Goal: Task Accomplishment & Management: Manage account settings

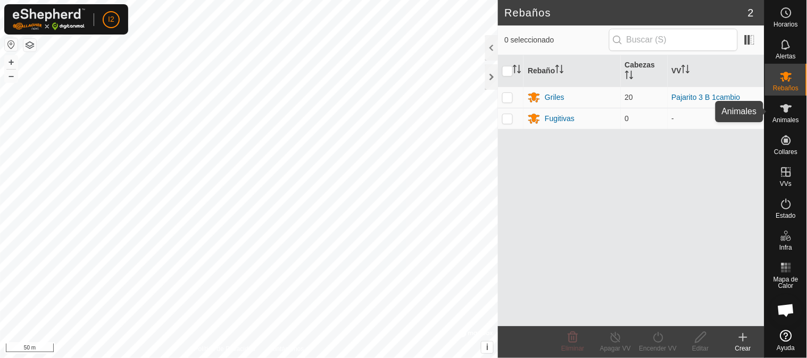
click at [786, 108] on icon at bounding box center [786, 108] width 12 height 9
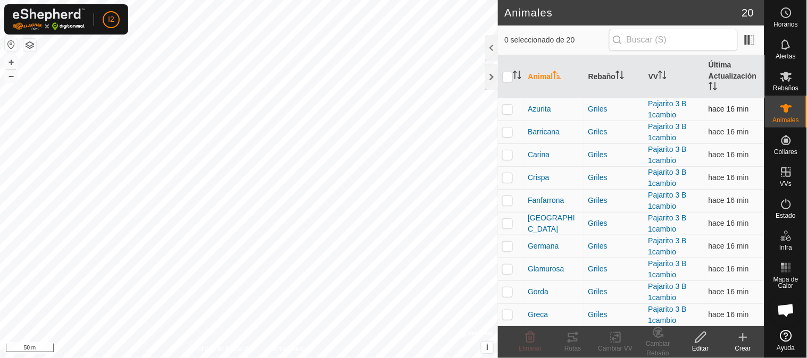
click at [503, 108] on p-checkbox at bounding box center [507, 109] width 11 height 9
checkbox input "true"
click at [506, 133] on p-checkbox at bounding box center [507, 132] width 11 height 9
checkbox input "true"
click at [507, 155] on p-checkbox at bounding box center [507, 154] width 11 height 9
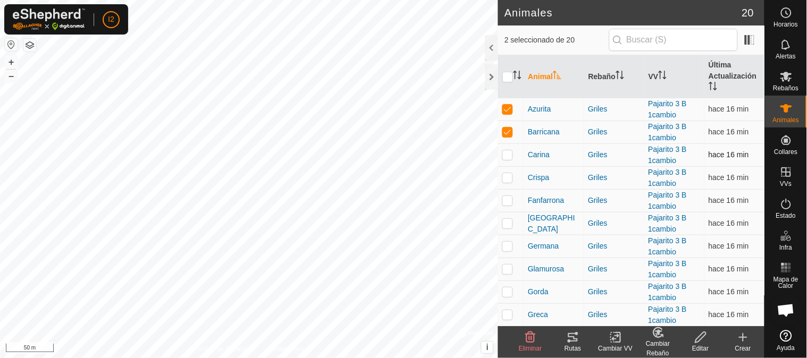
checkbox input "true"
click at [502, 187] on td at bounding box center [511, 177] width 26 height 23
click at [571, 340] on icon at bounding box center [572, 337] width 13 height 13
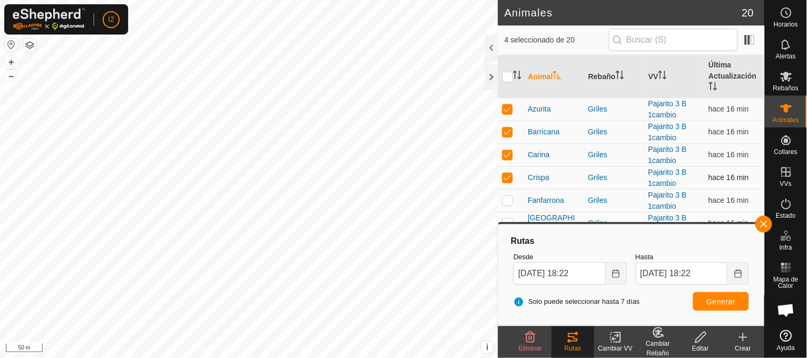
click at [509, 178] on p-checkbox at bounding box center [507, 177] width 11 height 9
checkbox input "false"
click at [505, 155] on p-checkbox at bounding box center [507, 154] width 11 height 9
checkbox input "false"
click at [508, 130] on p-checkbox at bounding box center [507, 132] width 11 height 9
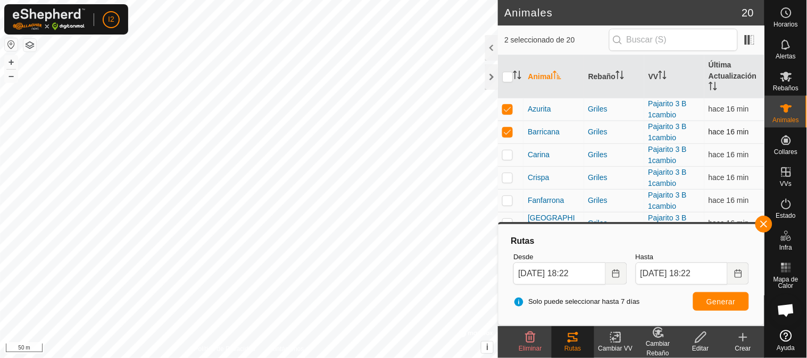
checkbox input "false"
click at [508, 108] on p-checkbox at bounding box center [507, 109] width 11 height 9
checkbox input "false"
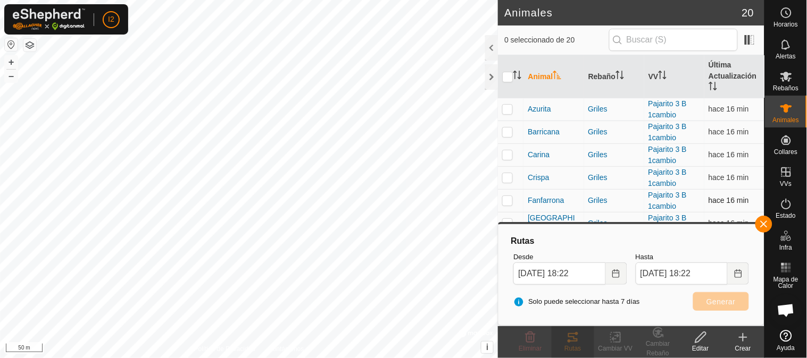
click at [505, 200] on p-checkbox at bounding box center [507, 200] width 11 height 9
checkbox input "true"
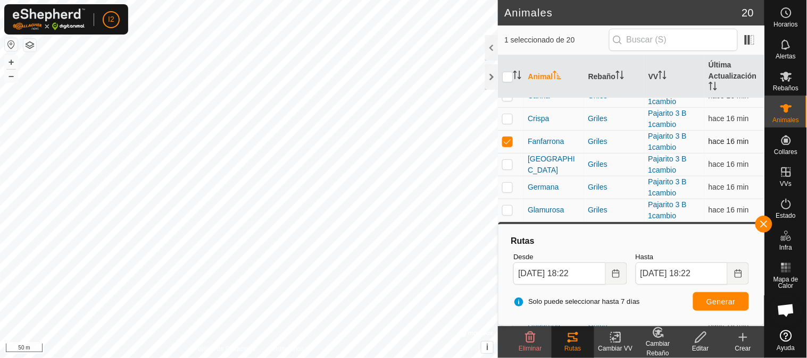
scroll to position [118, 0]
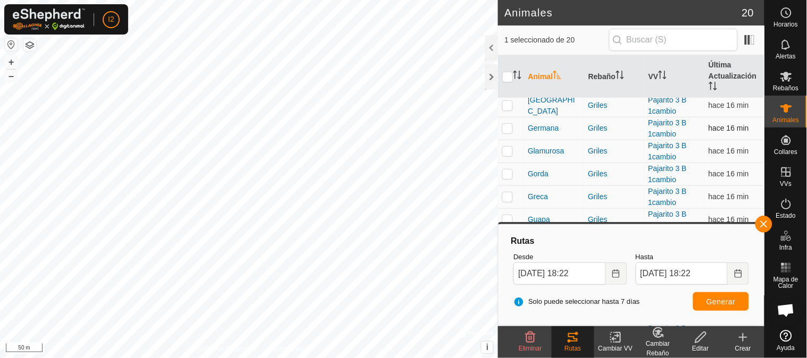
click at [507, 130] on p-checkbox at bounding box center [507, 128] width 11 height 9
checkbox input "true"
click at [503, 155] on p-checkbox at bounding box center [507, 151] width 11 height 9
checkbox input "true"
click at [507, 103] on p-checkbox at bounding box center [507, 105] width 11 height 9
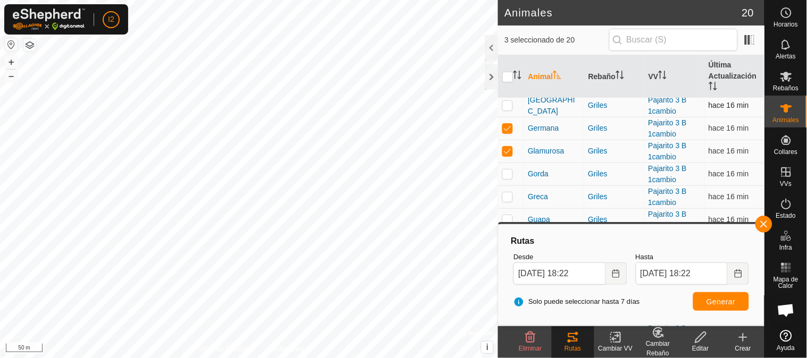
checkbox input "true"
click at [505, 169] on td at bounding box center [511, 174] width 26 height 23
checkbox input "true"
click at [508, 198] on p-checkbox at bounding box center [507, 196] width 11 height 9
click at [719, 301] on span "Generar" at bounding box center [720, 302] width 29 height 9
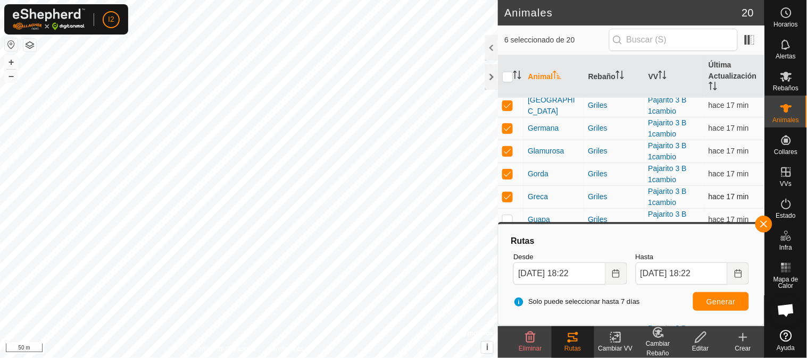
click at [507, 198] on p-checkbox at bounding box center [507, 196] width 11 height 9
checkbox input "false"
click at [509, 171] on p-checkbox at bounding box center [507, 174] width 11 height 9
checkbox input "false"
click at [506, 148] on p-checkbox at bounding box center [507, 151] width 11 height 9
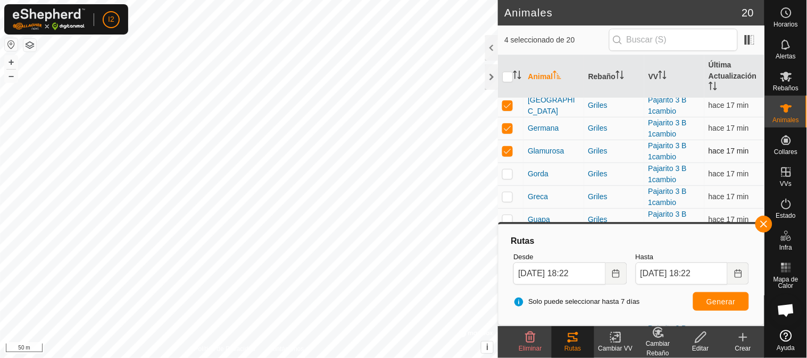
checkbox input "false"
click at [508, 125] on p-checkbox at bounding box center [507, 128] width 11 height 9
checkbox input "false"
click at [507, 104] on p-checkbox at bounding box center [507, 105] width 11 height 9
checkbox input "false"
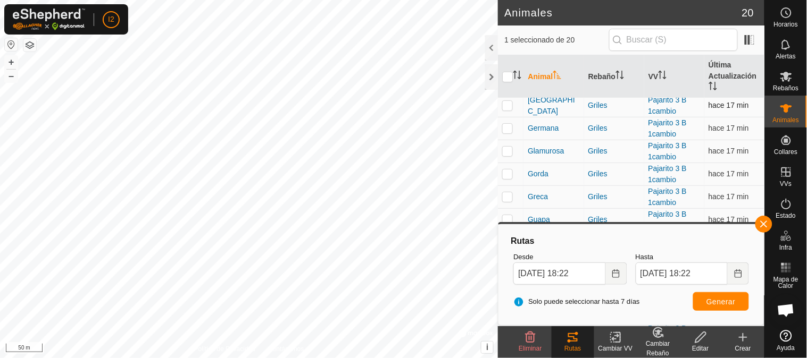
scroll to position [59, 0]
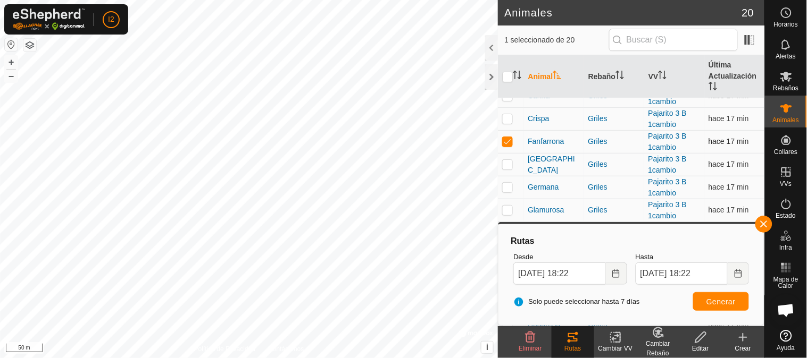
click at [504, 136] on td at bounding box center [511, 141] width 26 height 23
checkbox input "false"
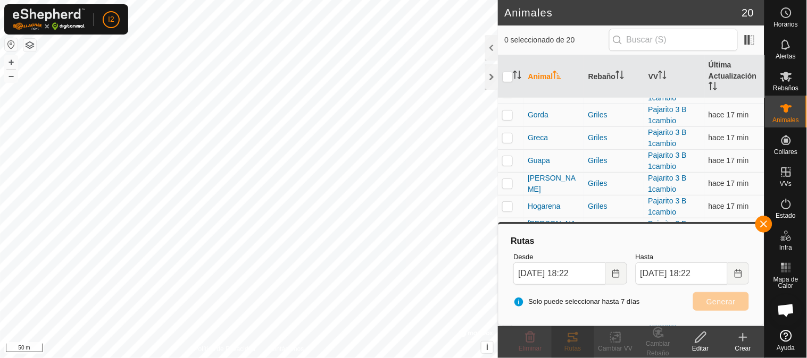
scroll to position [230, 0]
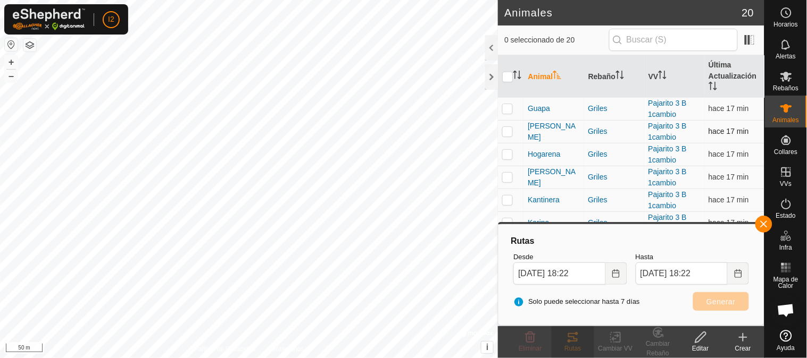
click at [508, 131] on p-checkbox at bounding box center [507, 131] width 11 height 9
checkbox input "true"
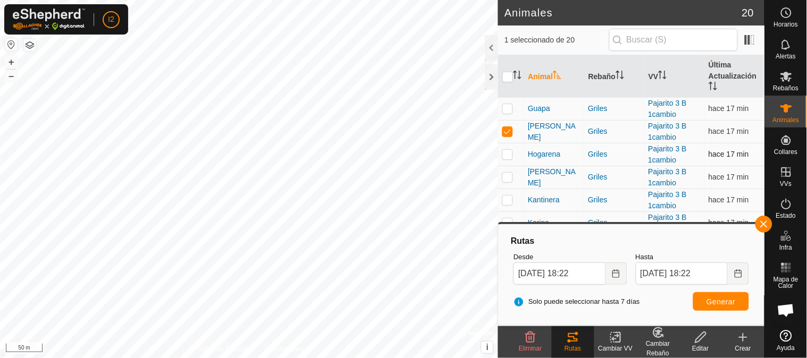
click at [504, 155] on p-checkbox at bounding box center [507, 154] width 11 height 9
checkbox input "true"
click at [509, 173] on p-tablecheckbox at bounding box center [507, 177] width 11 height 9
checkbox input "true"
click at [505, 208] on td at bounding box center [511, 200] width 26 height 23
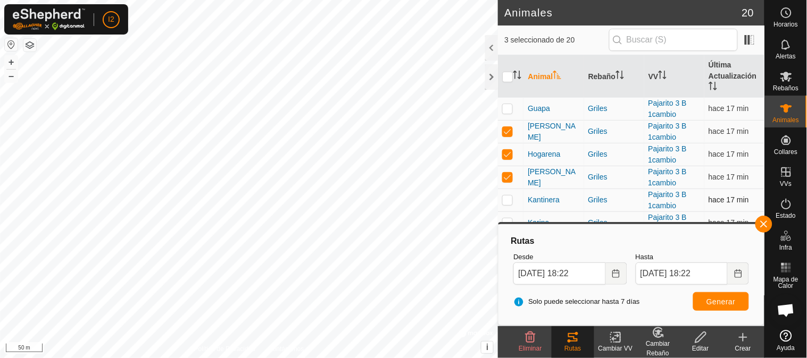
checkbox input "true"
click at [505, 221] on p-checkbox at bounding box center [507, 223] width 11 height 9
checkbox input "true"
click at [708, 301] on span "Generar" at bounding box center [720, 302] width 29 height 9
click at [761, 230] on button "button" at bounding box center [763, 224] width 17 height 17
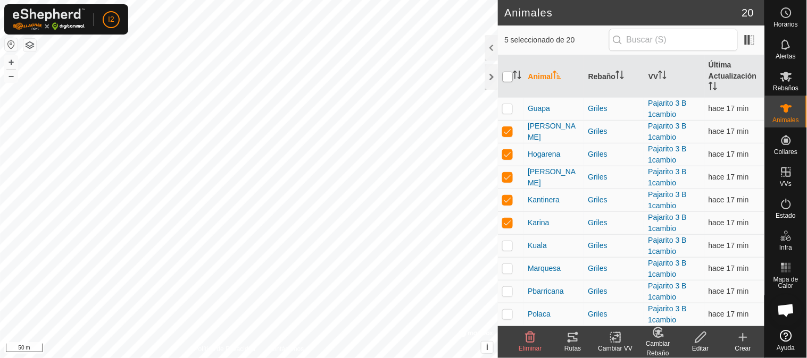
click at [509, 77] on input "checkbox" at bounding box center [507, 77] width 11 height 11
checkbox input "true"
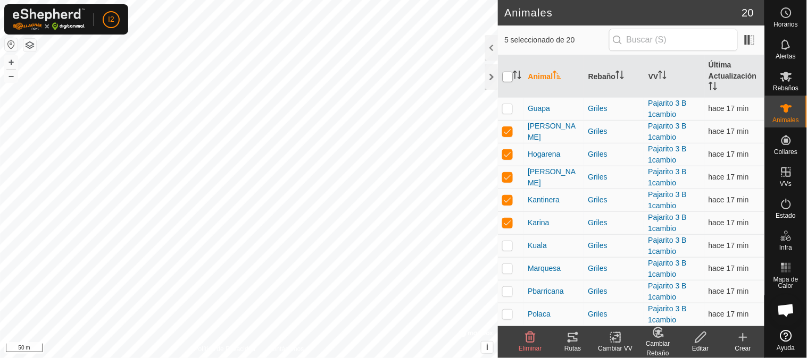
checkbox input "true"
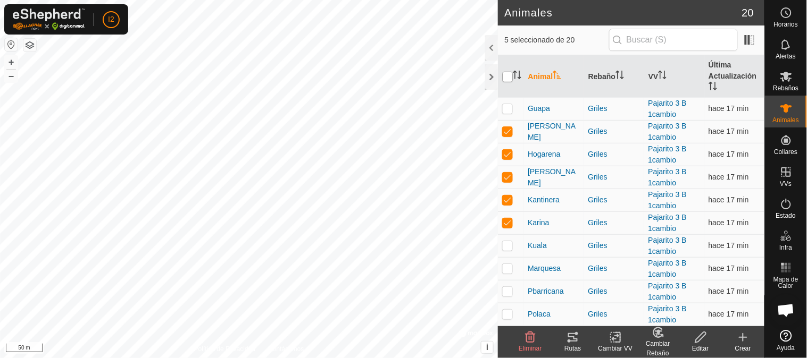
checkbox input "true"
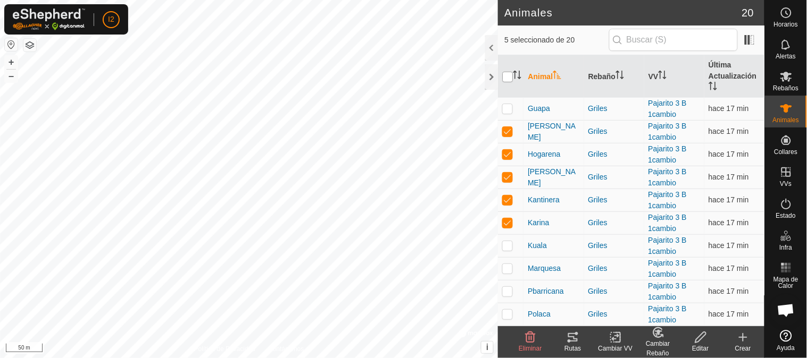
checkbox input "true"
click at [509, 77] on input "checkbox" at bounding box center [507, 77] width 11 height 11
checkbox input "false"
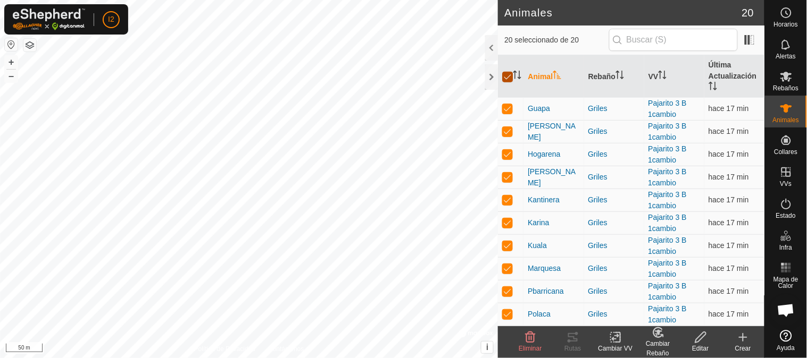
checkbox input "false"
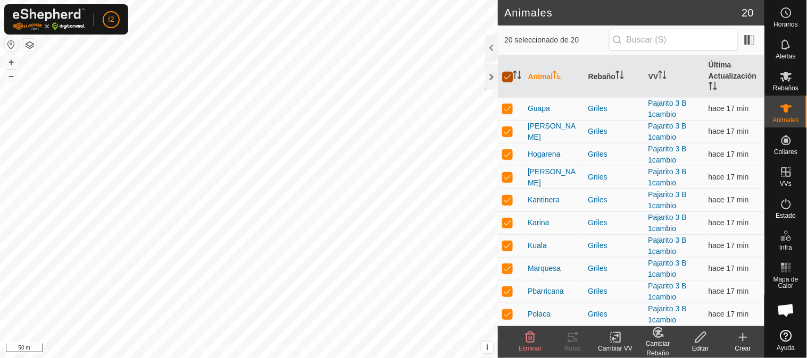
checkbox input "false"
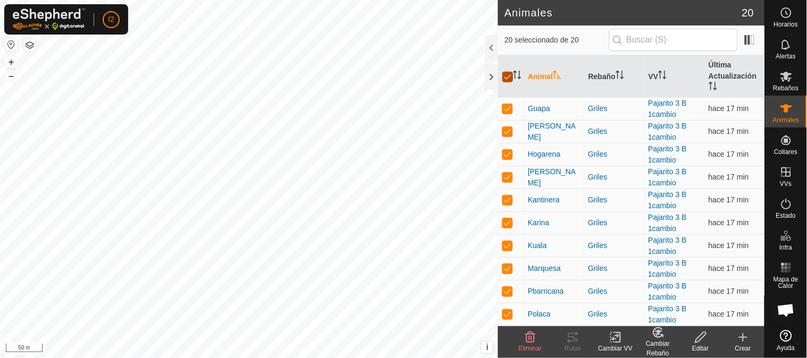
checkbox input "false"
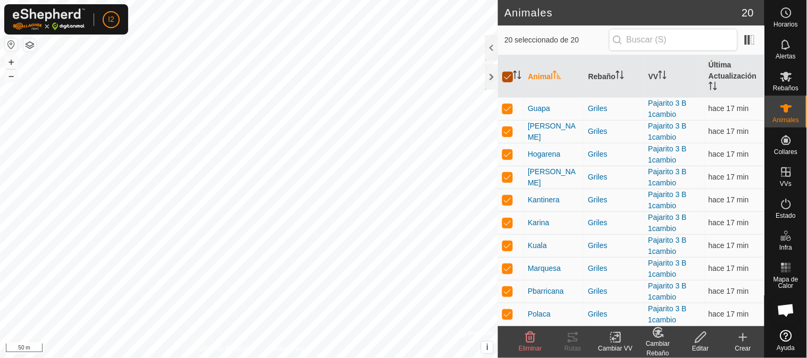
checkbox input "false"
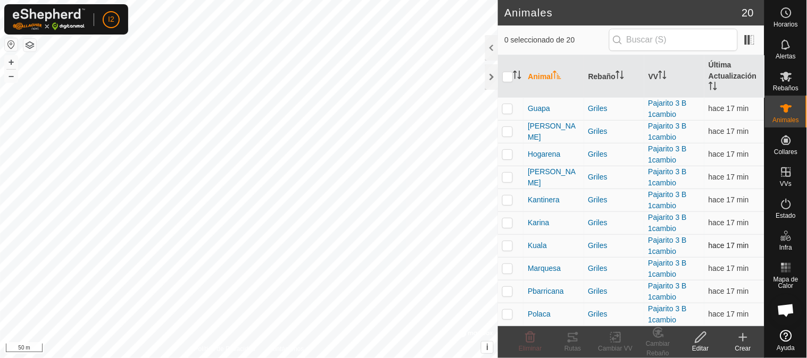
click at [504, 243] on p-checkbox at bounding box center [507, 245] width 11 height 9
checkbox input "true"
click at [507, 271] on p-checkbox at bounding box center [507, 268] width 11 height 9
checkbox input "true"
click at [509, 294] on p-checkbox at bounding box center [507, 291] width 11 height 9
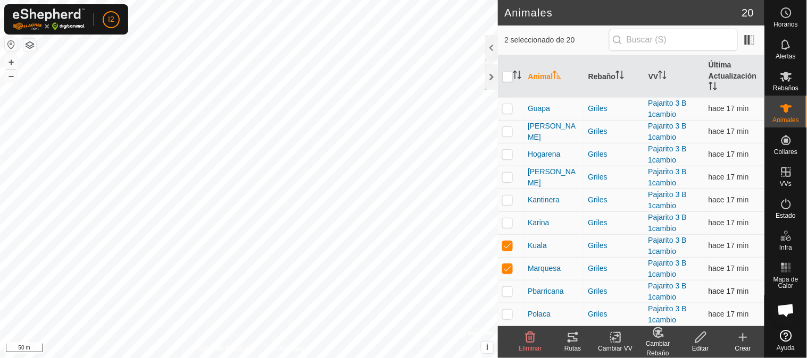
checkbox input "true"
click at [509, 317] on p-checkbox at bounding box center [507, 314] width 11 height 9
checkbox input "true"
click at [574, 339] on icon at bounding box center [573, 337] width 10 height 9
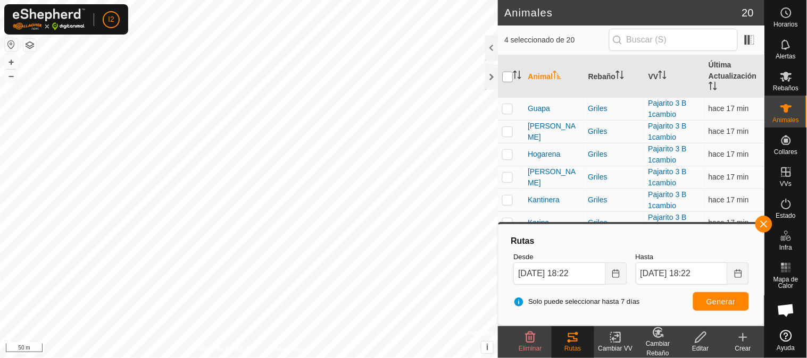
click at [508, 76] on input "checkbox" at bounding box center [507, 77] width 11 height 11
checkbox input "false"
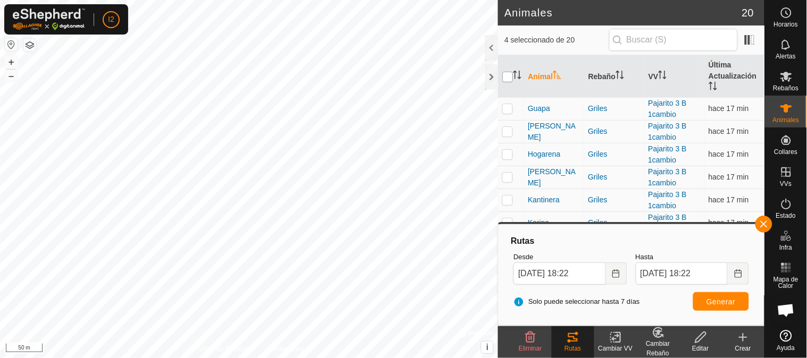
checkbox input "false"
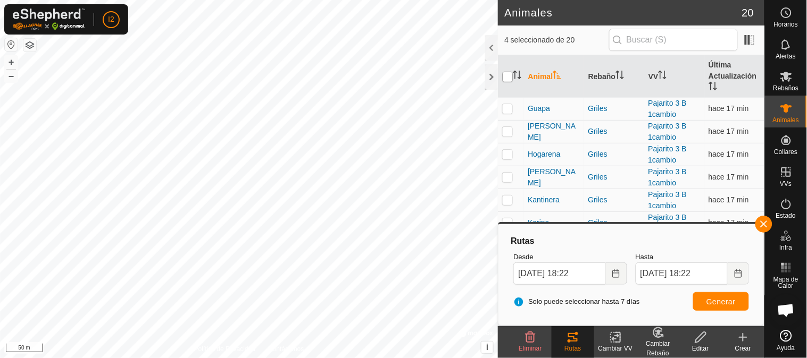
checkbox input "false"
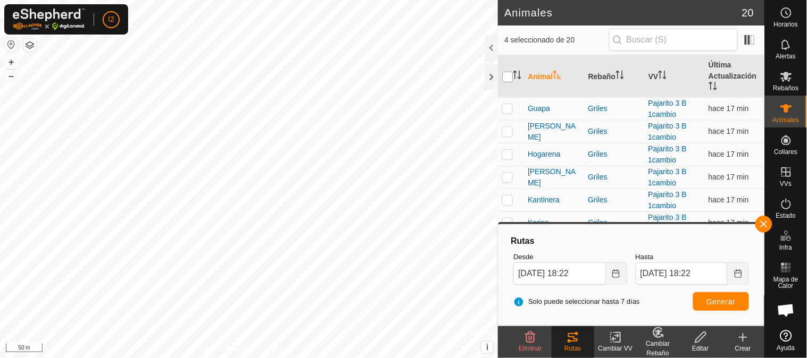
checkbox input "false"
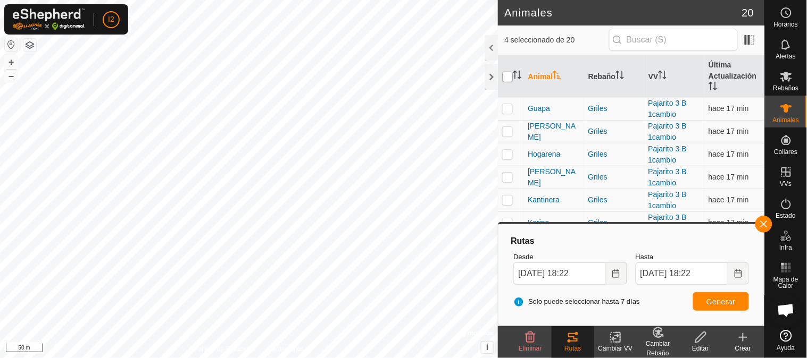
checkbox input "false"
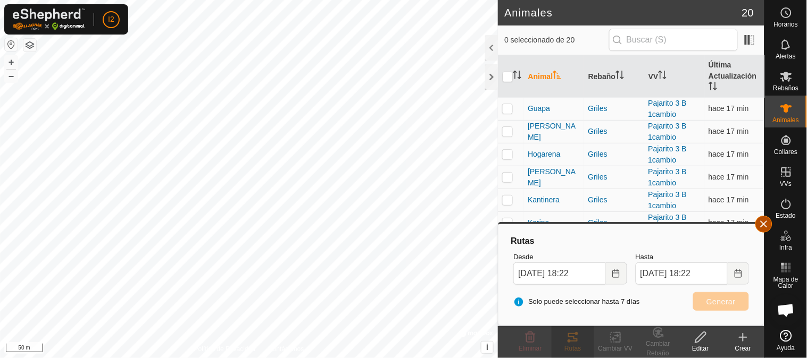
click at [769, 224] on button "button" at bounding box center [763, 224] width 17 height 17
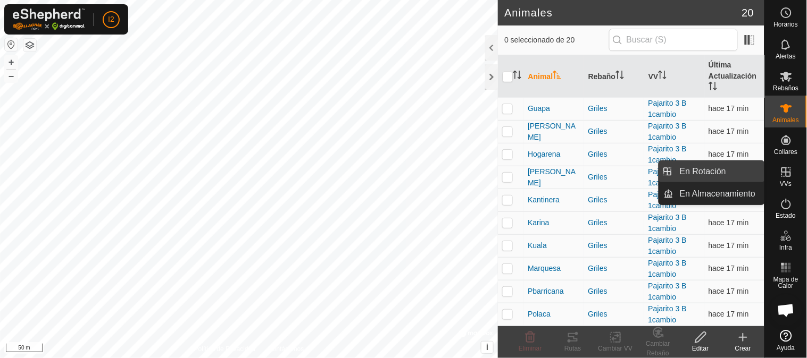
click at [694, 173] on link "En Rotación" at bounding box center [718, 171] width 91 height 21
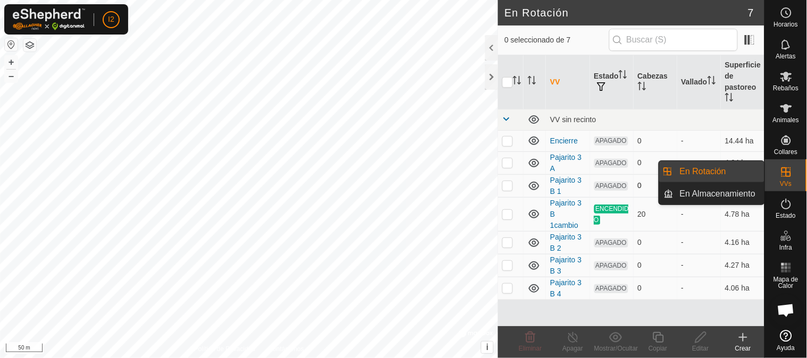
click at [505, 184] on p-checkbox at bounding box center [507, 185] width 11 height 9
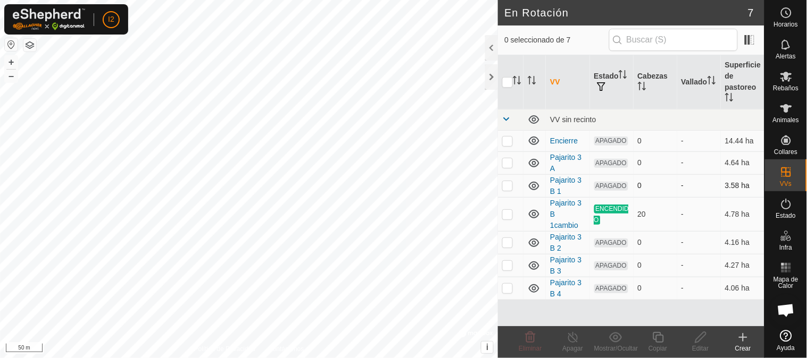
checkbox input "true"
click at [699, 333] on icon at bounding box center [700, 337] width 13 height 13
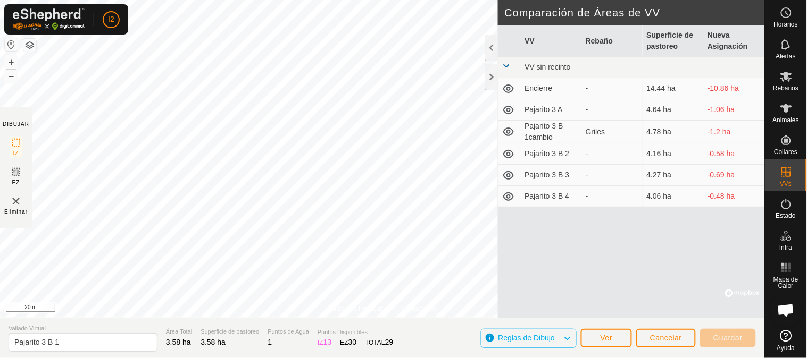
click at [559, 245] on div "Política de Privacidad Contáctenos [GEOGRAPHIC_DATA] 1309946446 Pajarito 3 A [D…" at bounding box center [382, 179] width 764 height 358
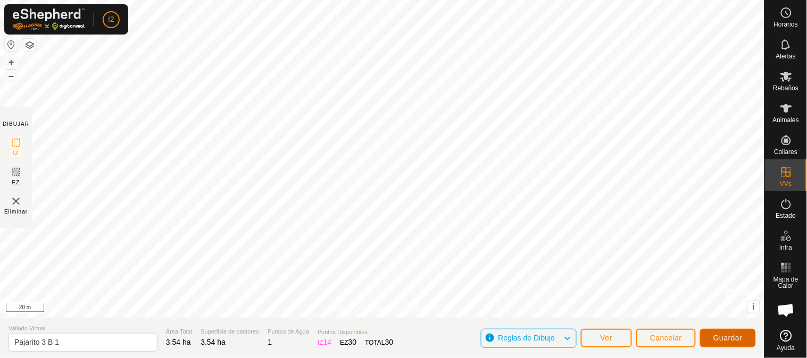
click at [733, 338] on span "Guardar" at bounding box center [727, 338] width 29 height 9
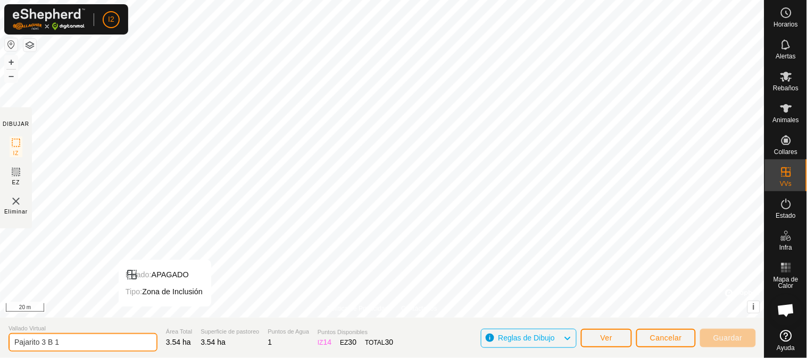
click at [68, 343] on input "Pajarito 3 B 1" at bounding box center [83, 342] width 149 height 19
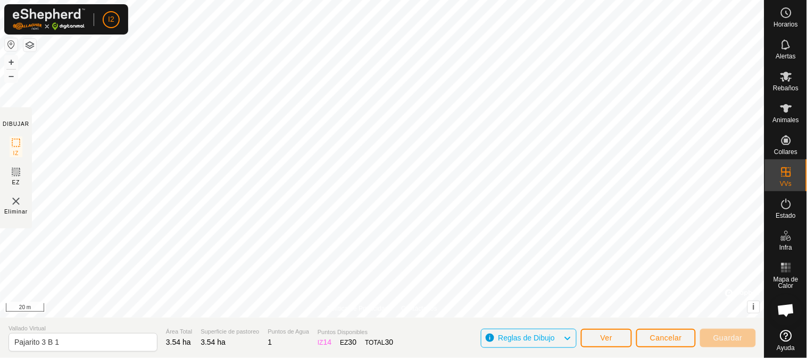
click at [565, 341] on icon at bounding box center [567, 339] width 9 height 14
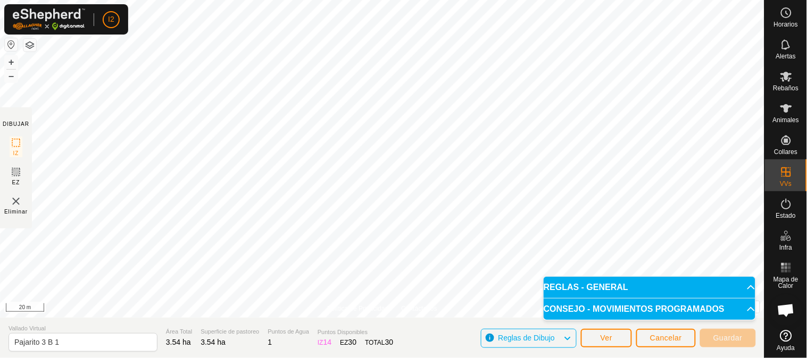
click at [566, 338] on icon at bounding box center [567, 339] width 9 height 14
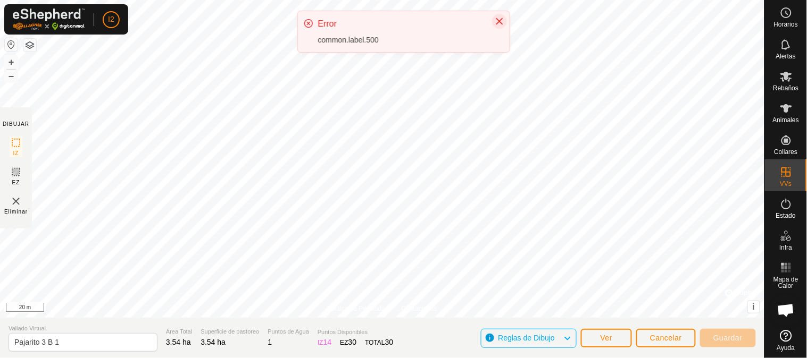
click at [498, 21] on icon "Close" at bounding box center [499, 21] width 9 height 9
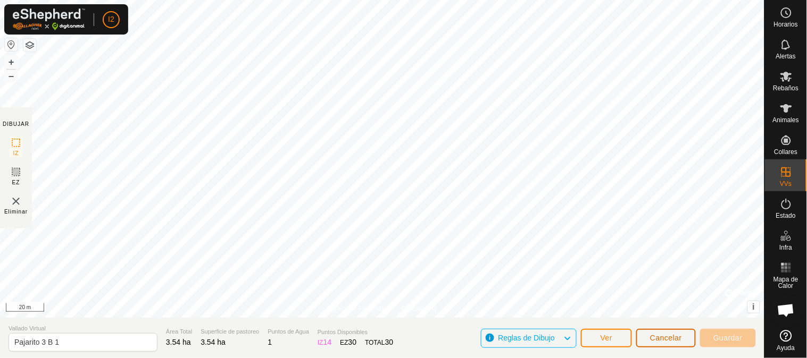
click at [646, 336] on button "Cancelar" at bounding box center [666, 338] width 60 height 19
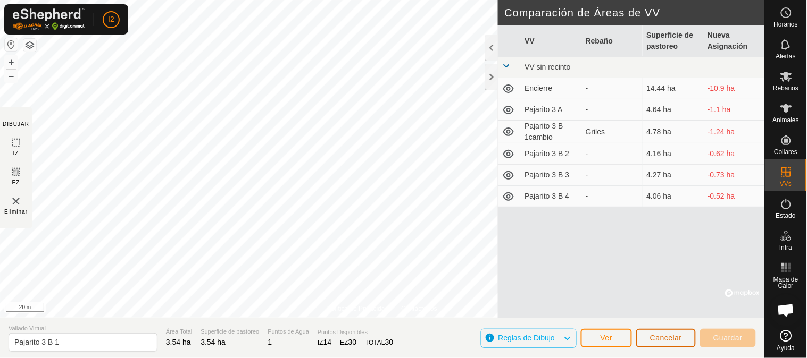
click at [666, 334] on span "Cancelar" at bounding box center [666, 338] width 32 height 9
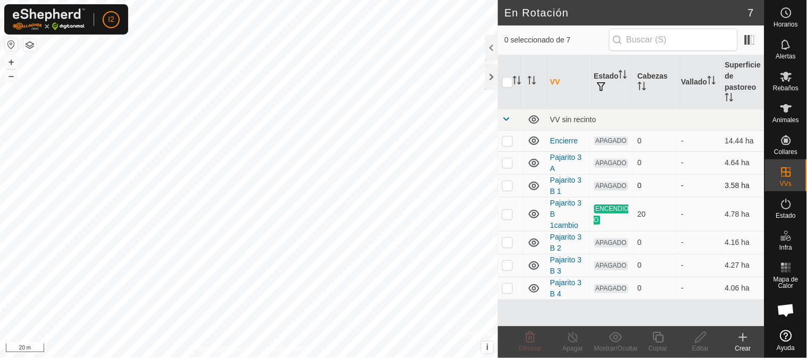
click at [507, 188] on p-checkbox at bounding box center [507, 185] width 11 height 9
checkbox input "true"
click at [695, 340] on icon at bounding box center [700, 337] width 11 height 11
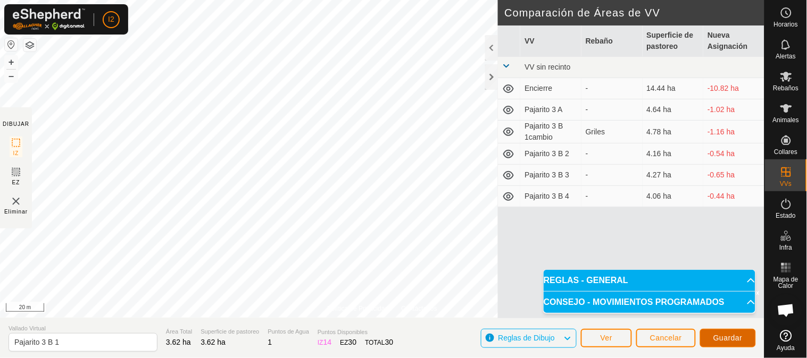
click at [727, 336] on span "Guardar" at bounding box center [727, 338] width 29 height 9
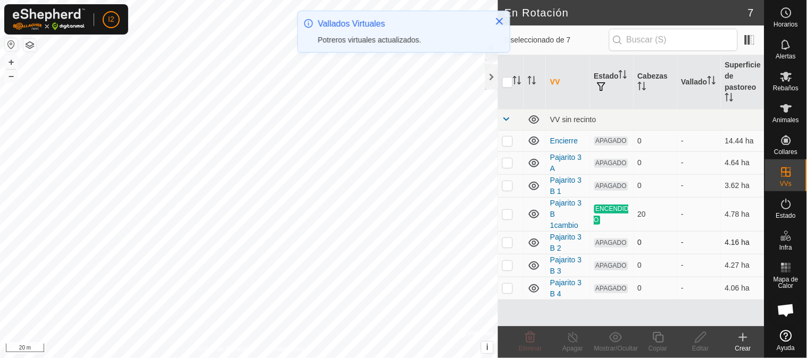
click at [507, 238] on p-checkbox at bounding box center [507, 242] width 11 height 9
checkbox input "true"
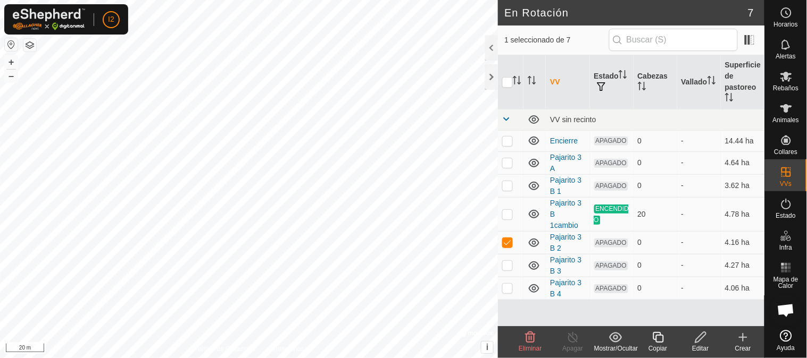
click at [701, 340] on icon at bounding box center [700, 337] width 13 height 13
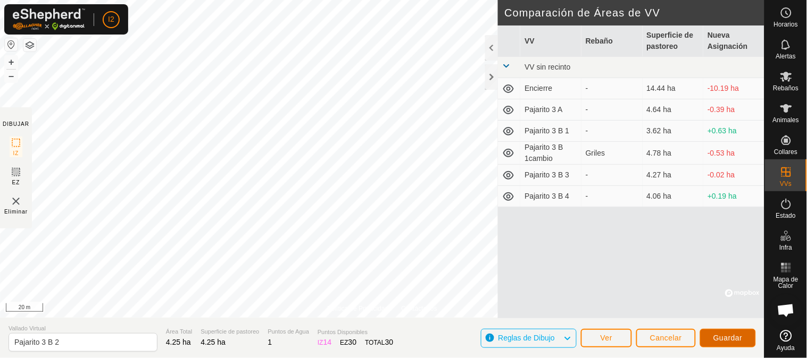
click at [719, 333] on button "Guardar" at bounding box center [728, 338] width 56 height 19
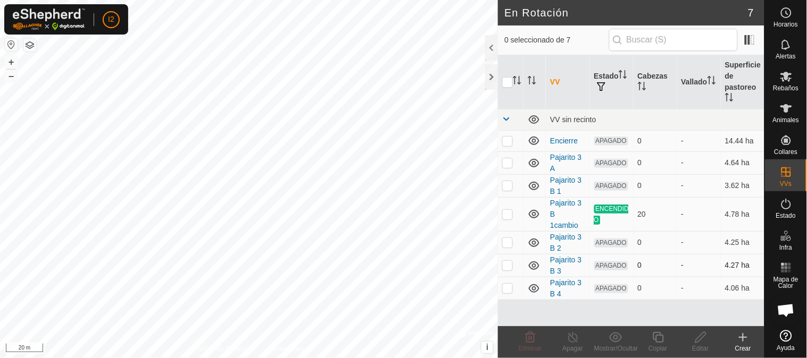
click at [508, 261] on p-checkbox at bounding box center [507, 265] width 11 height 9
checkbox input "true"
click at [700, 342] on icon at bounding box center [700, 337] width 13 height 13
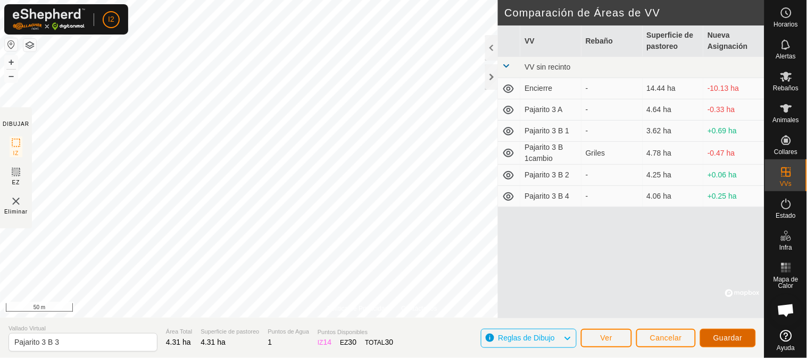
click at [737, 335] on span "Guardar" at bounding box center [727, 338] width 29 height 9
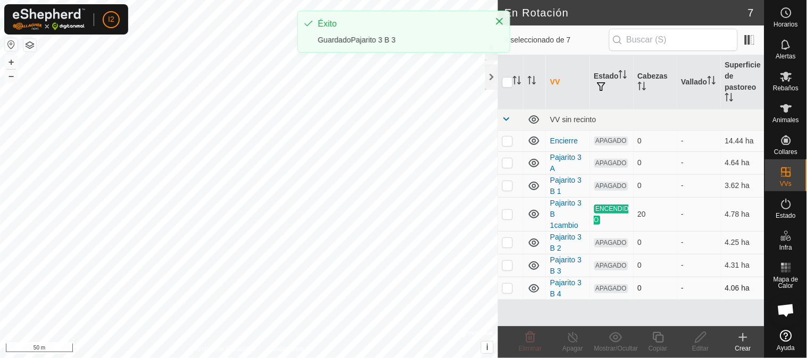
click at [509, 284] on p-checkbox at bounding box center [507, 288] width 11 height 9
checkbox input "true"
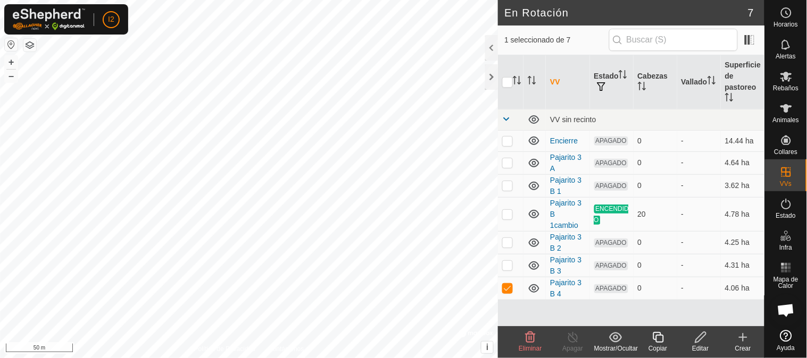
click at [703, 336] on icon at bounding box center [700, 337] width 13 height 13
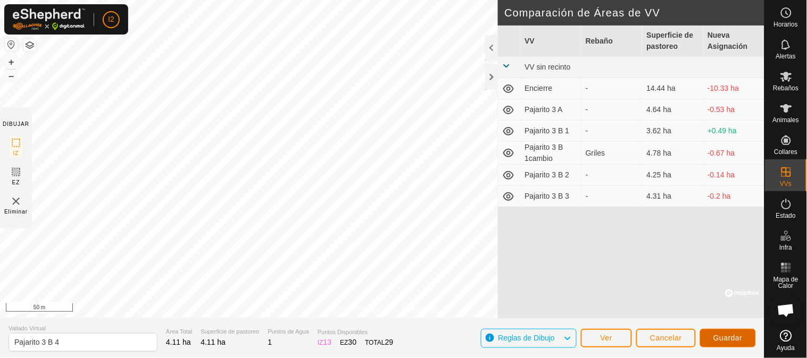
click at [718, 339] on span "Guardar" at bounding box center [727, 338] width 29 height 9
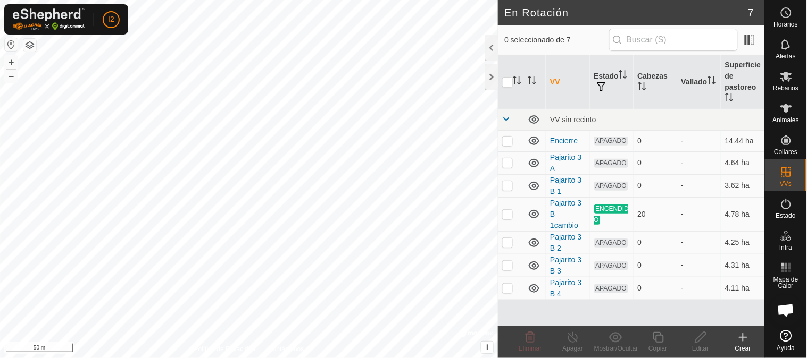
click at [743, 335] on icon at bounding box center [742, 337] width 13 height 13
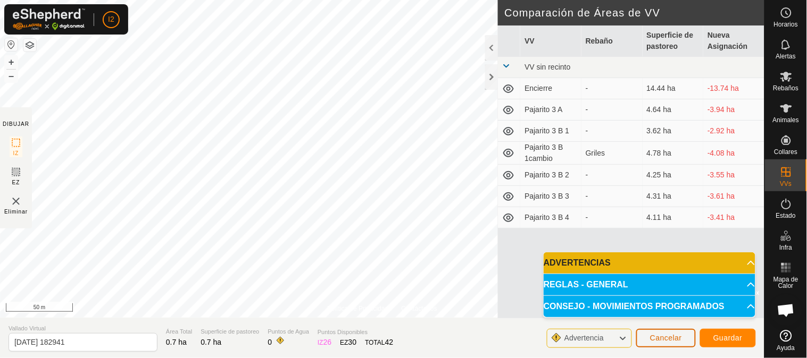
click at [673, 337] on span "Cancelar" at bounding box center [666, 338] width 32 height 9
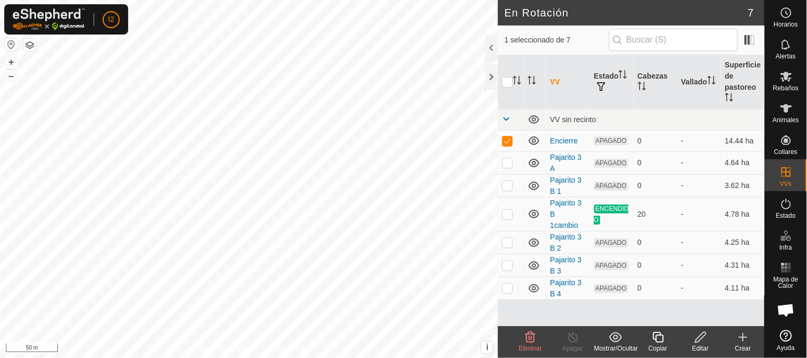
checkbox input "false"
checkbox input "true"
checkbox input "false"
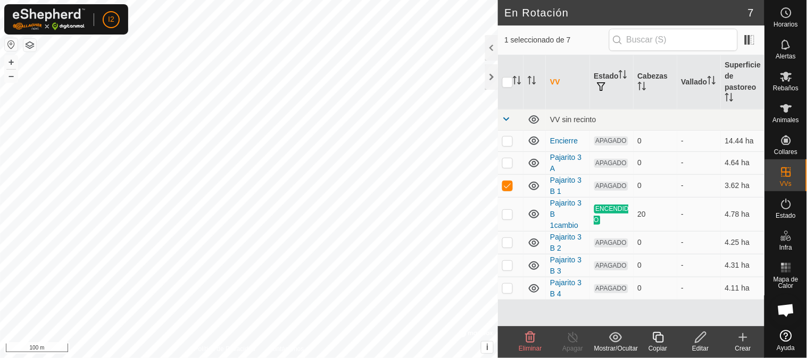
checkbox input "true"
checkbox input "false"
checkbox input "true"
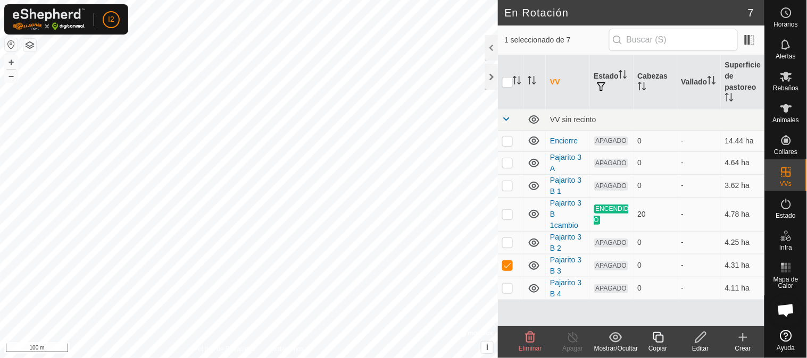
checkbox input "true"
checkbox input "false"
click at [530, 337] on icon at bounding box center [530, 337] width 13 height 13
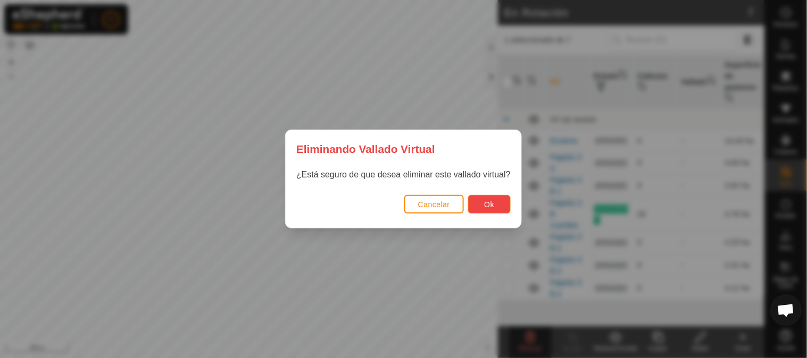
click at [490, 204] on span "Ok" at bounding box center [489, 204] width 10 height 9
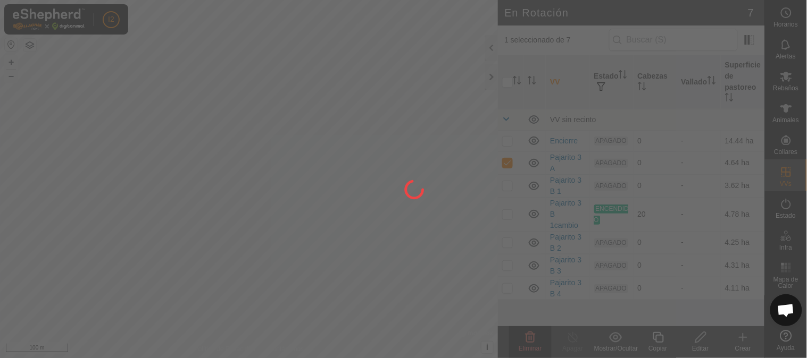
checkbox input "false"
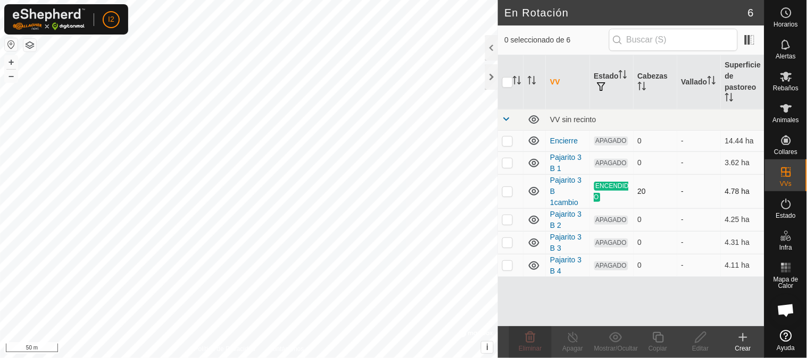
click at [507, 187] on p-checkbox at bounding box center [507, 191] width 11 height 9
checkbox input "true"
click at [503, 161] on p-checkbox at bounding box center [507, 162] width 11 height 9
click at [507, 161] on p-checkbox at bounding box center [507, 162] width 11 height 9
checkbox input "false"
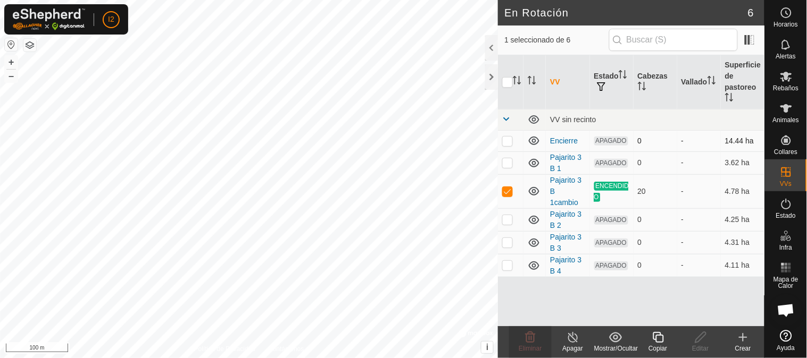
click at [509, 137] on p-checkbox at bounding box center [507, 141] width 11 height 9
click at [508, 141] on p-checkbox at bounding box center [507, 141] width 11 height 9
checkbox input "false"
click at [503, 163] on p-checkbox at bounding box center [507, 162] width 11 height 9
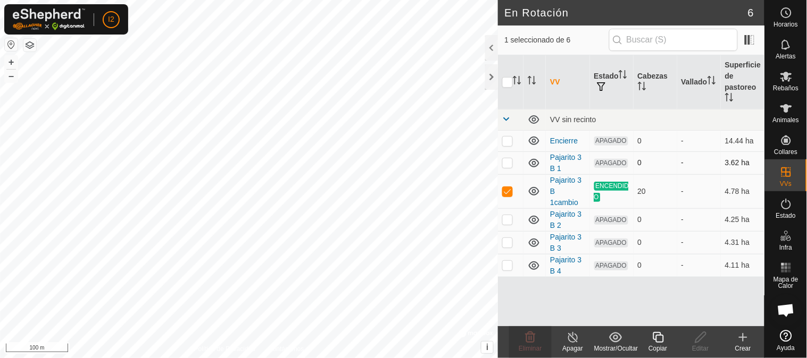
click at [503, 163] on p-checkbox at bounding box center [507, 162] width 11 height 9
click at [504, 162] on p-checkbox at bounding box center [507, 162] width 11 height 9
click at [507, 163] on p-checkbox at bounding box center [507, 162] width 11 height 9
checkbox input "false"
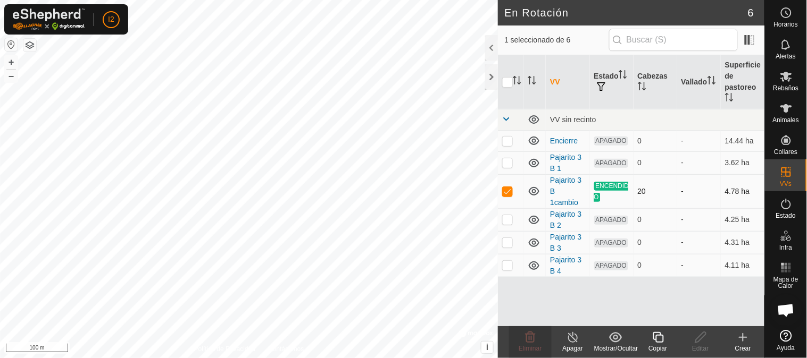
click at [503, 189] on p-checkbox at bounding box center [507, 191] width 11 height 9
checkbox input "false"
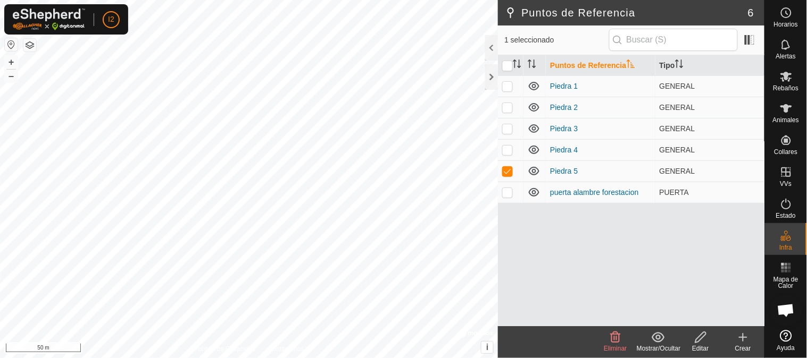
click at [613, 333] on icon at bounding box center [615, 337] width 10 height 11
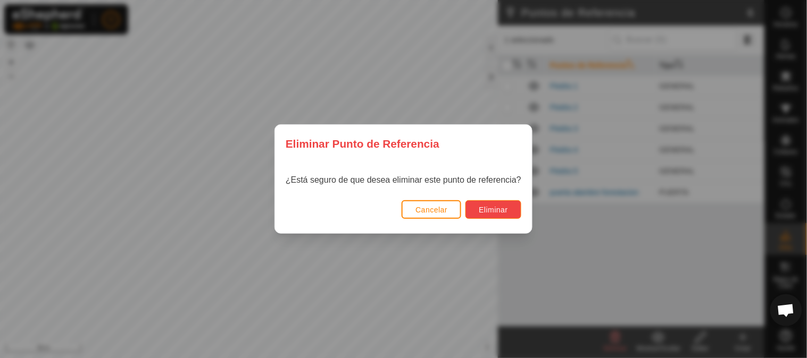
click at [487, 202] on button "Eliminar" at bounding box center [493, 209] width 56 height 19
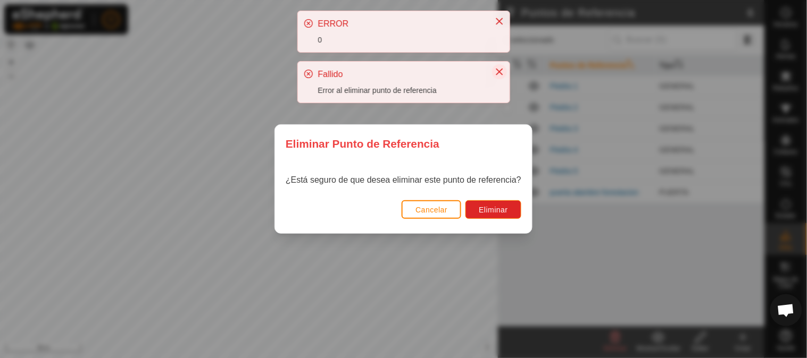
click at [502, 74] on icon "Close" at bounding box center [499, 72] width 9 height 9
click at [498, 19] on icon "Close" at bounding box center [499, 21] width 9 height 9
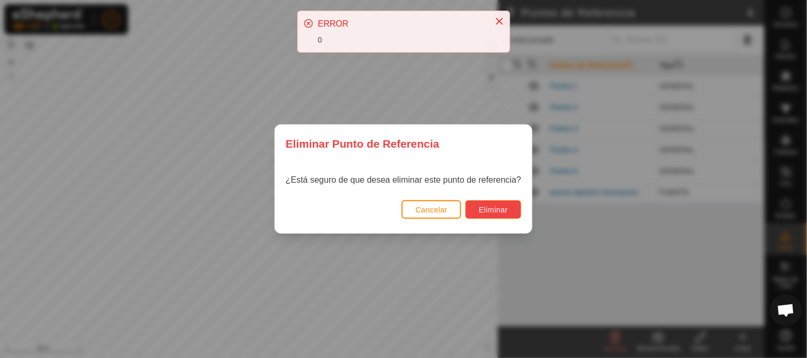
click at [483, 209] on span "Eliminar" at bounding box center [492, 210] width 29 height 9
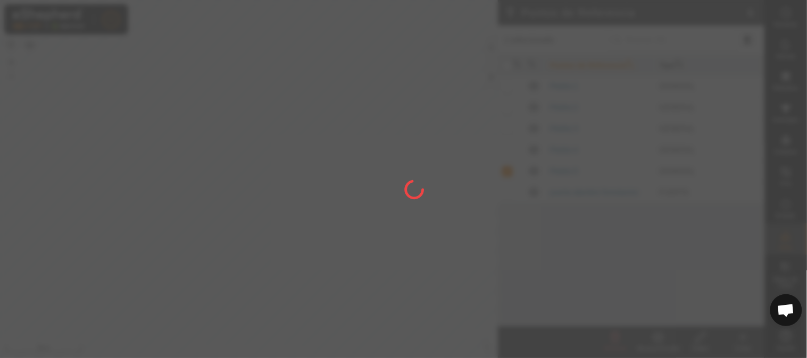
checkbox input "false"
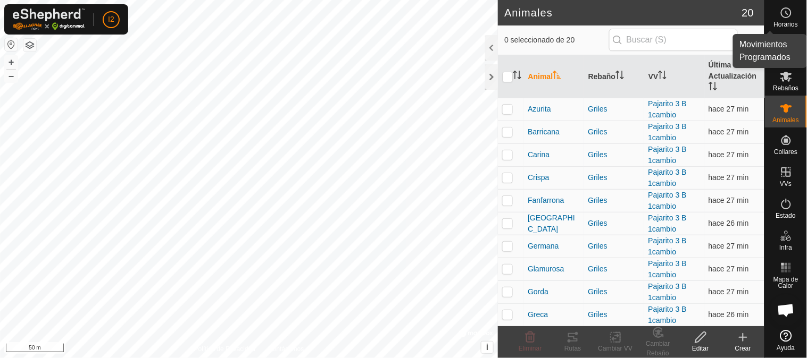
click at [784, 12] on icon at bounding box center [785, 12] width 13 height 13
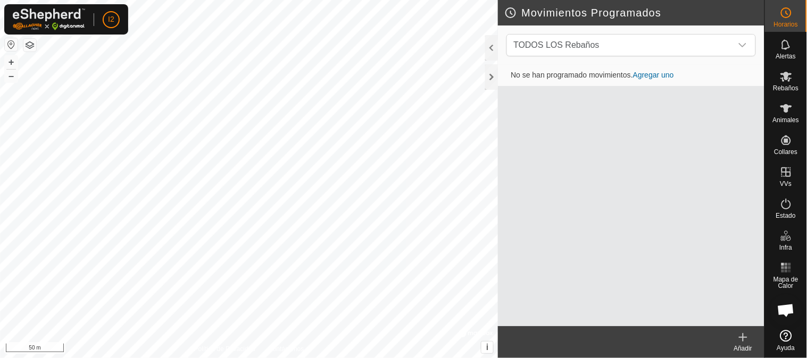
click at [667, 75] on link "Agregar uno" at bounding box center [653, 75] width 41 height 9
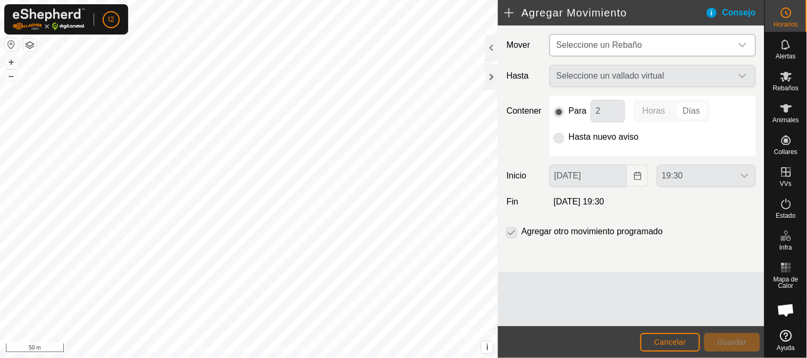
click at [626, 45] on span "Seleccione un Rebaño" at bounding box center [599, 44] width 86 height 9
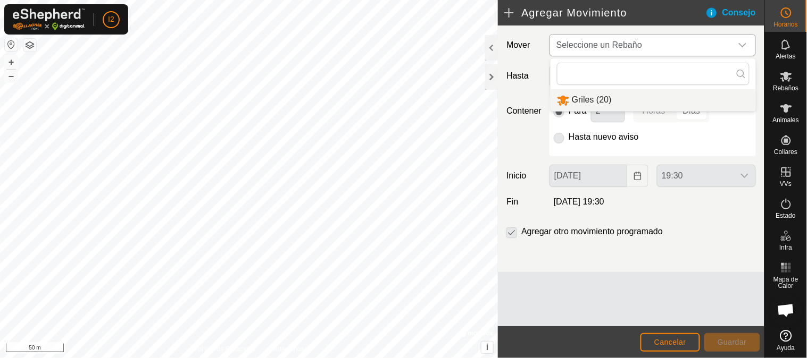
click at [593, 99] on li "Griles (20)" at bounding box center [652, 100] width 205 height 22
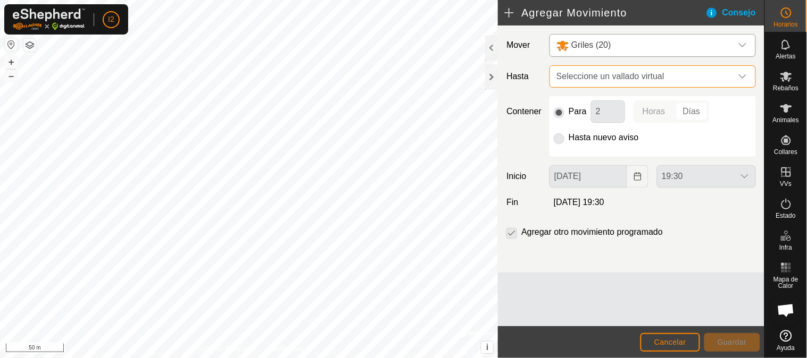
click at [579, 72] on span "Seleccione un vallado virtual" at bounding box center [642, 76] width 180 height 21
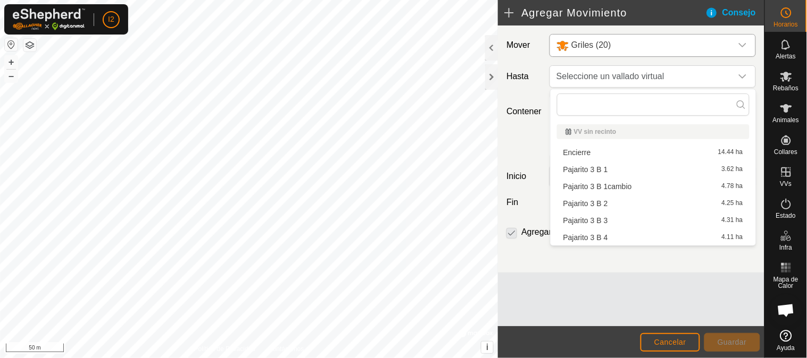
click at [587, 170] on li "Pajarito 3 B 1 3.62 ha" at bounding box center [653, 170] width 192 height 16
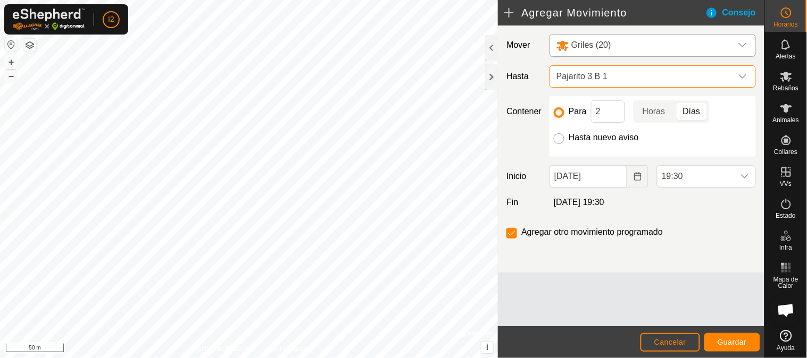
click at [557, 139] on input "Hasta nuevo aviso" at bounding box center [558, 138] width 11 height 11
radio input "true"
checkbox input "false"
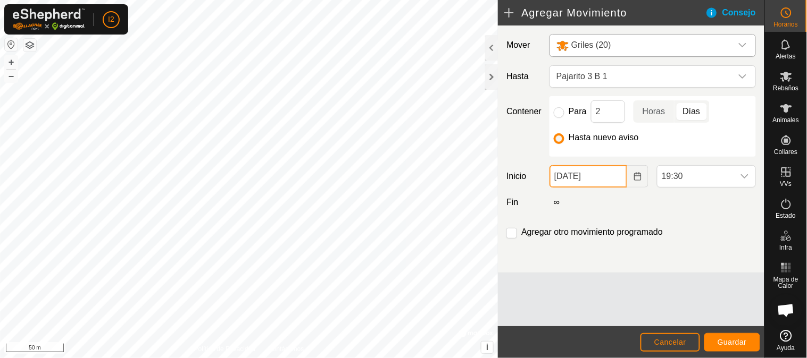
click at [559, 174] on input "[DATE]" at bounding box center [588, 176] width 78 height 22
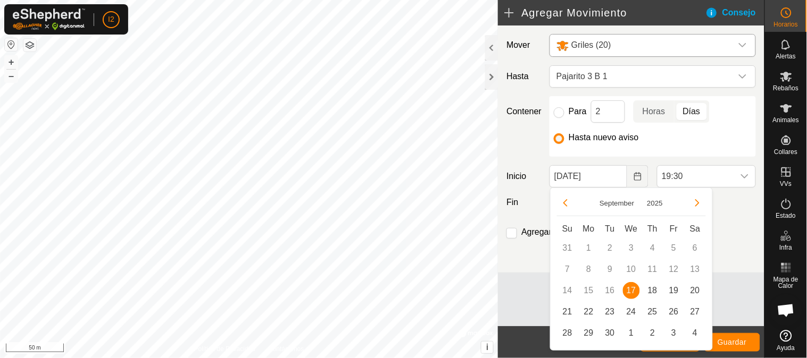
click at [651, 278] on td "11" at bounding box center [652, 269] width 21 height 21
click at [650, 291] on span "18" at bounding box center [652, 290] width 17 height 17
type input "[DATE]"
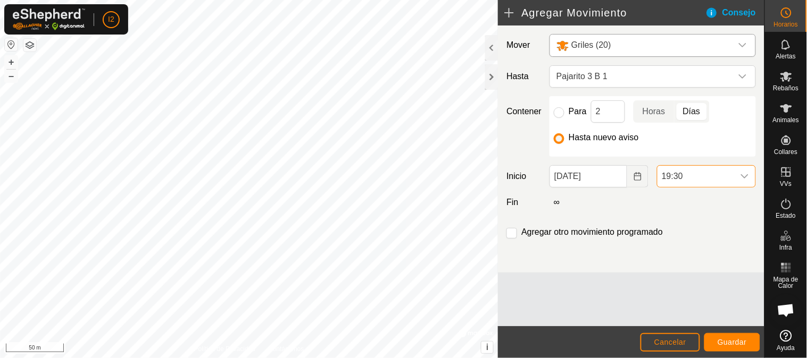
click at [694, 172] on span "19:30" at bounding box center [695, 176] width 77 height 21
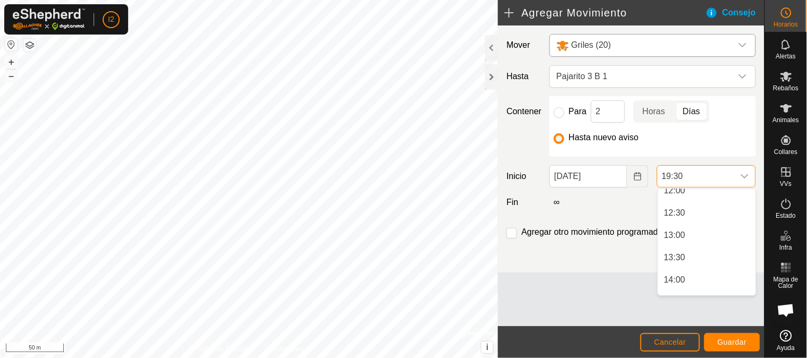
scroll to position [308, 0]
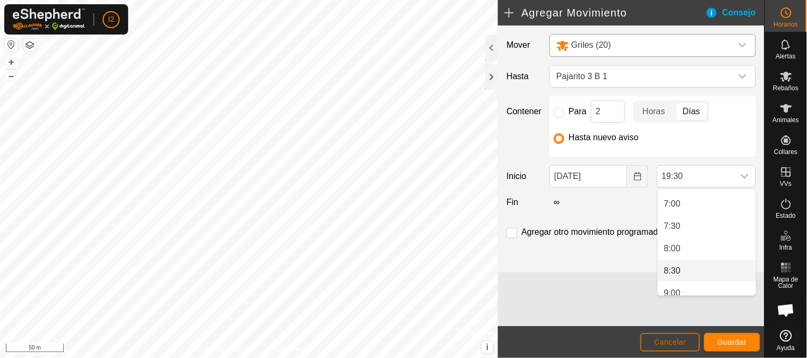
click at [678, 341] on span "Cancelar" at bounding box center [670, 342] width 32 height 9
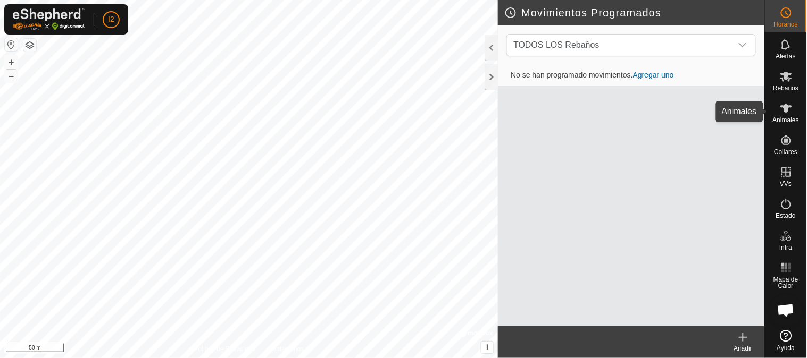
click at [779, 108] on icon at bounding box center [785, 108] width 13 height 13
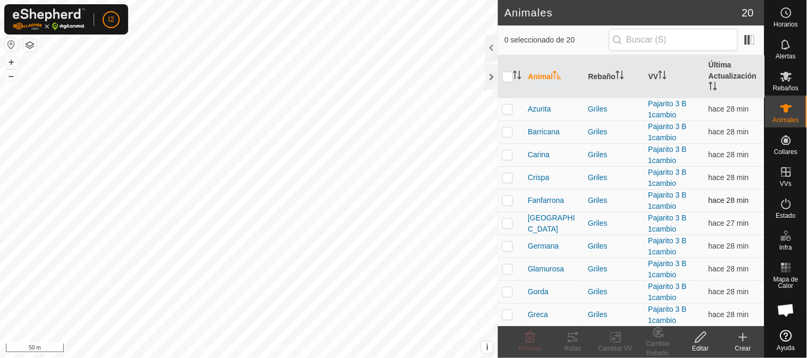
click at [510, 200] on p-checkbox at bounding box center [507, 200] width 11 height 9
checkbox input "true"
click at [572, 339] on icon at bounding box center [572, 337] width 13 height 13
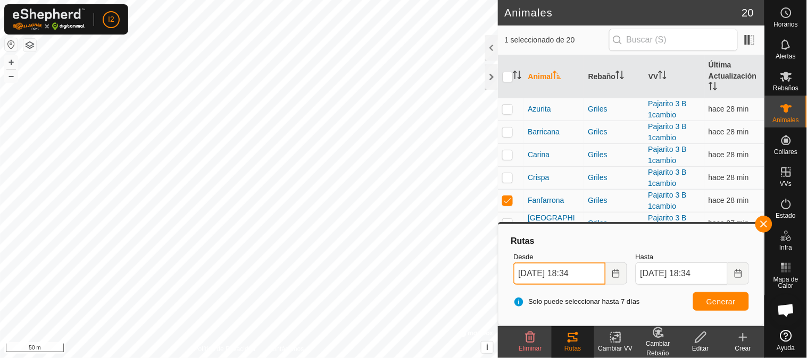
click at [542, 273] on input "[DATE] 18:34" at bounding box center [559, 274] width 92 height 22
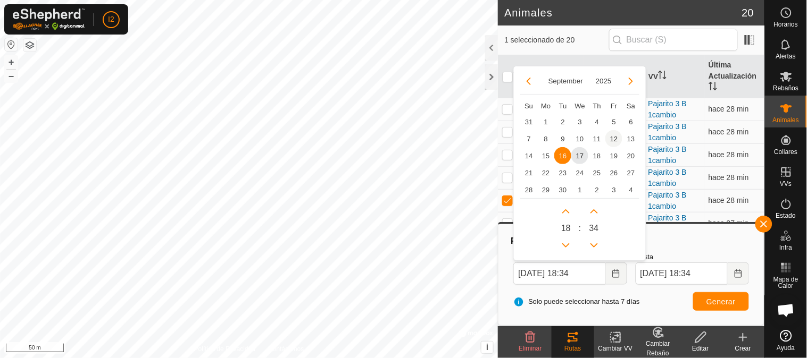
click at [615, 139] on span "12" at bounding box center [613, 138] width 17 height 17
type input "[DATE] 18:34"
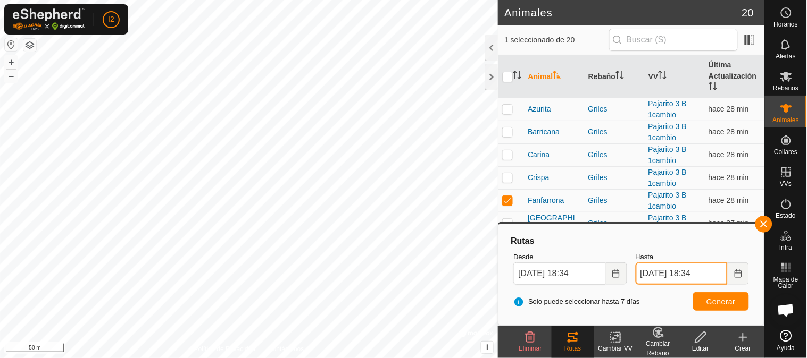
click at [661, 277] on input "[DATE] 18:34" at bounding box center [681, 274] width 92 height 22
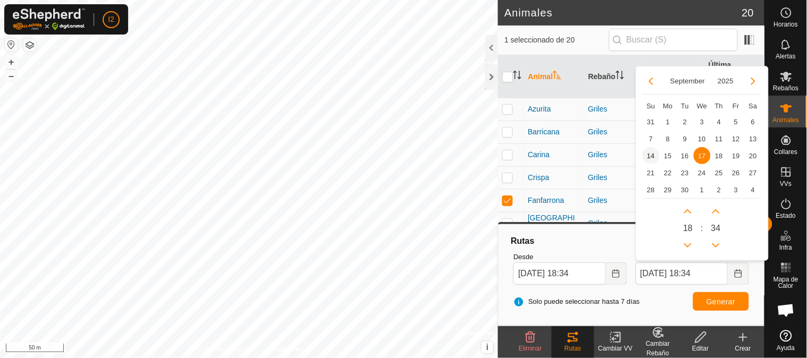
click at [648, 154] on span "14" at bounding box center [650, 155] width 17 height 17
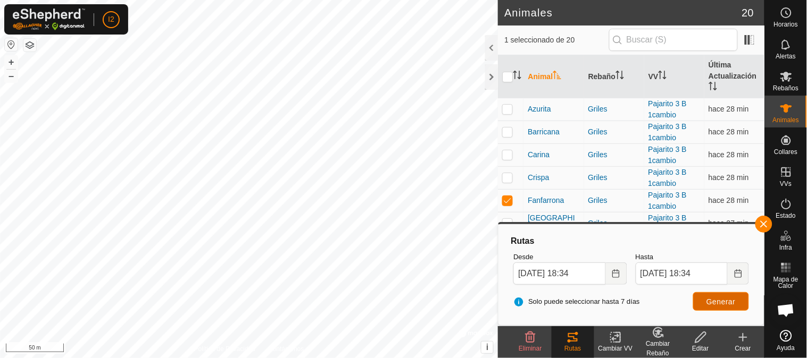
click at [707, 299] on span "Generar" at bounding box center [720, 302] width 29 height 9
click at [661, 272] on input "[DATE] 18:34" at bounding box center [681, 274] width 92 height 22
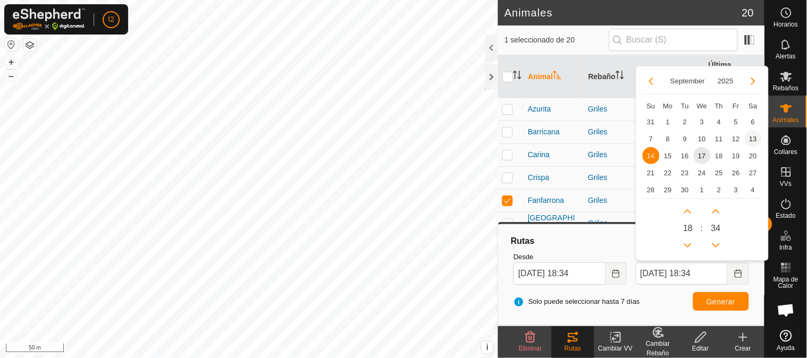
click at [752, 137] on span "13" at bounding box center [752, 138] width 17 height 17
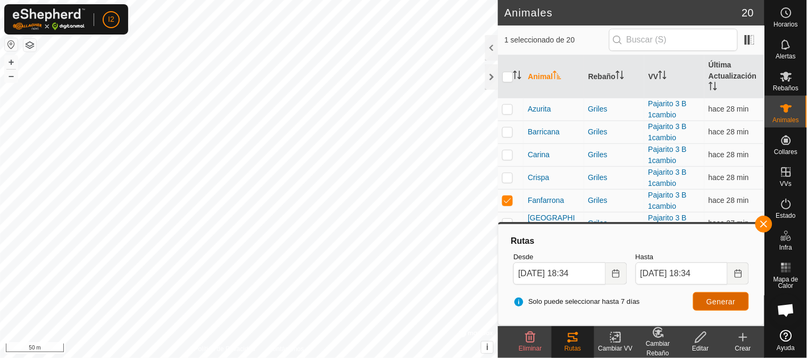
click at [713, 298] on span "Generar" at bounding box center [720, 302] width 29 height 9
click at [527, 155] on div "Animales 20 1 seleccionado de 20 Animal Rebaño VV Última Actualización Azurita …" at bounding box center [382, 179] width 764 height 358
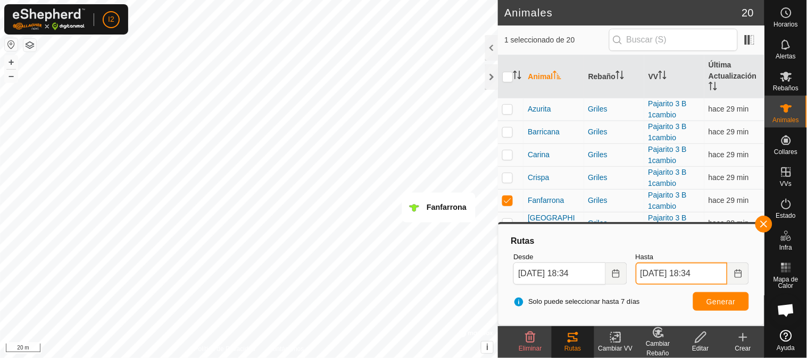
click at [657, 273] on input "[DATE] 18:34" at bounding box center [681, 274] width 92 height 22
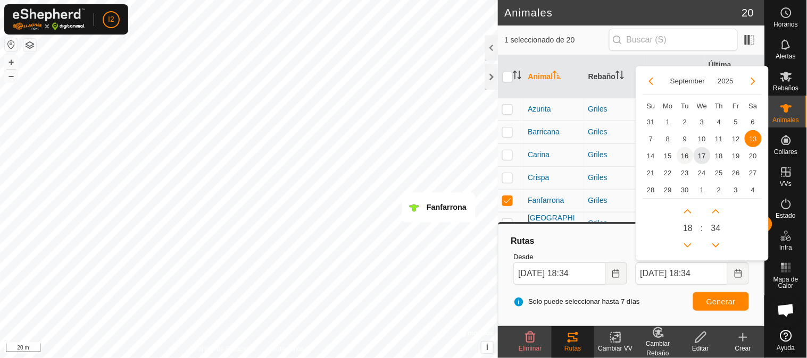
click at [686, 157] on span "16" at bounding box center [684, 155] width 17 height 17
type input "[DATE] 18:34"
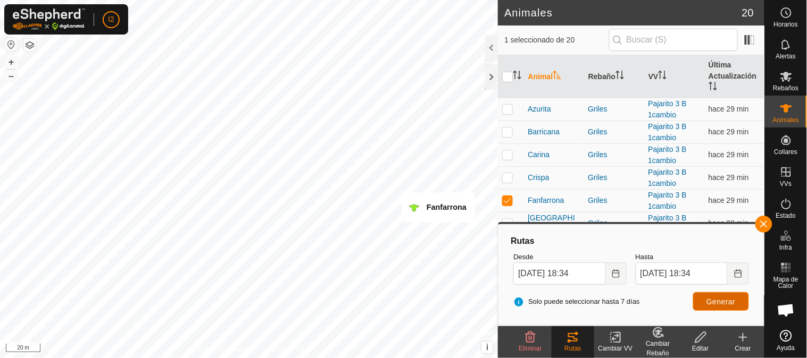
click at [706, 301] on span "Generar" at bounding box center [720, 302] width 29 height 9
click at [611, 267] on button "Choose Date" at bounding box center [616, 274] width 21 height 22
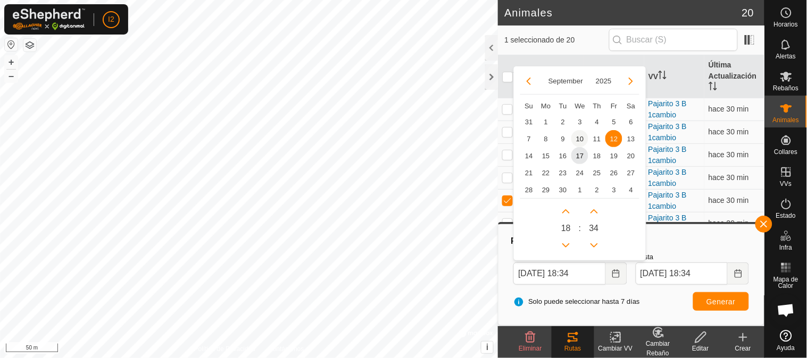
click at [579, 139] on span "10" at bounding box center [579, 138] width 17 height 17
type input "[DATE] 18:34"
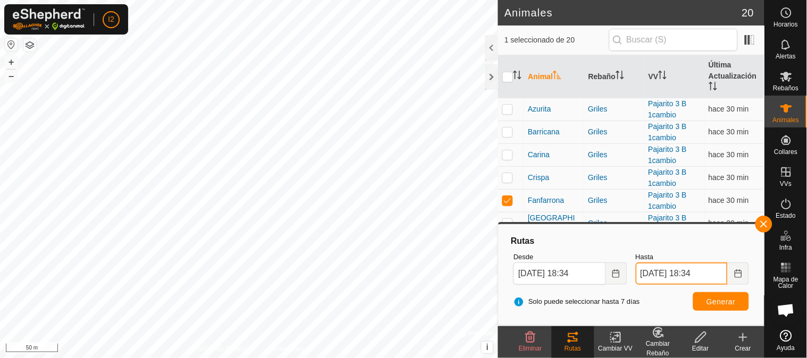
click at [658, 277] on input "[DATE] 18:34" at bounding box center [681, 274] width 92 height 22
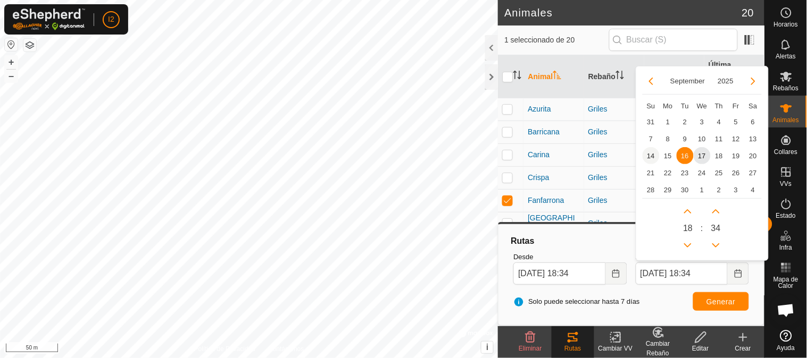
click at [648, 154] on span "14" at bounding box center [650, 155] width 17 height 17
type input "[DATE] 18:34"
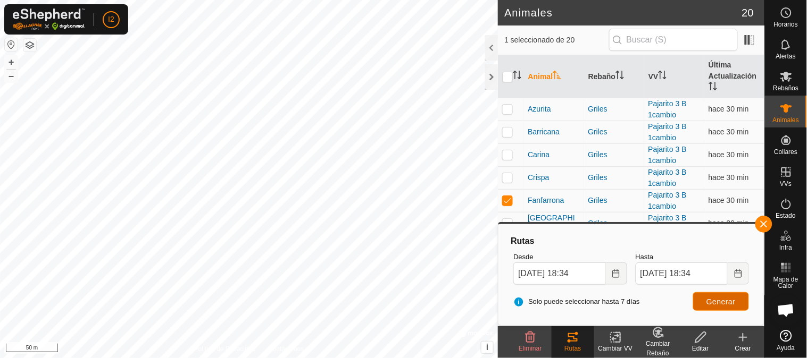
click at [710, 300] on span "Generar" at bounding box center [720, 302] width 29 height 9
click at [766, 218] on button "button" at bounding box center [763, 224] width 17 height 17
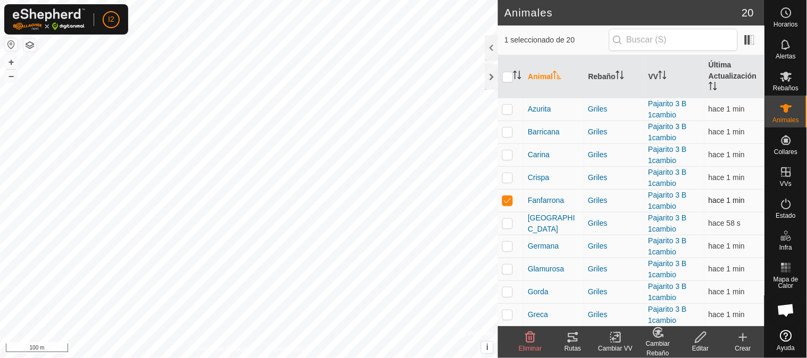
click at [506, 203] on p-checkbox at bounding box center [507, 200] width 11 height 9
checkbox input "false"
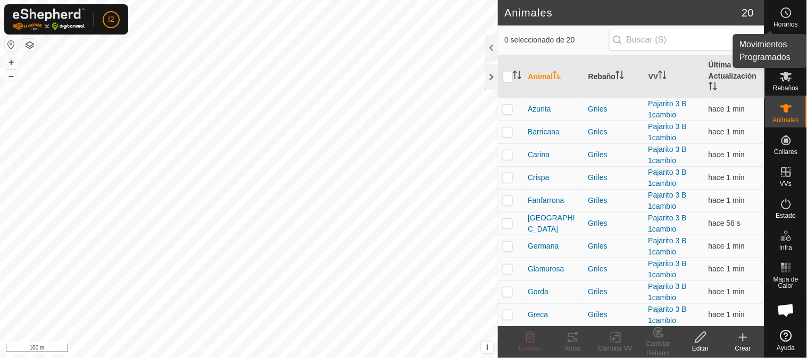
click at [784, 16] on icon at bounding box center [785, 12] width 13 height 13
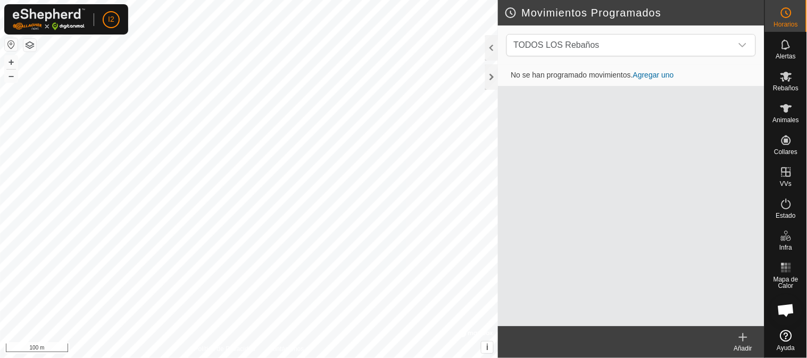
click at [652, 72] on link "Agregar uno" at bounding box center [653, 75] width 41 height 9
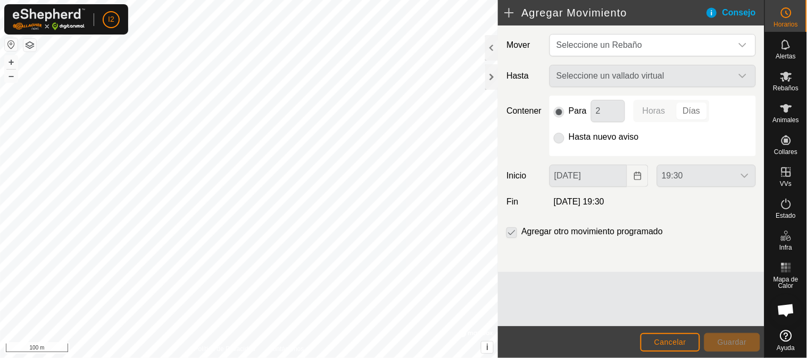
click at [600, 76] on div "Seleccione un vallado virtual" at bounding box center [652, 76] width 215 height 22
click at [591, 44] on span "Seleccione un Rebaño" at bounding box center [599, 44] width 86 height 9
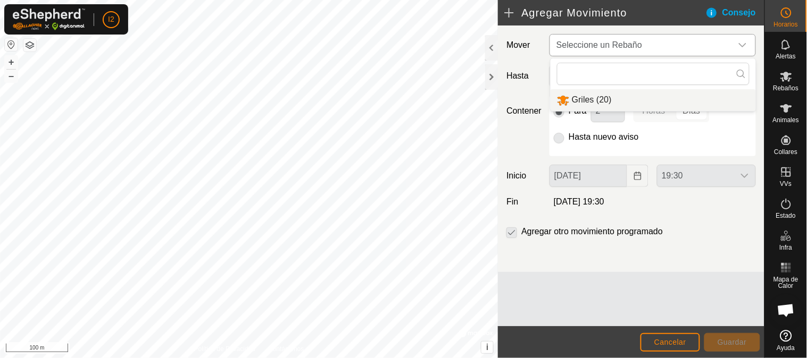
click at [578, 96] on li "Griles (20)" at bounding box center [652, 100] width 205 height 22
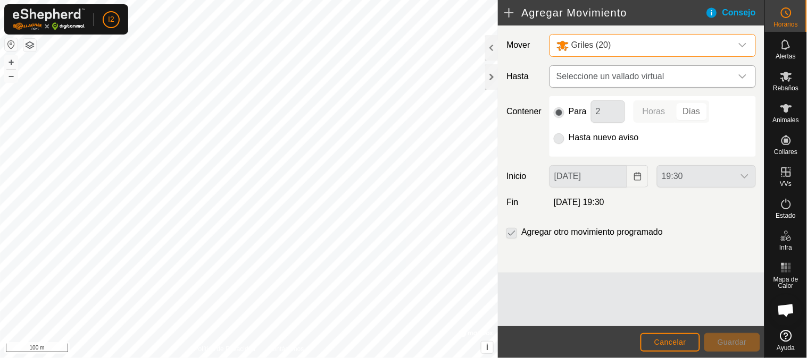
click at [580, 63] on div "Mover Griles (20) Hasta Seleccione un vallado virtual Contener Para 2 Horas Día…" at bounding box center [631, 149] width 266 height 247
click at [583, 74] on span "Seleccione un vallado virtual" at bounding box center [642, 76] width 180 height 21
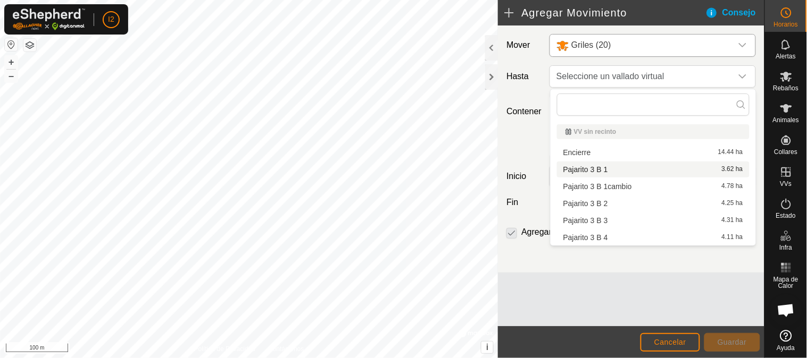
click at [588, 173] on li "Pajarito 3 B 1 3.62 ha" at bounding box center [653, 170] width 192 height 16
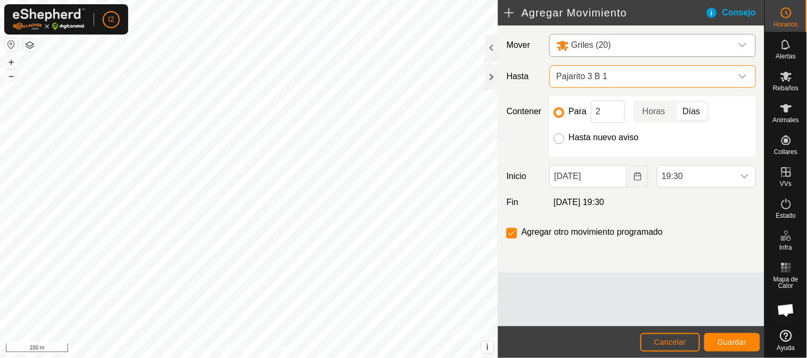
click at [561, 139] on input "Hasta nuevo aviso" at bounding box center [558, 138] width 11 height 11
radio input "true"
checkbox input "false"
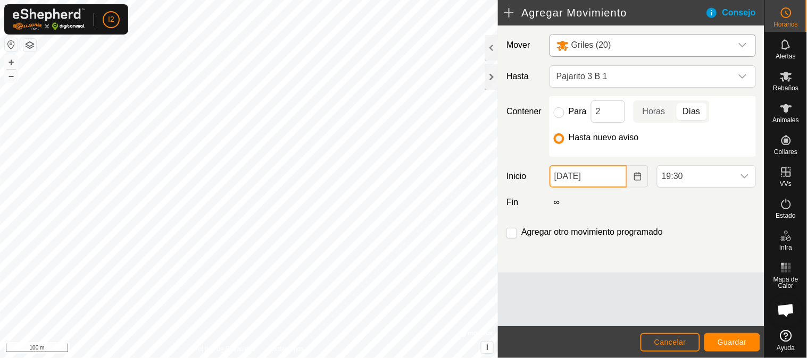
click at [566, 178] on input "[DATE]" at bounding box center [588, 176] width 78 height 22
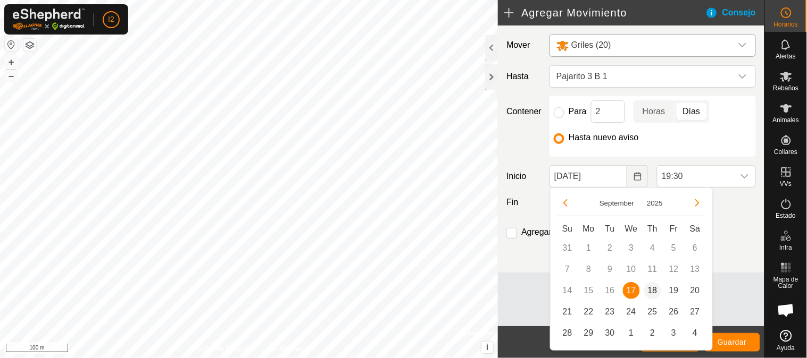
click at [652, 290] on span "18" at bounding box center [652, 290] width 17 height 17
type input "[DATE]"
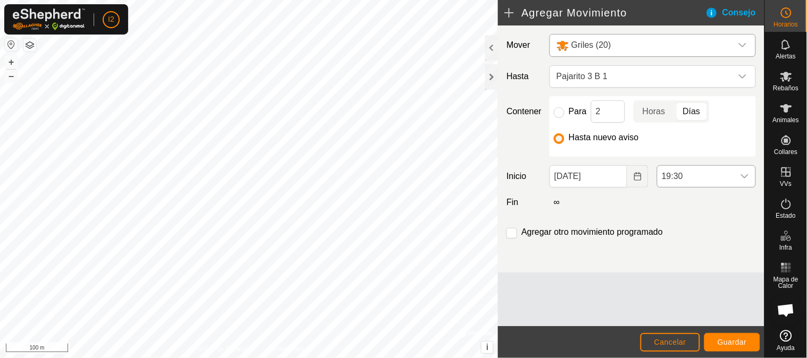
click at [679, 178] on span "19:30" at bounding box center [695, 176] width 77 height 21
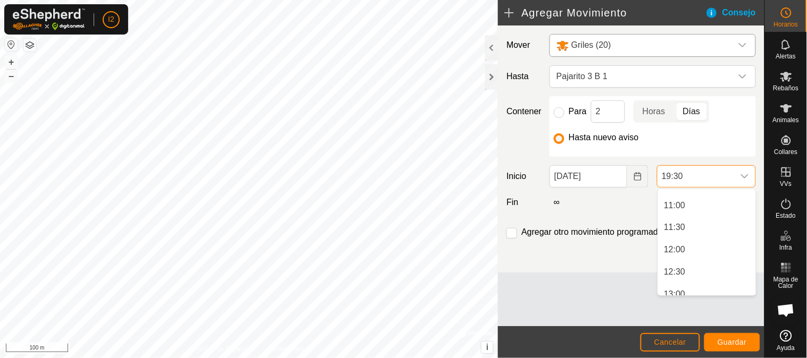
scroll to position [367, 0]
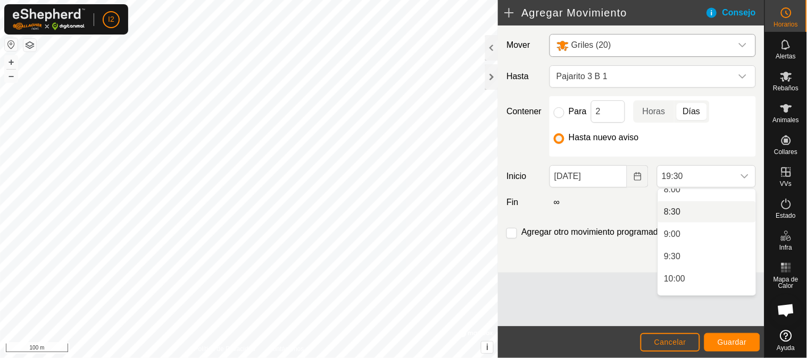
click at [671, 213] on li "8:30" at bounding box center [707, 211] width 98 height 21
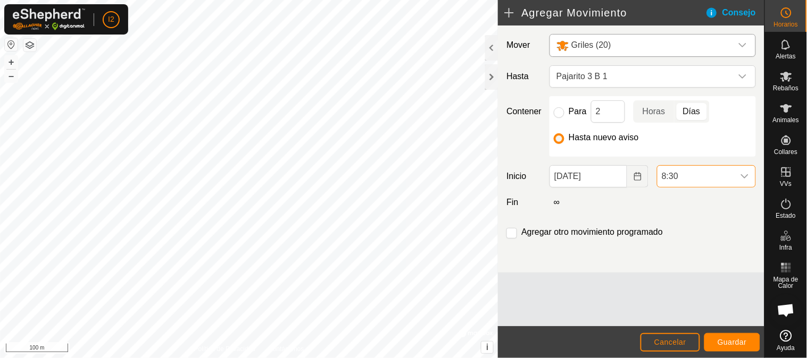
scroll to position [785, 0]
click at [720, 343] on span "Guardar" at bounding box center [731, 342] width 29 height 9
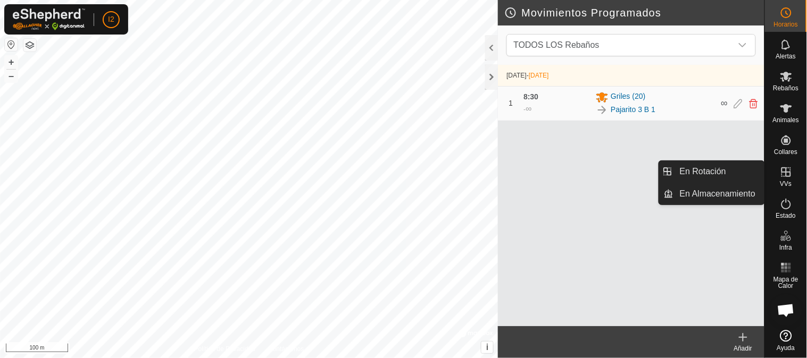
click at [792, 172] on icon at bounding box center [785, 172] width 13 height 13
click at [715, 196] on link "En Almacenamiento" at bounding box center [718, 193] width 91 height 21
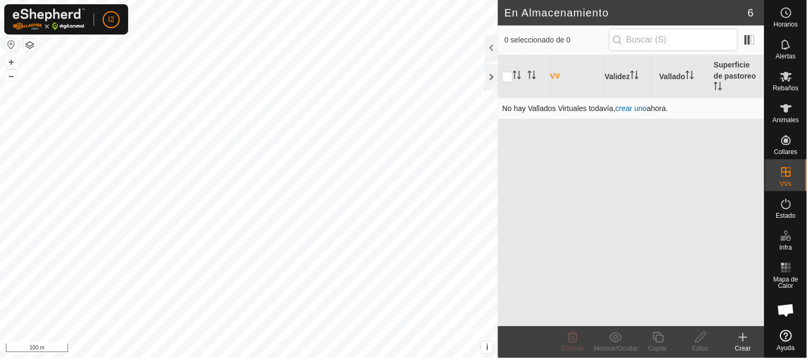
click at [626, 108] on link "crear uno" at bounding box center [630, 108] width 31 height 9
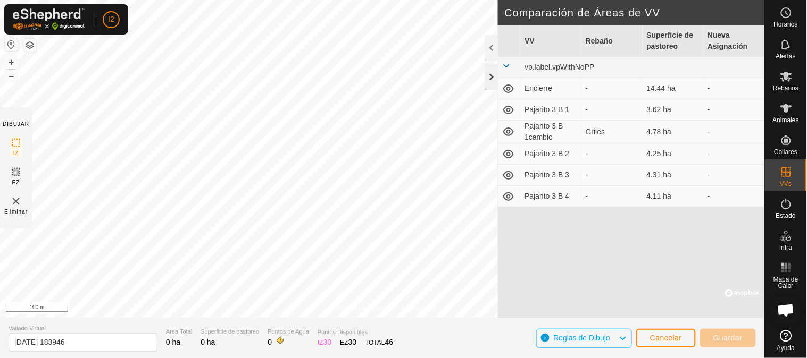
click at [491, 79] on div at bounding box center [491, 77] width 13 height 26
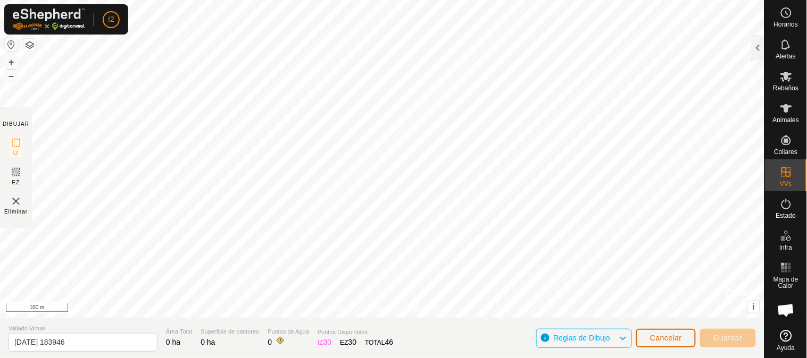
click at [670, 338] on span "Cancelar" at bounding box center [666, 338] width 32 height 9
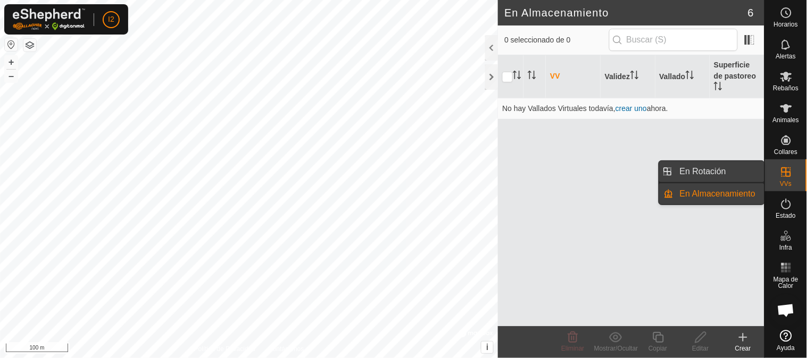
click at [715, 173] on link "En Rotación" at bounding box center [718, 171] width 91 height 21
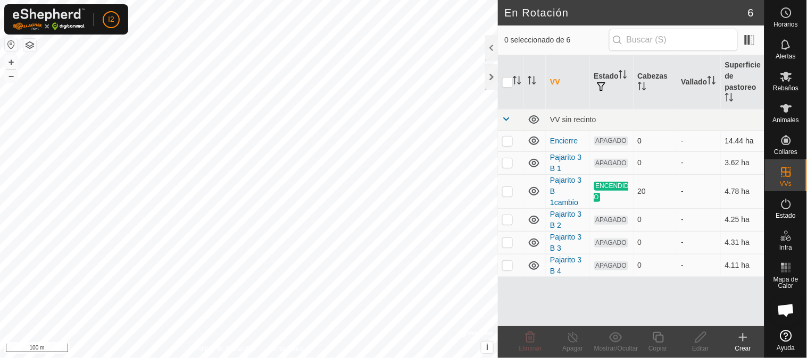
click at [508, 140] on p-checkbox at bounding box center [507, 141] width 11 height 9
checkbox input "true"
drag, startPoint x: 715, startPoint y: 140, endPoint x: 729, endPoint y: 138, distance: 14.0
click at [729, 138] on td "14.44 ha" at bounding box center [742, 140] width 44 height 21
click at [697, 339] on icon at bounding box center [700, 337] width 11 height 11
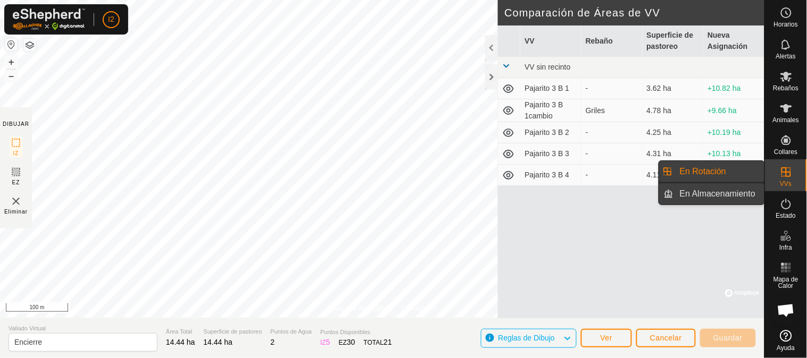
click at [723, 197] on link "En Almacenamiento" at bounding box center [718, 193] width 91 height 21
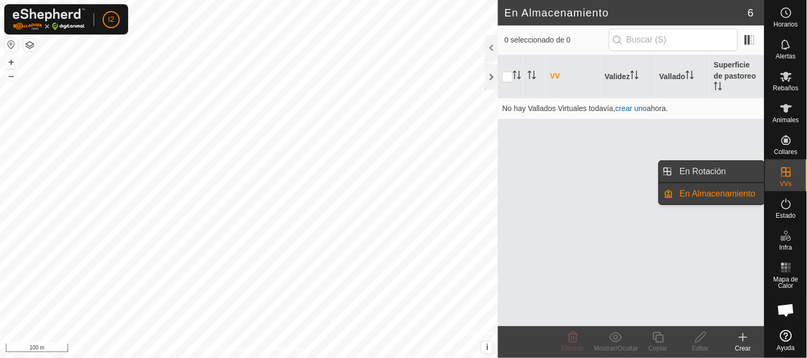
click at [721, 169] on link "En Rotación" at bounding box center [718, 171] width 91 height 21
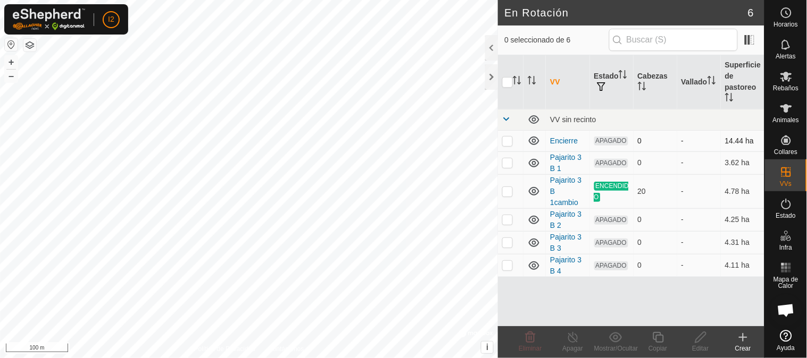
click at [507, 140] on p-checkbox at bounding box center [507, 141] width 11 height 9
checkbox input "true"
click at [698, 335] on icon at bounding box center [700, 337] width 13 height 13
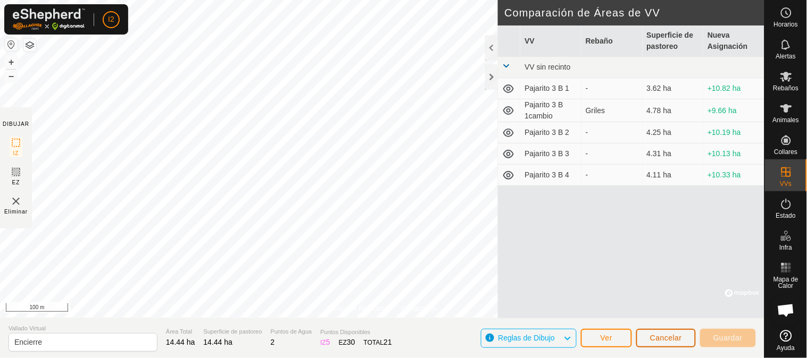
click at [672, 334] on span "Cancelar" at bounding box center [666, 338] width 32 height 9
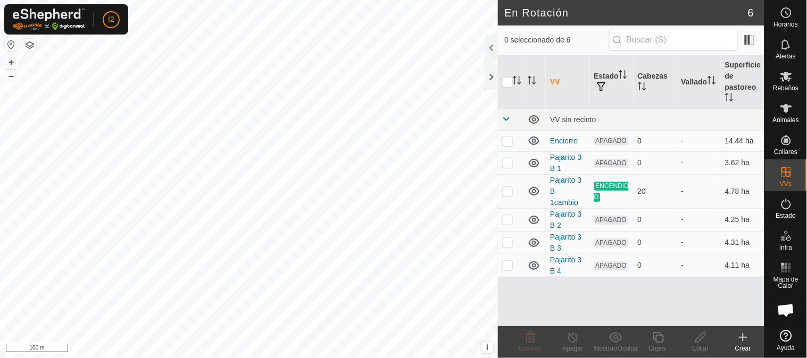
click at [508, 145] on p-tablecheckbox at bounding box center [507, 141] width 11 height 9
checkbox input "true"
click at [660, 338] on icon at bounding box center [657, 337] width 13 height 13
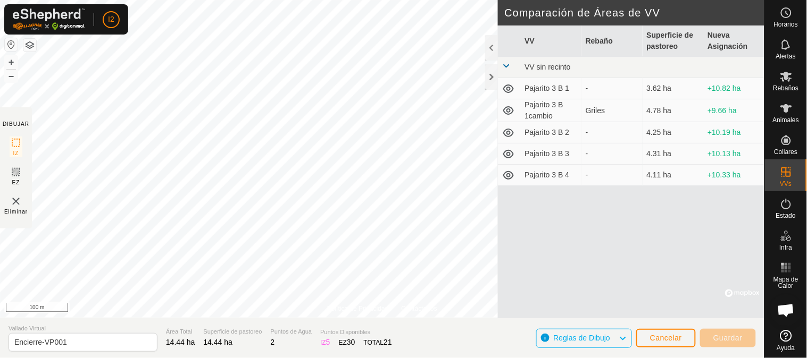
click at [16, 201] on img at bounding box center [16, 201] width 13 height 13
click at [674, 335] on span "Cancelar" at bounding box center [666, 338] width 32 height 9
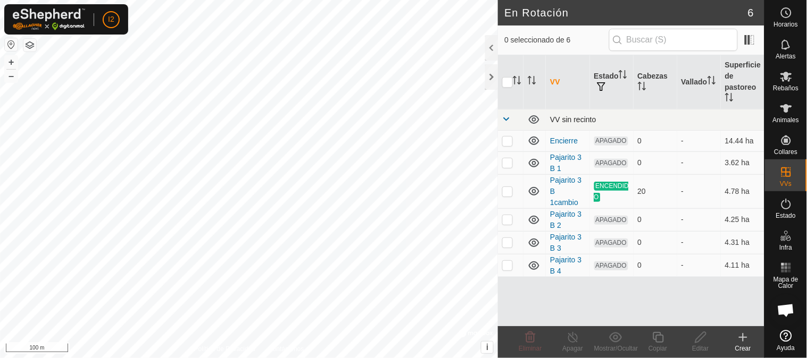
click at [507, 117] on span at bounding box center [506, 119] width 9 height 9
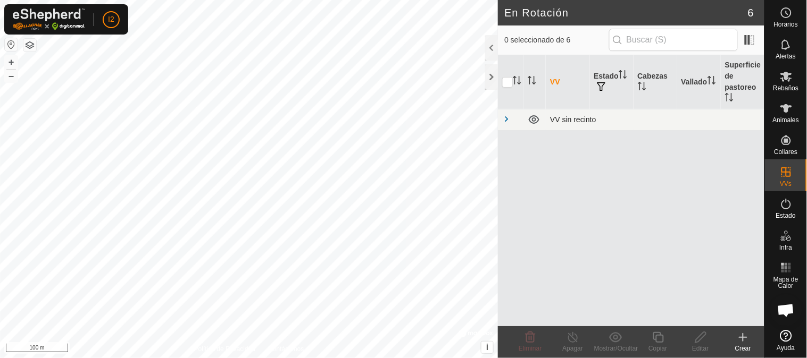
click at [507, 117] on span at bounding box center [506, 119] width 9 height 9
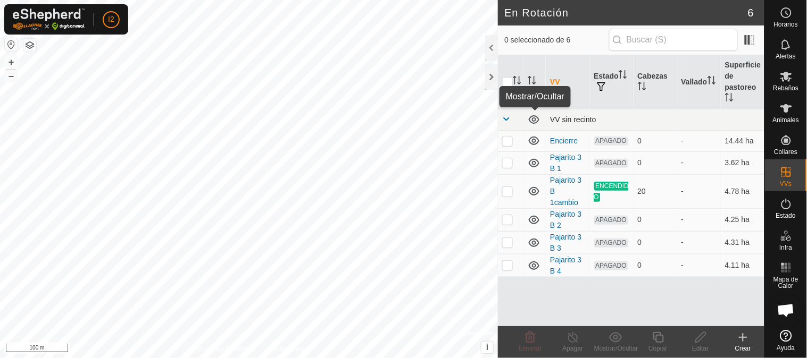
click at [531, 121] on icon at bounding box center [533, 119] width 13 height 13
click at [531, 121] on icon at bounding box center [533, 121] width 11 height 4
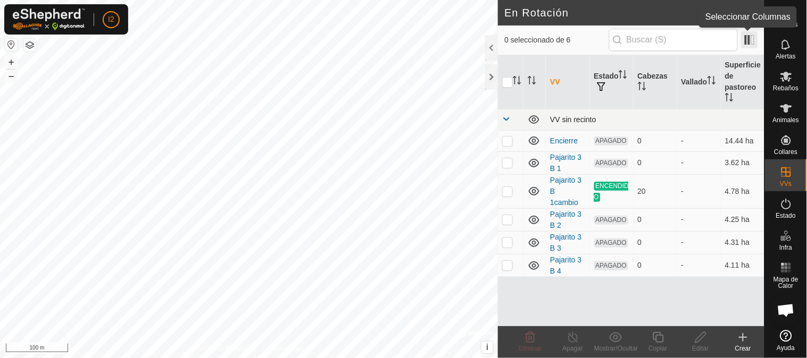
click at [747, 38] on span at bounding box center [749, 39] width 17 height 17
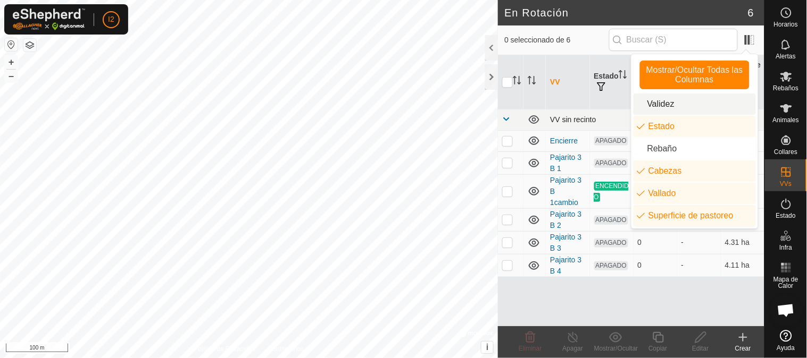
click at [654, 106] on li "Validez" at bounding box center [694, 104] width 122 height 21
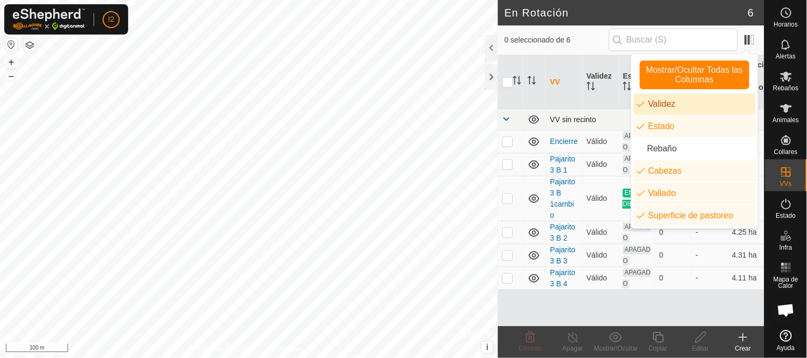
click at [654, 106] on li "Validez" at bounding box center [694, 104] width 122 height 21
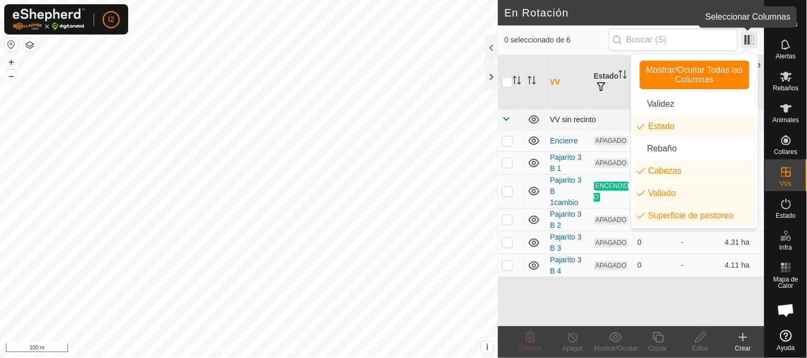
click at [754, 40] on span at bounding box center [749, 39] width 17 height 17
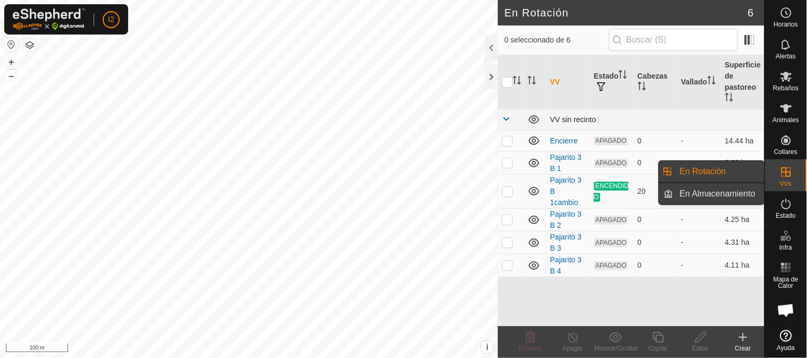
click at [689, 193] on link "En Almacenamiento" at bounding box center [718, 193] width 91 height 21
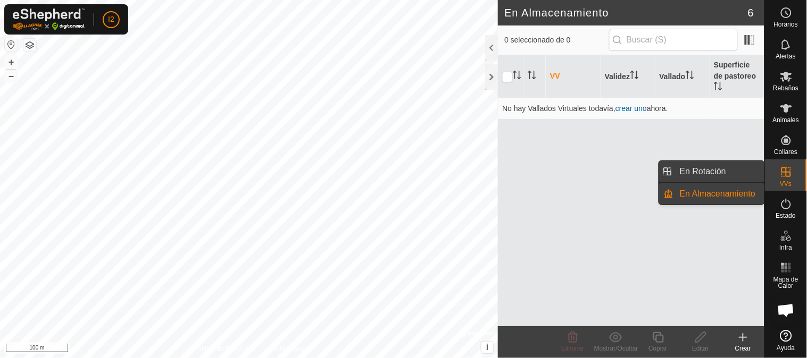
click at [694, 172] on link "En Rotación" at bounding box center [718, 171] width 91 height 21
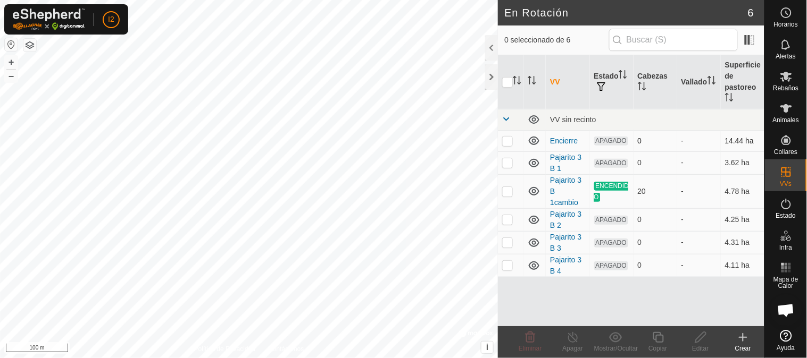
click at [506, 141] on p-checkbox at bounding box center [507, 141] width 11 height 9
click at [613, 333] on icon at bounding box center [615, 337] width 13 height 10
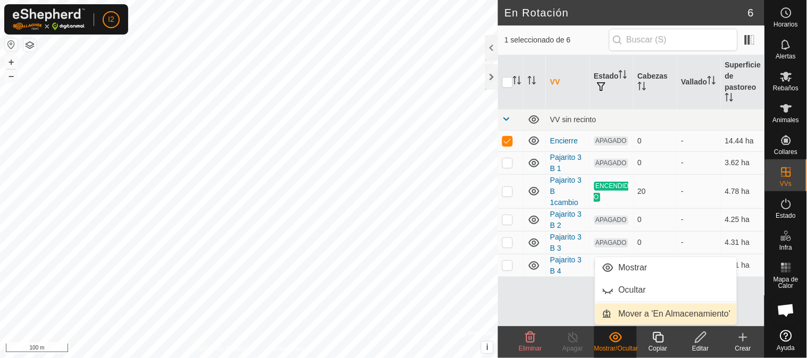
click at [628, 312] on link "Mover a 'En Almacenamiento'" at bounding box center [666, 314] width 142 height 21
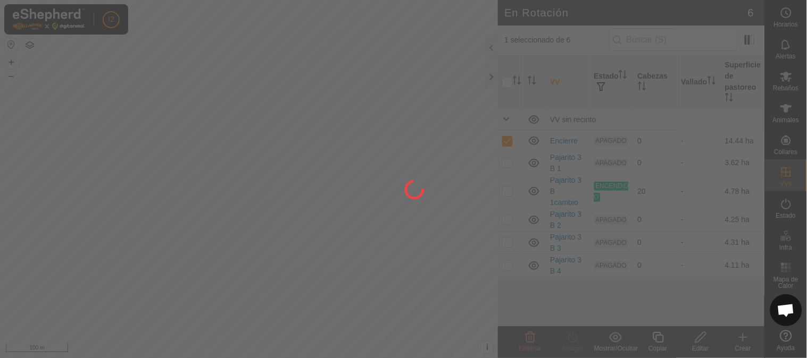
checkbox input "false"
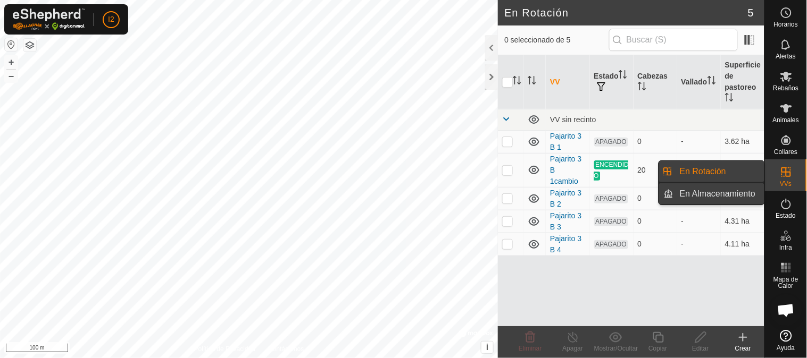
click at [718, 195] on link "En Almacenamiento" at bounding box center [718, 193] width 91 height 21
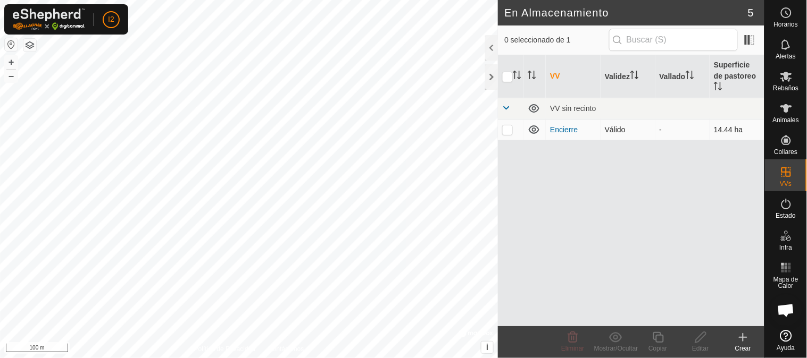
click at [507, 130] on p-checkbox at bounding box center [507, 129] width 11 height 9
checkbox input "true"
click at [618, 337] on icon at bounding box center [615, 337] width 13 height 10
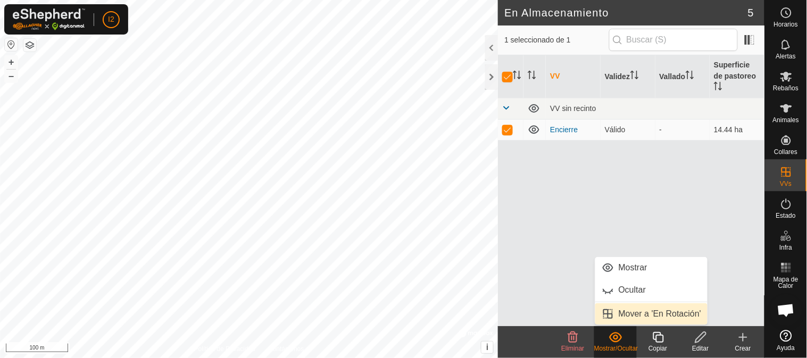
click at [628, 314] on link "Mover a 'En Rotación'" at bounding box center [651, 314] width 113 height 21
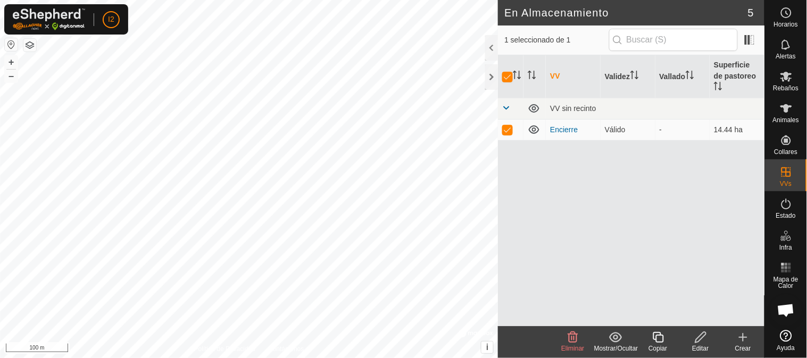
checkbox input "false"
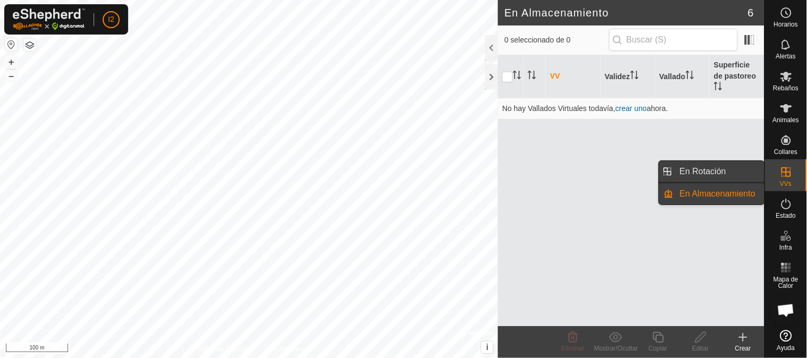
click at [714, 171] on link "En Rotación" at bounding box center [718, 171] width 91 height 21
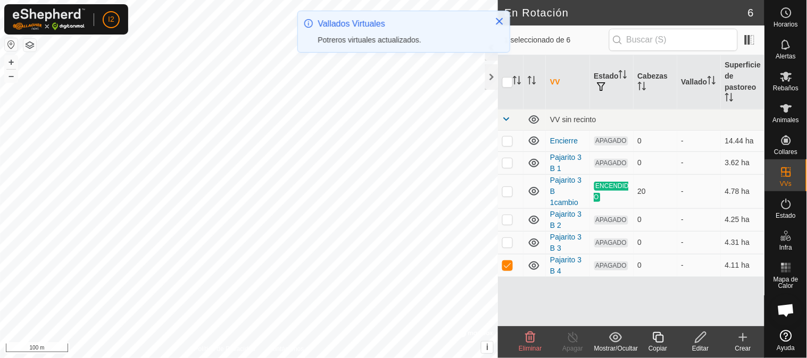
click at [698, 341] on icon at bounding box center [700, 337] width 13 height 13
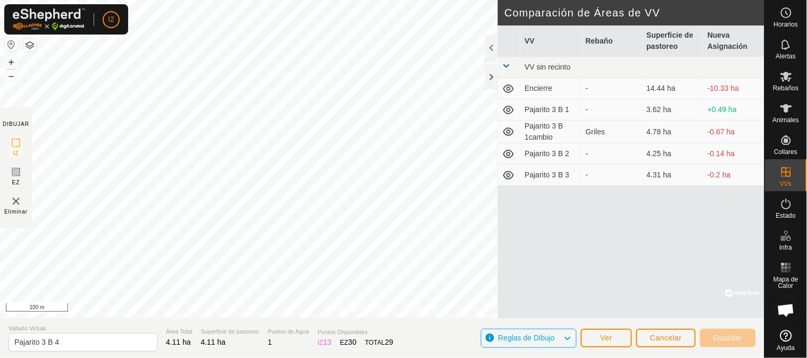
click at [436, 0] on html "I2 Horarios Alertas Rebaños Animales Collares VVs Estado Infra Mapa de Calor Ay…" at bounding box center [403, 179] width 807 height 358
click at [505, 176] on icon at bounding box center [508, 175] width 13 height 13
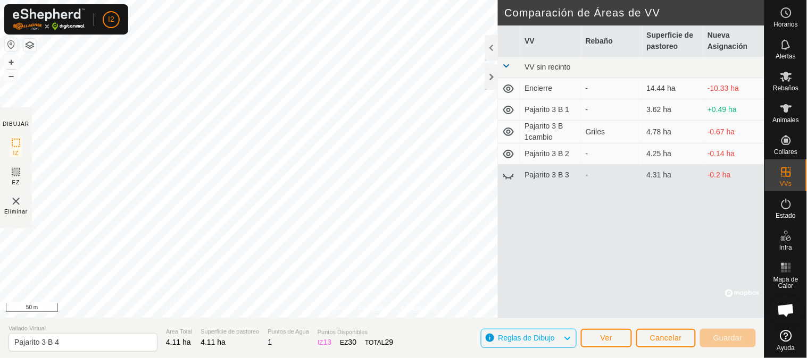
click at [505, 176] on icon at bounding box center [504, 176] width 2 height 2
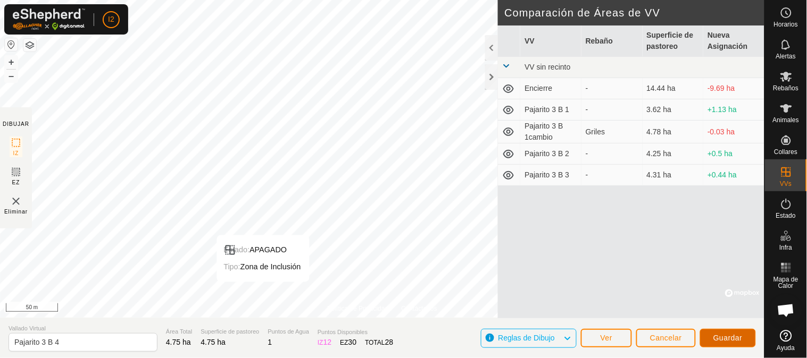
click at [736, 335] on span "Guardar" at bounding box center [727, 338] width 29 height 9
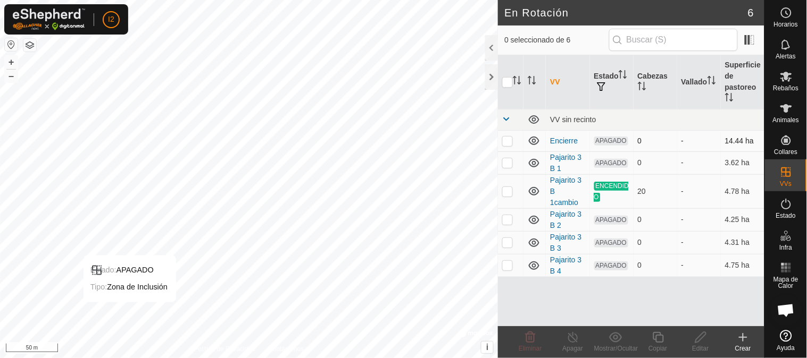
click at [507, 144] on p-checkbox at bounding box center [507, 141] width 11 height 9
checkbox input "true"
click at [699, 339] on icon at bounding box center [700, 337] width 13 height 13
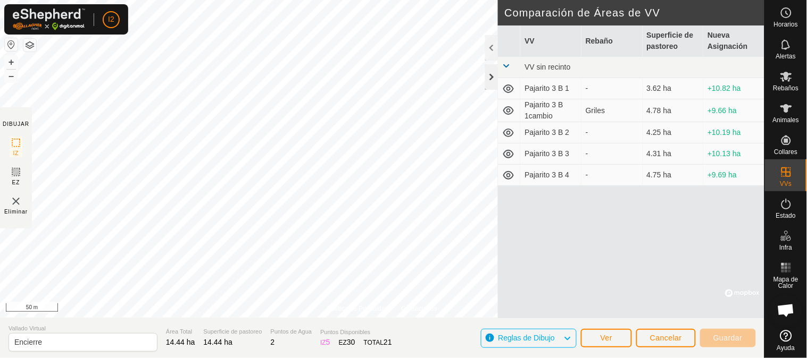
click at [487, 83] on div at bounding box center [491, 77] width 13 height 26
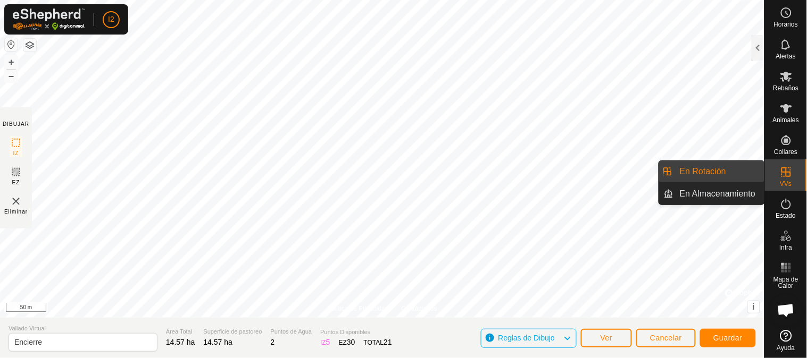
click at [696, 172] on link "En Rotación" at bounding box center [718, 171] width 91 height 21
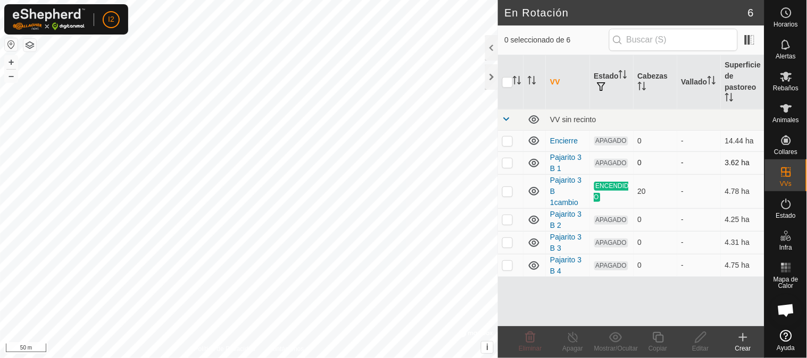
click at [535, 163] on icon at bounding box center [533, 163] width 11 height 9
click at [533, 188] on icon at bounding box center [533, 191] width 13 height 13
click at [533, 216] on icon at bounding box center [533, 220] width 11 height 9
click at [532, 237] on icon at bounding box center [533, 243] width 13 height 13
click at [535, 262] on icon at bounding box center [533, 266] width 11 height 9
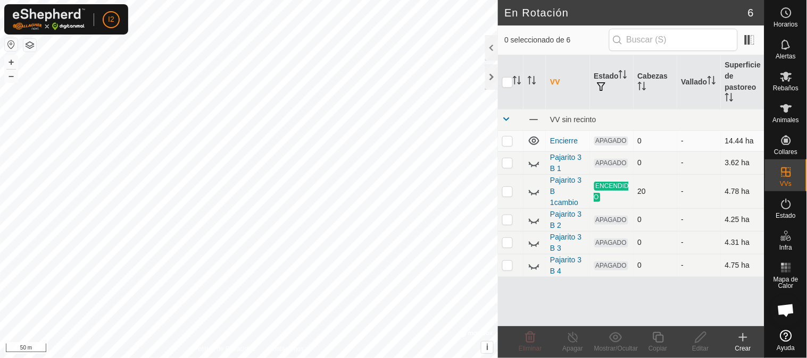
click at [506, 141] on p-checkbox at bounding box center [507, 141] width 11 height 9
checkbox input "true"
click at [696, 337] on icon at bounding box center [700, 337] width 13 height 13
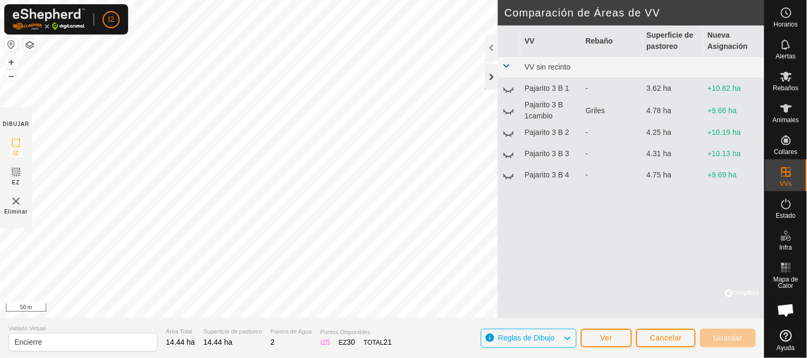
click at [485, 82] on div at bounding box center [491, 77] width 13 height 26
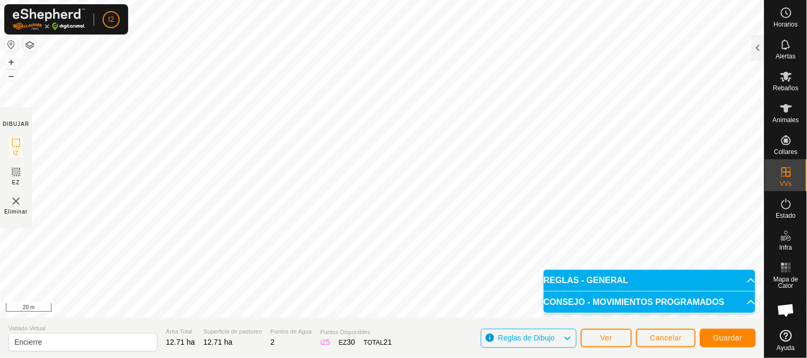
click at [386, 0] on html "I2 Horarios Alertas Rebaños Animales Collares VVs Estado Infra Mapa de Calor Ay…" at bounding box center [403, 179] width 807 height 358
click at [734, 339] on span "Guardar" at bounding box center [727, 338] width 29 height 9
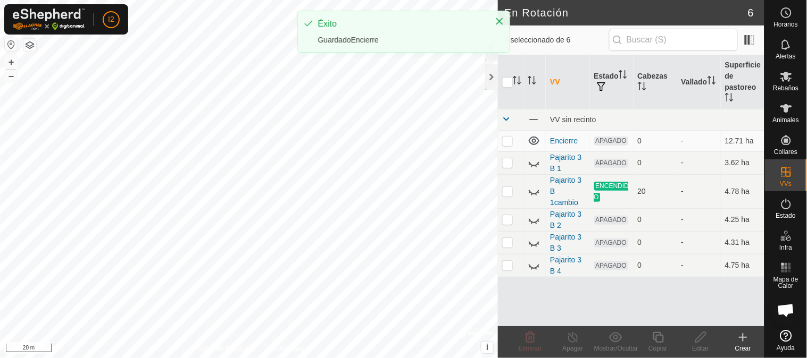
click at [741, 339] on icon at bounding box center [742, 337] width 13 height 13
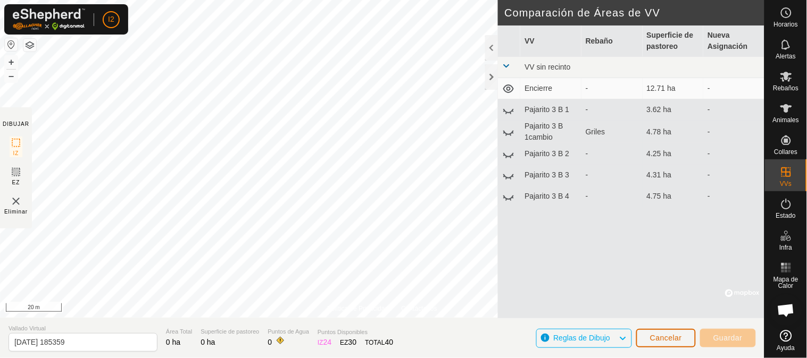
click at [676, 341] on span "Cancelar" at bounding box center [666, 338] width 32 height 9
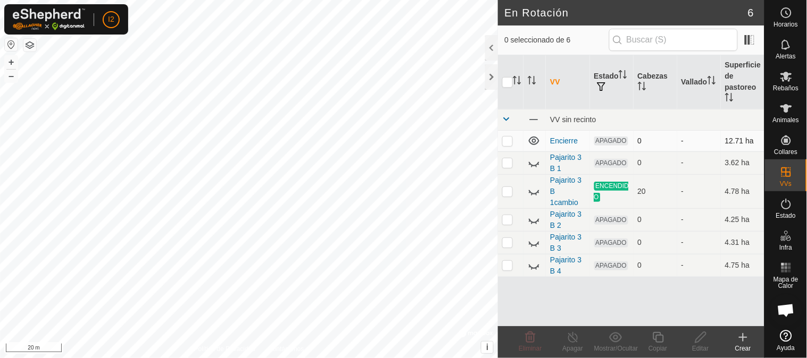
click at [509, 142] on p-checkbox at bounding box center [507, 141] width 11 height 9
checkbox input "true"
click at [699, 333] on icon at bounding box center [700, 337] width 13 height 13
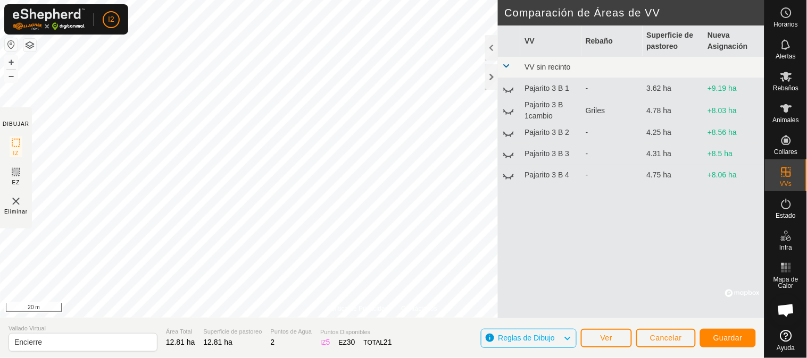
click at [514, 0] on html "I2 Horarios Alertas Rebaños Animales Collares VVs Estado Infra Mapa de Calor Ay…" at bounding box center [403, 179] width 807 height 358
click at [491, 80] on div at bounding box center [491, 77] width 13 height 26
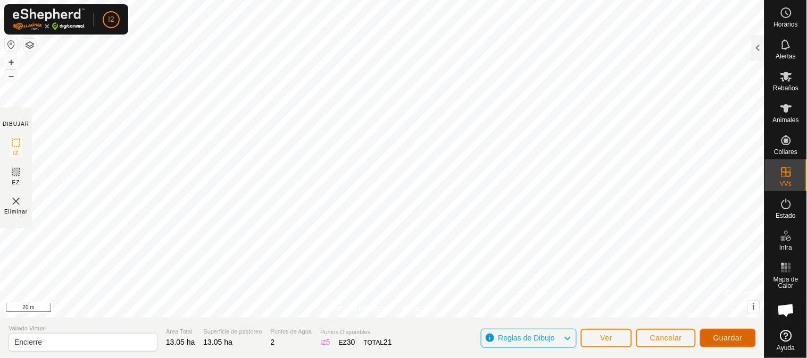
click at [730, 338] on span "Guardar" at bounding box center [727, 338] width 29 height 9
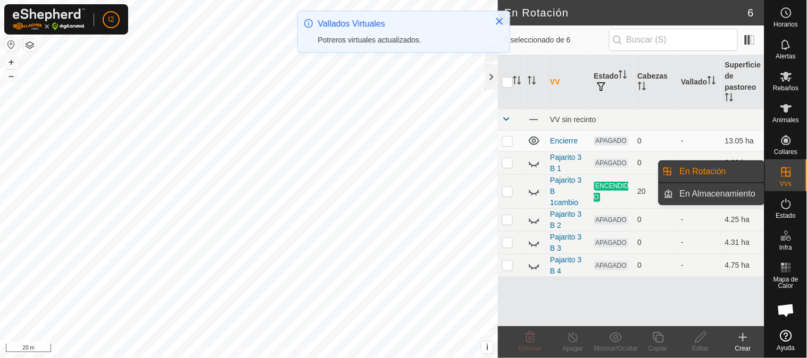
click at [692, 198] on link "En Almacenamiento" at bounding box center [718, 193] width 91 height 21
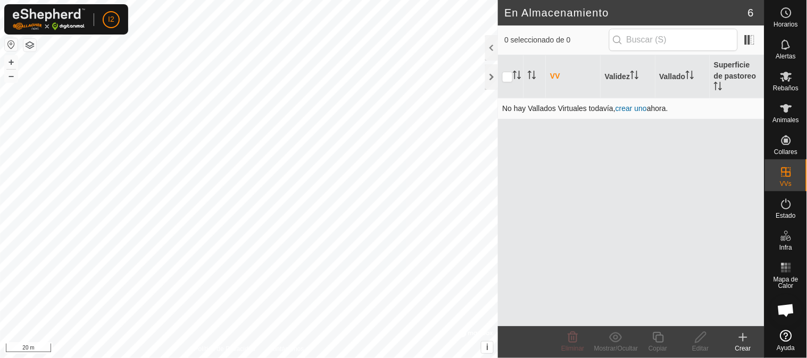
click at [628, 109] on link "crear uno" at bounding box center [630, 108] width 31 height 9
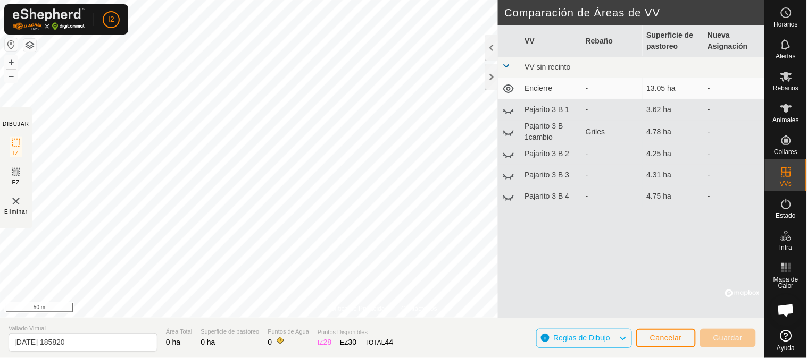
click at [500, 113] on div "Política de Privacidad Contáctenos Estado: APAGADO Tipo: Zona de Inclusión + – …" at bounding box center [382, 179] width 764 height 358
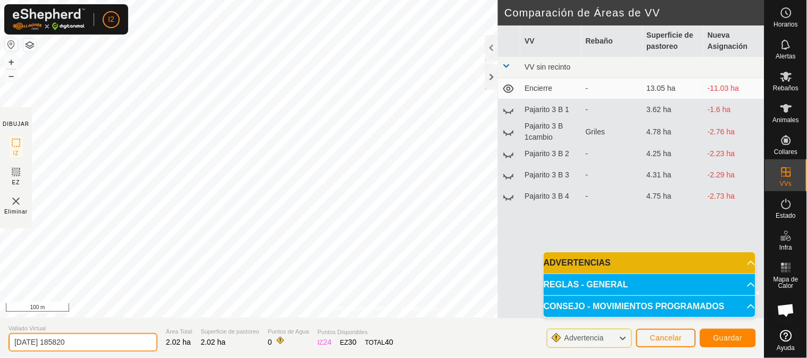
click at [60, 340] on input "[DATE] 185820" at bounding box center [83, 342] width 149 height 19
type input "A"
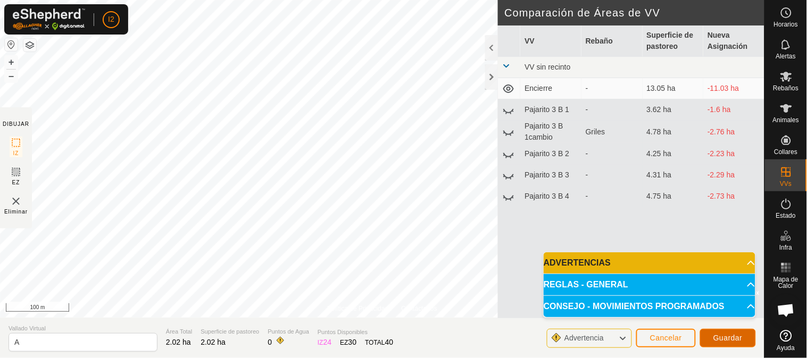
click at [710, 338] on button "Guardar" at bounding box center [728, 338] width 56 height 19
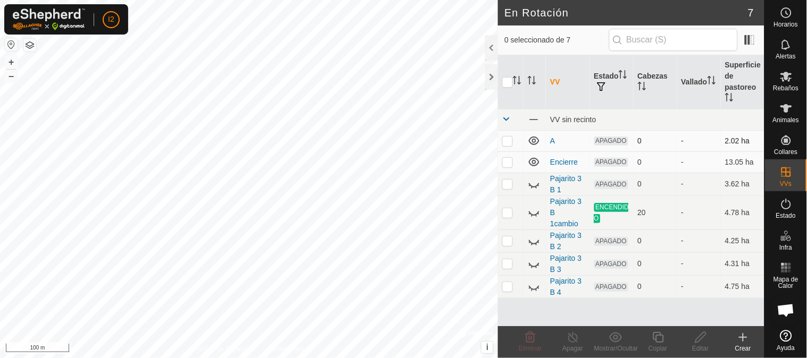
click at [508, 140] on p-checkbox at bounding box center [507, 141] width 11 height 9
checkbox input "true"
click at [614, 337] on icon at bounding box center [615, 337] width 13 height 10
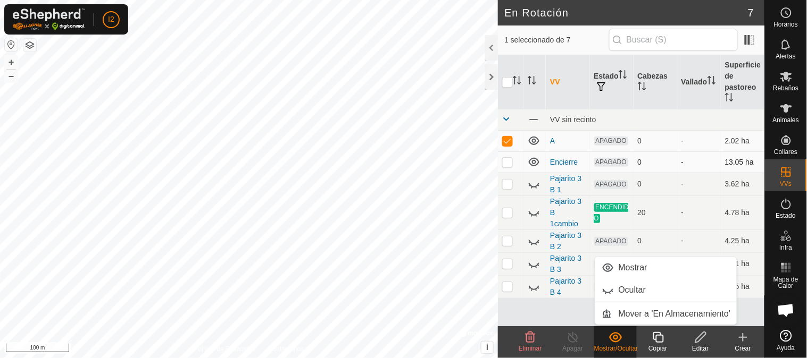
click at [508, 161] on p-checkbox at bounding box center [507, 162] width 11 height 9
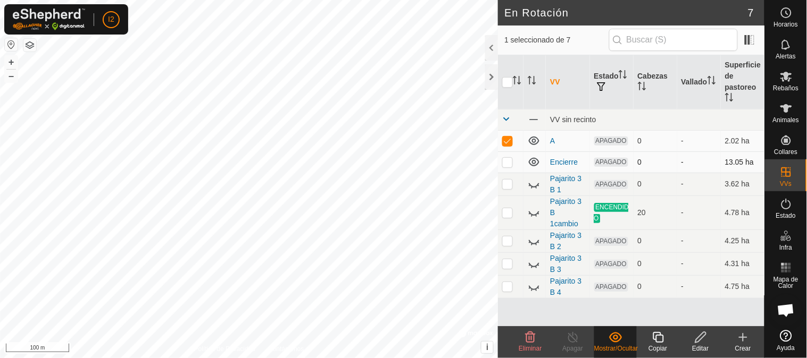
checkbox input "true"
click at [609, 337] on icon at bounding box center [615, 337] width 13 height 13
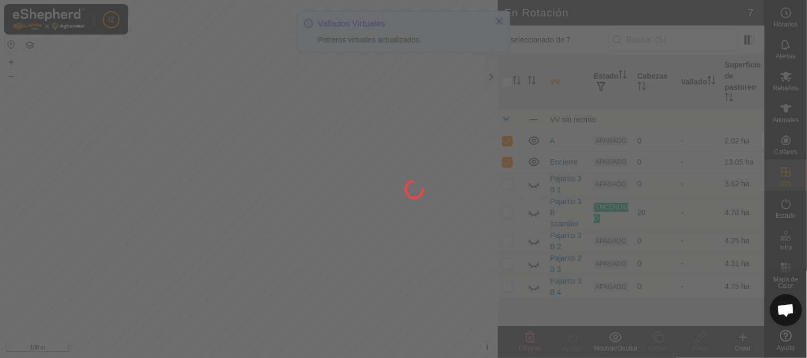
checkbox input "false"
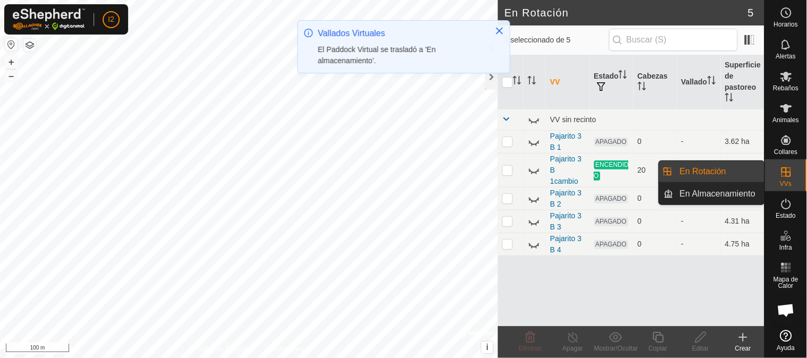
click at [783, 173] on icon at bounding box center [785, 172] width 13 height 13
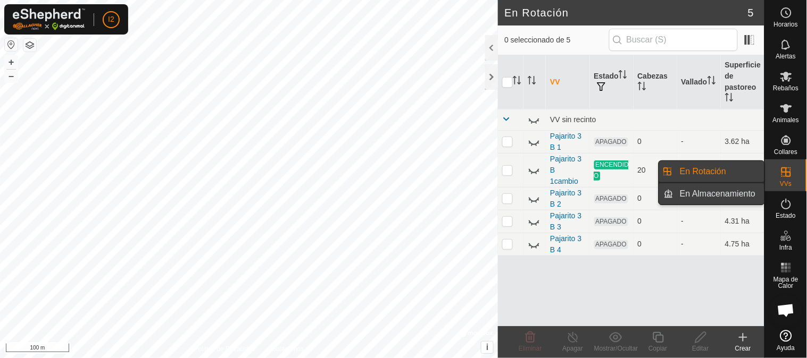
click at [715, 196] on span "En Almacenamiento" at bounding box center [716, 194] width 75 height 13
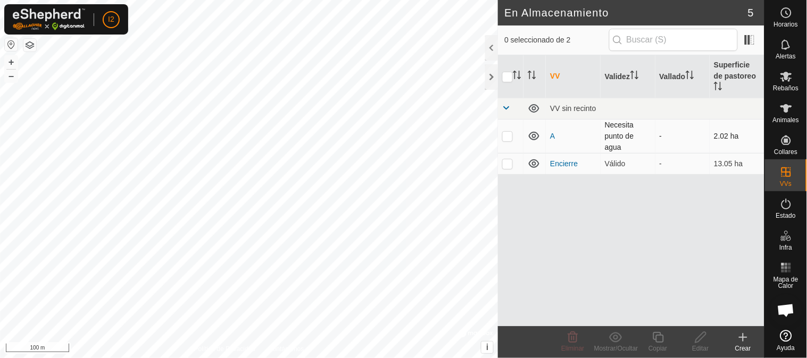
click at [532, 138] on icon at bounding box center [533, 136] width 13 height 13
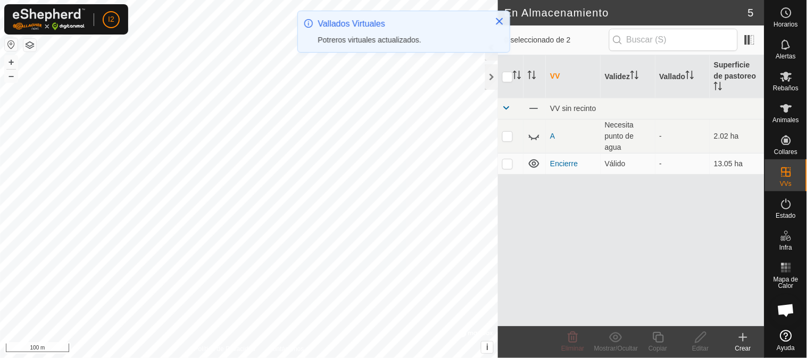
click at [532, 138] on icon at bounding box center [533, 137] width 11 height 4
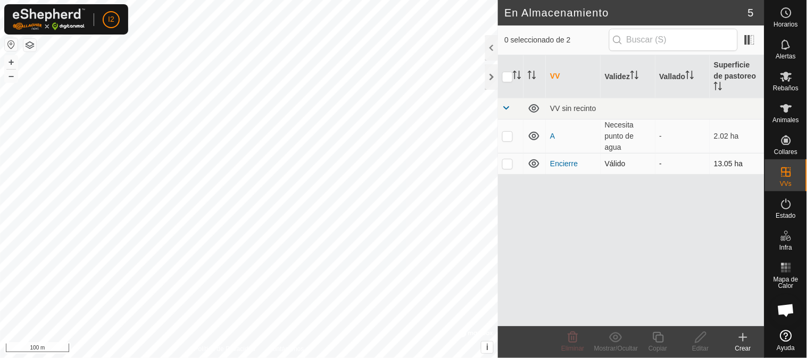
click at [536, 164] on icon at bounding box center [533, 163] width 13 height 13
click at [534, 137] on icon at bounding box center [533, 136] width 13 height 13
click at [508, 137] on p-checkbox at bounding box center [507, 136] width 11 height 9
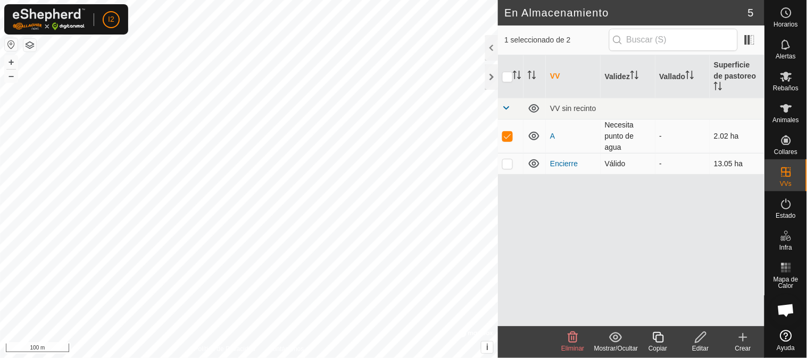
checkbox input "true"
click at [508, 168] on td at bounding box center [511, 163] width 26 height 21
checkbox input "true"
click at [617, 336] on icon at bounding box center [615, 337] width 13 height 10
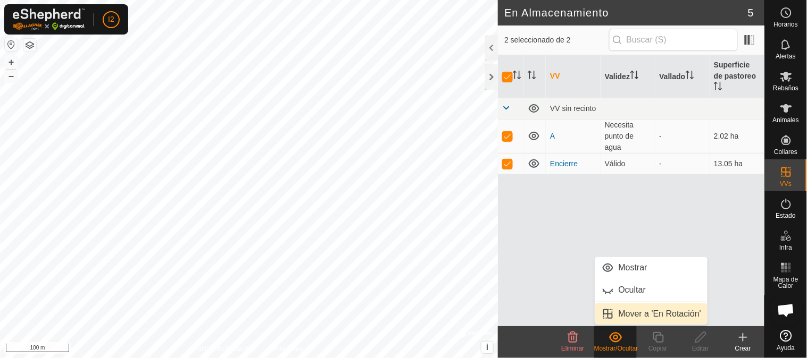
click at [631, 314] on link "Mover a 'En Rotación'" at bounding box center [651, 314] width 113 height 21
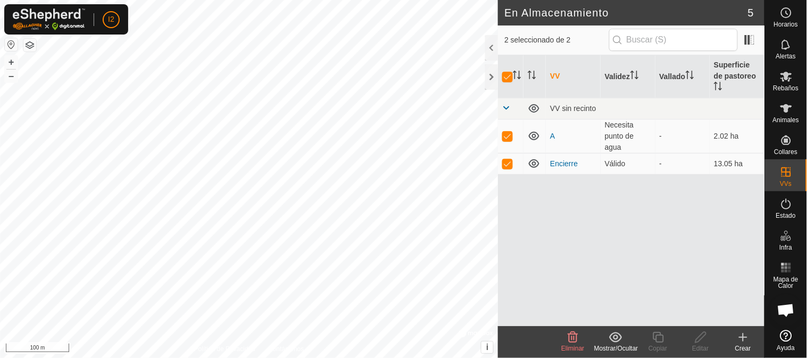
checkbox input "false"
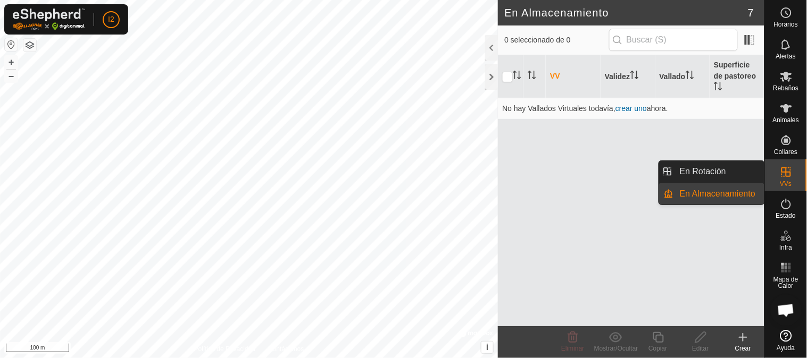
click at [695, 174] on link "En Rotación" at bounding box center [718, 171] width 91 height 21
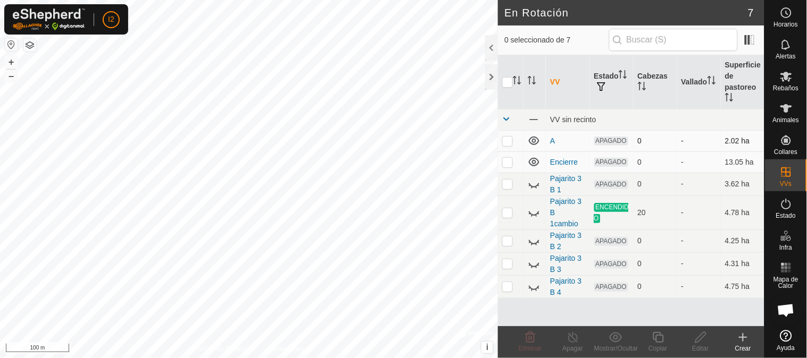
click at [508, 141] on p-checkbox at bounding box center [507, 141] width 11 height 9
click at [507, 144] on p-checkbox at bounding box center [507, 141] width 11 height 9
checkbox input "false"
click at [745, 336] on icon at bounding box center [742, 337] width 13 height 13
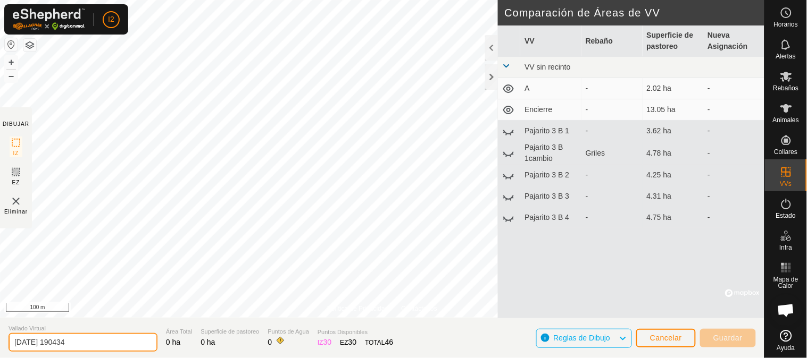
click at [69, 346] on input "[DATE] 190434" at bounding box center [83, 342] width 149 height 19
type input "A 1"
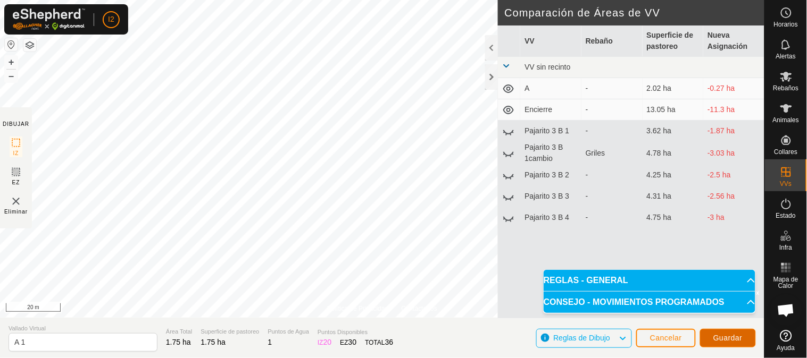
click at [737, 340] on span "Guardar" at bounding box center [727, 338] width 29 height 9
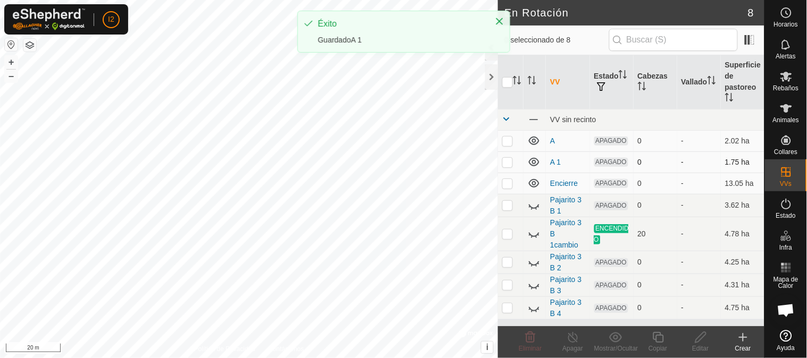
click at [503, 165] on p-checkbox at bounding box center [507, 162] width 11 height 9
checkbox input "true"
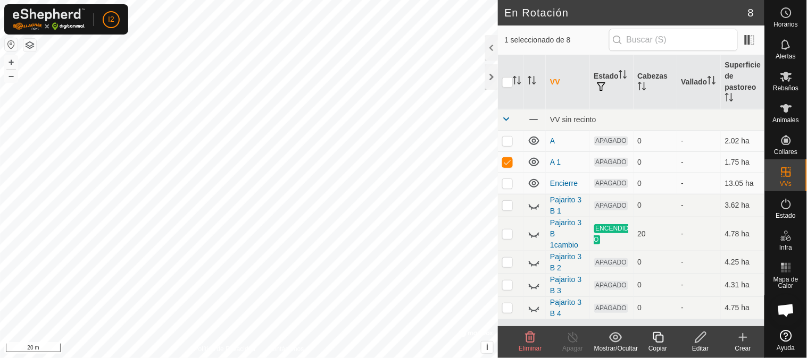
click at [654, 337] on icon at bounding box center [657, 337] width 13 height 13
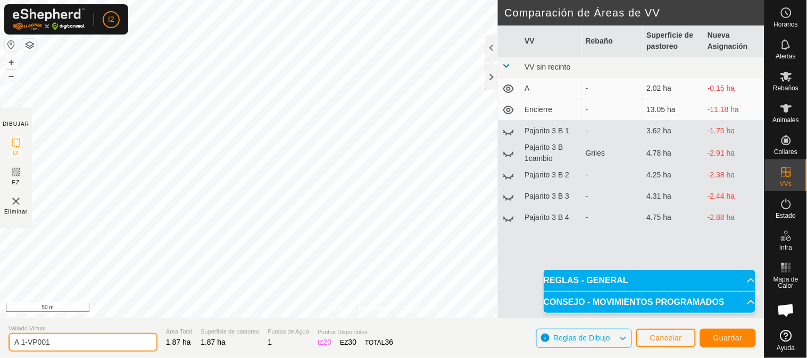
drag, startPoint x: 55, startPoint y: 344, endPoint x: 21, endPoint y: 349, distance: 33.8
click at [21, 349] on input "A 1-VP001" at bounding box center [83, 342] width 149 height 19
type input "A 2"
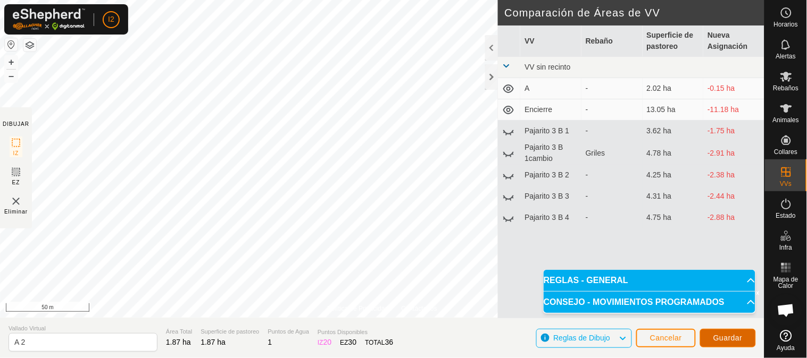
click at [728, 335] on span "Guardar" at bounding box center [727, 338] width 29 height 9
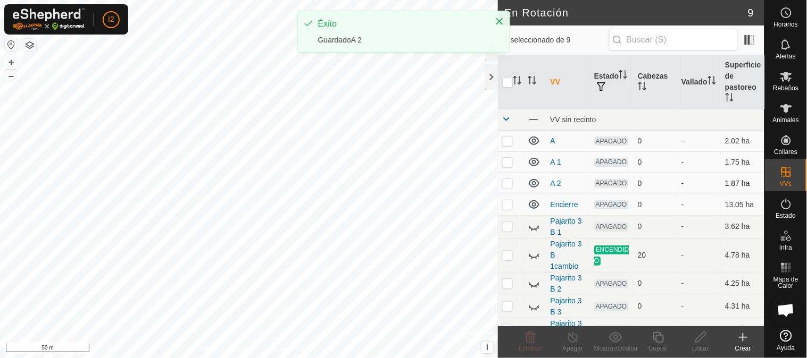
click at [509, 186] on p-checkbox at bounding box center [507, 183] width 11 height 9
checkbox input "true"
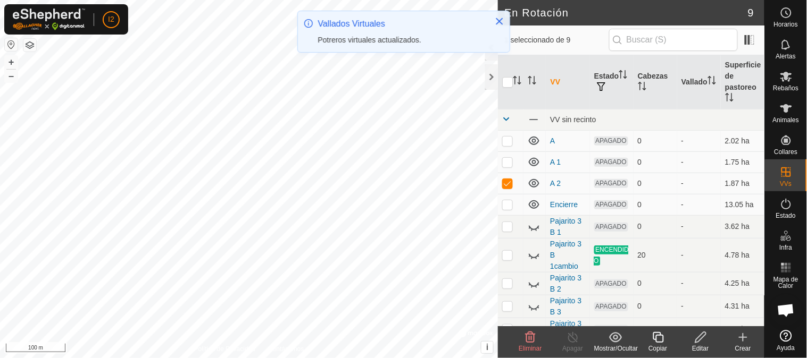
click at [656, 337] on icon at bounding box center [657, 337] width 11 height 11
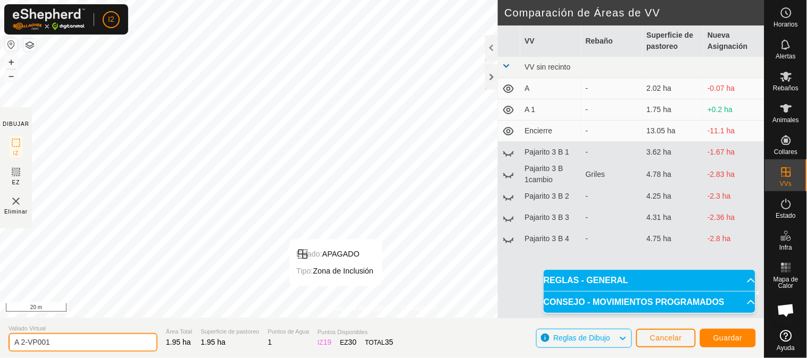
drag, startPoint x: 55, startPoint y: 338, endPoint x: 23, endPoint y: 344, distance: 32.5
click at [23, 344] on input "A 2-VP001" at bounding box center [83, 342] width 149 height 19
type input "A 3"
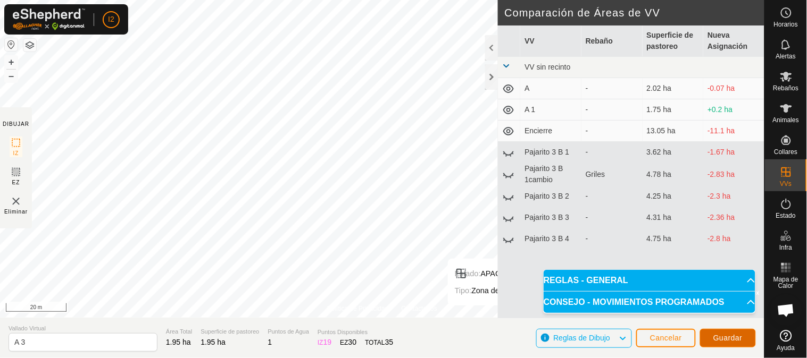
click at [713, 338] on span "Guardar" at bounding box center [727, 338] width 29 height 9
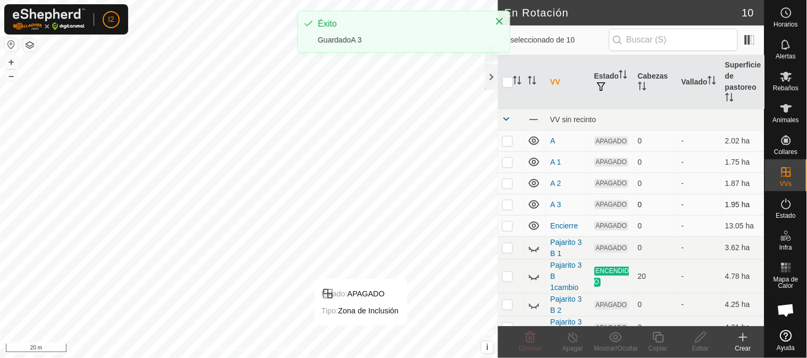
click at [509, 209] on p-checkbox at bounding box center [507, 204] width 11 height 9
checkbox input "true"
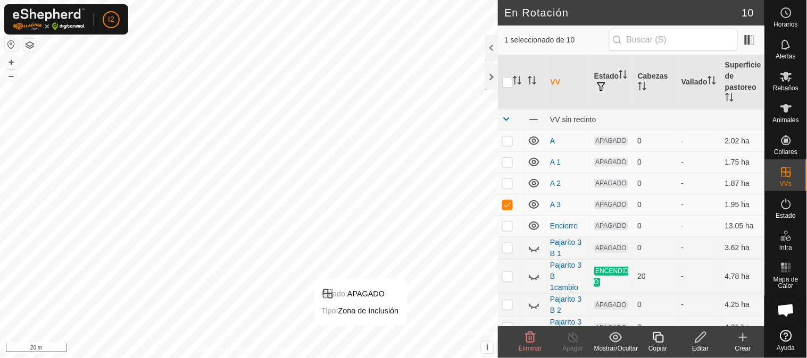
click at [655, 337] on icon at bounding box center [657, 337] width 13 height 13
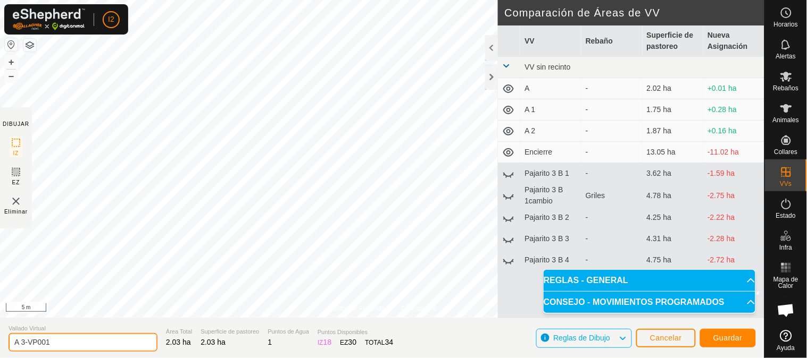
drag, startPoint x: 49, startPoint y: 342, endPoint x: 24, endPoint y: 349, distance: 26.6
click at [24, 349] on input "A 3-VP001" at bounding box center [83, 342] width 149 height 19
type input "A 4"
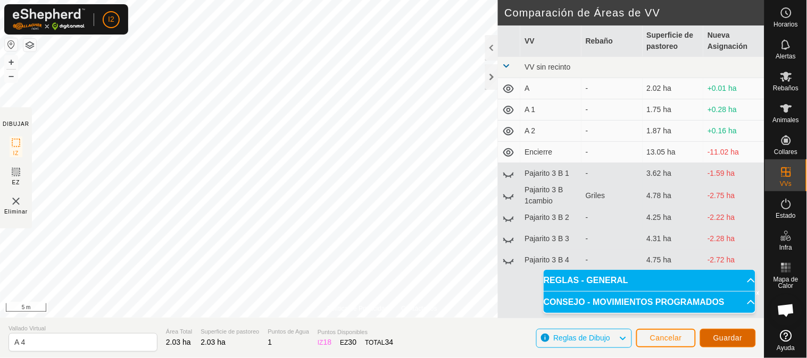
click at [729, 341] on span "Guardar" at bounding box center [727, 338] width 29 height 9
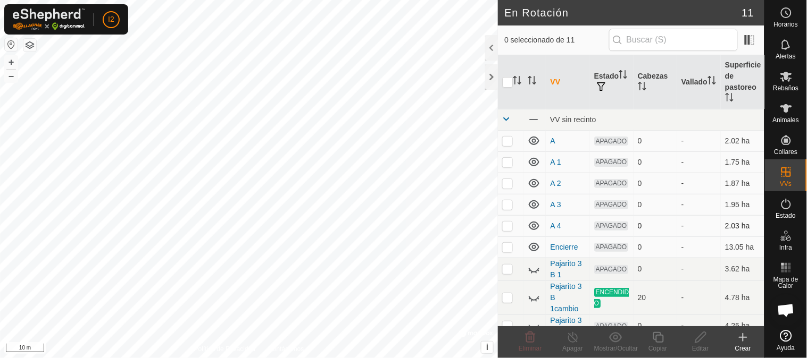
click at [508, 230] on p-checkbox at bounding box center [507, 226] width 11 height 9
checkbox input "true"
click at [657, 339] on icon at bounding box center [657, 337] width 13 height 13
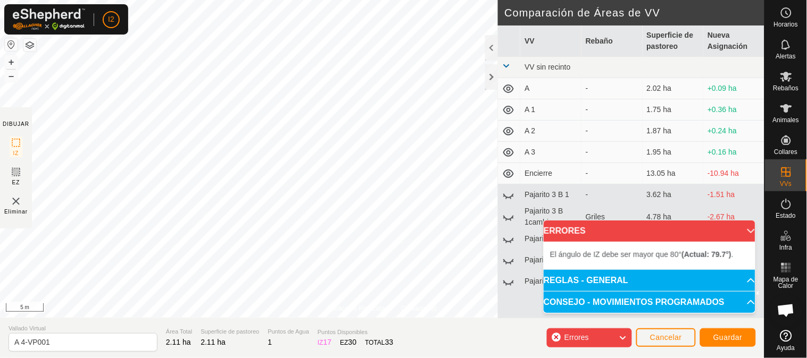
click at [27, 179] on div "Política de Privacidad Contáctenos Estado: APAGADO Tipo: Zona de Inclusión + – …" at bounding box center [382, 179] width 764 height 358
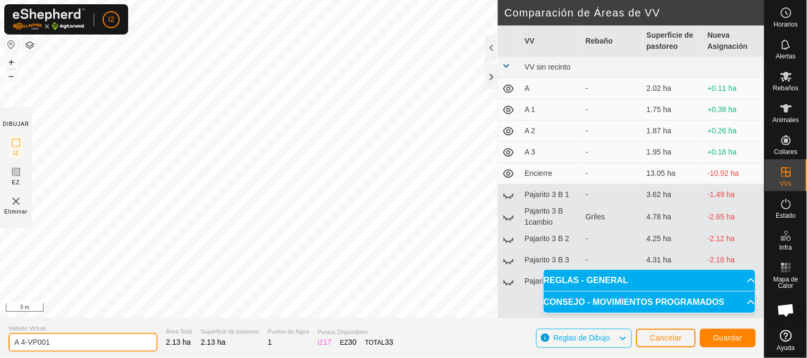
drag, startPoint x: 60, startPoint y: 343, endPoint x: 22, endPoint y: 353, distance: 39.6
click at [22, 353] on section "Vallado Virtual A 4-VP001 Área Total 2.13 ha Superficie de pastoreo 2.13 ha Pun…" at bounding box center [382, 338] width 764 height 40
type input "A 5"
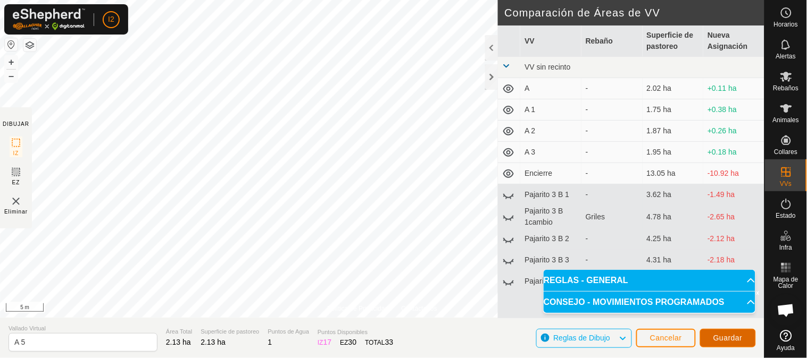
click at [733, 338] on span "Guardar" at bounding box center [727, 338] width 29 height 9
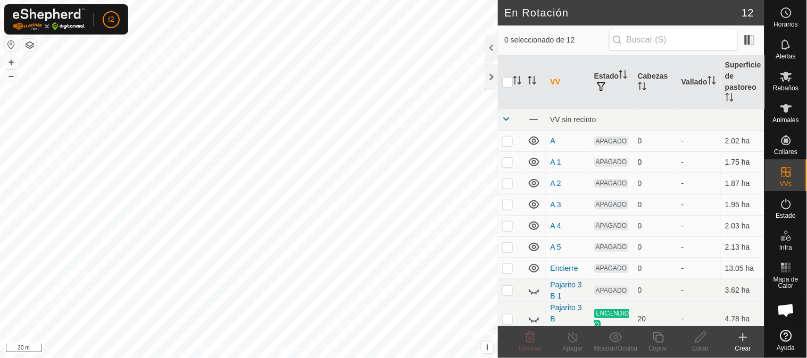
click at [507, 165] on p-checkbox at bounding box center [507, 162] width 11 height 9
checkbox input "true"
click at [659, 337] on icon at bounding box center [657, 337] width 13 height 13
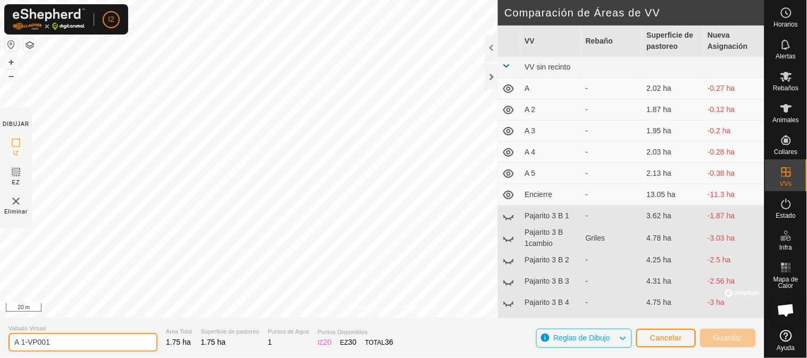
drag, startPoint x: 66, startPoint y: 347, endPoint x: 23, endPoint y: 351, distance: 43.3
click at [23, 351] on input "A 1-VP001" at bounding box center [83, 342] width 149 height 19
click at [19, 341] on input "A 6" at bounding box center [83, 342] width 149 height 19
click at [30, 343] on input "A 6" at bounding box center [83, 342] width 149 height 19
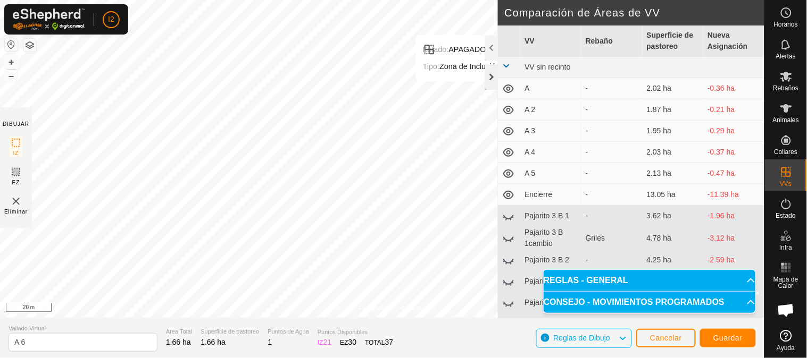
click at [492, 77] on div at bounding box center [491, 77] width 13 height 26
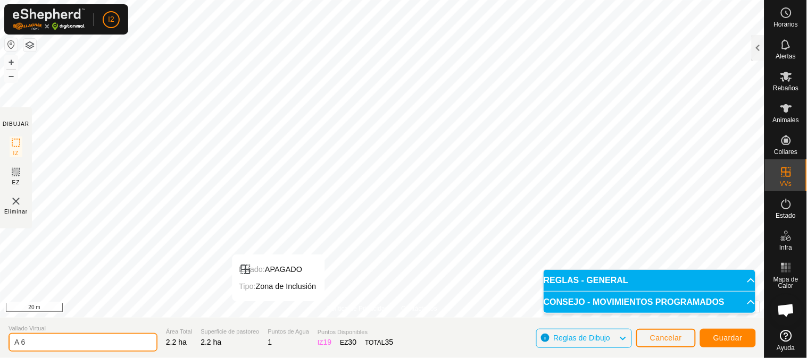
click at [48, 342] on input "A 6" at bounding box center [83, 342] width 149 height 19
type input "A 12"
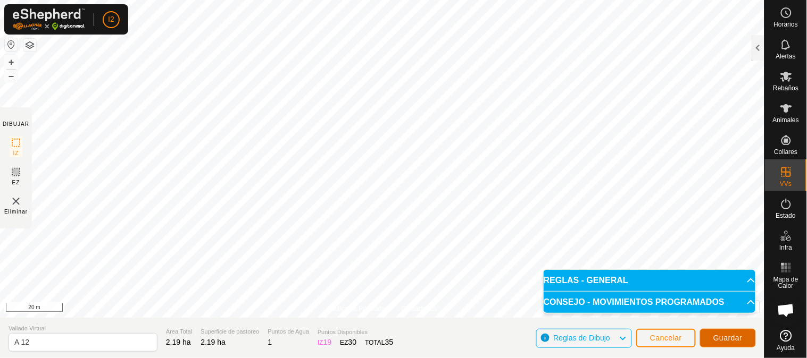
click at [718, 337] on span "Guardar" at bounding box center [727, 338] width 29 height 9
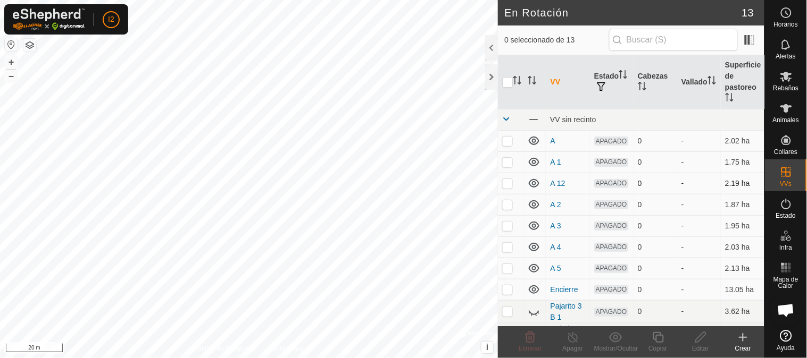
click at [509, 187] on p-checkbox at bounding box center [507, 183] width 11 height 9
checkbox input "true"
click at [700, 338] on icon at bounding box center [700, 337] width 13 height 13
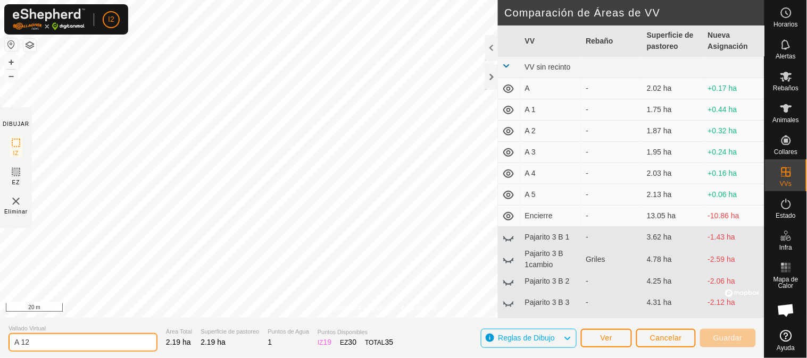
click at [22, 342] on input "A 12" at bounding box center [83, 342] width 149 height 19
type input "A b 12"
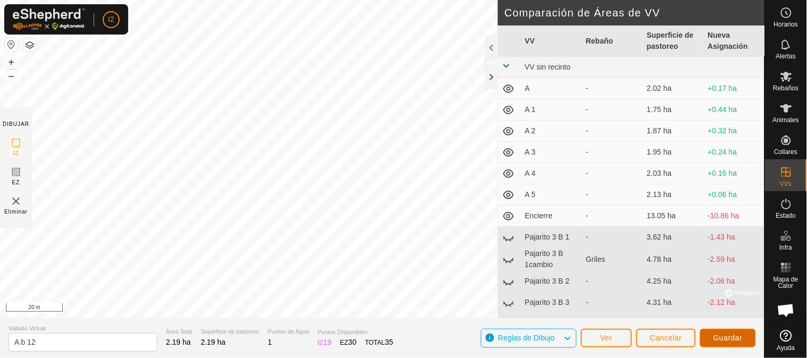
click at [724, 337] on span "Guardar" at bounding box center [727, 338] width 29 height 9
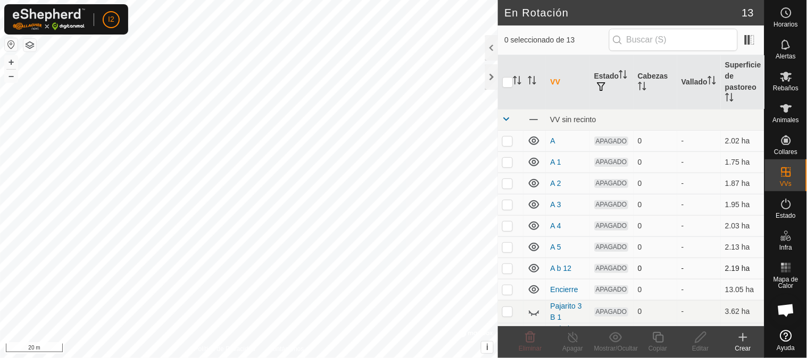
click at [507, 273] on p-checkbox at bounding box center [507, 268] width 11 height 9
checkbox input "true"
click at [660, 340] on icon at bounding box center [657, 337] width 13 height 13
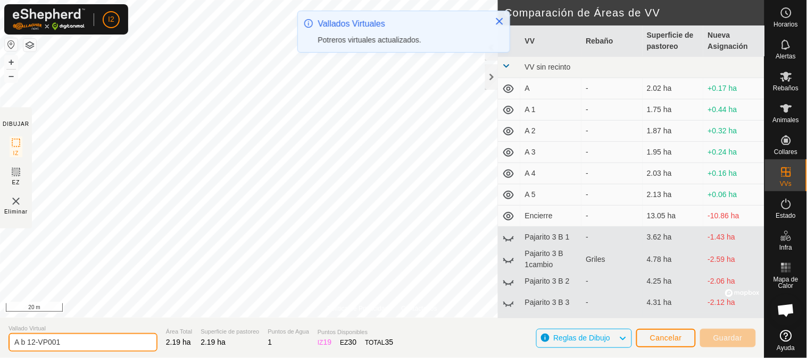
drag, startPoint x: 68, startPoint y: 340, endPoint x: 33, endPoint y: 347, distance: 35.2
click at [33, 347] on input "A b 12-VP001" at bounding box center [83, 342] width 149 height 19
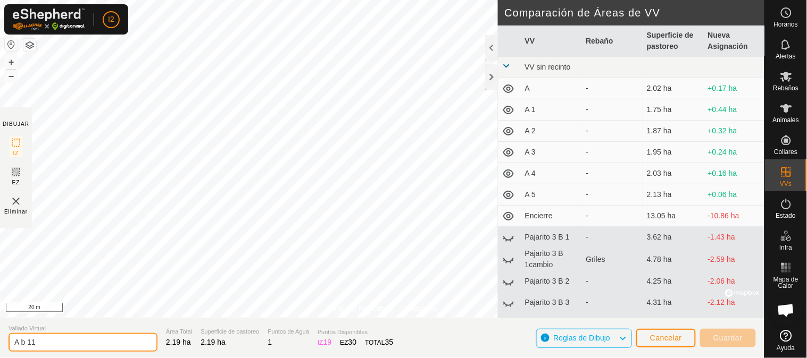
type input "A b 11"
click at [492, 75] on div at bounding box center [491, 77] width 13 height 26
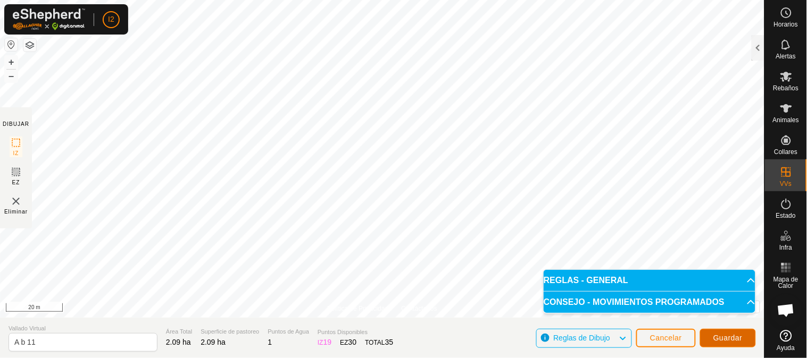
click at [728, 339] on span "Guardar" at bounding box center [727, 338] width 29 height 9
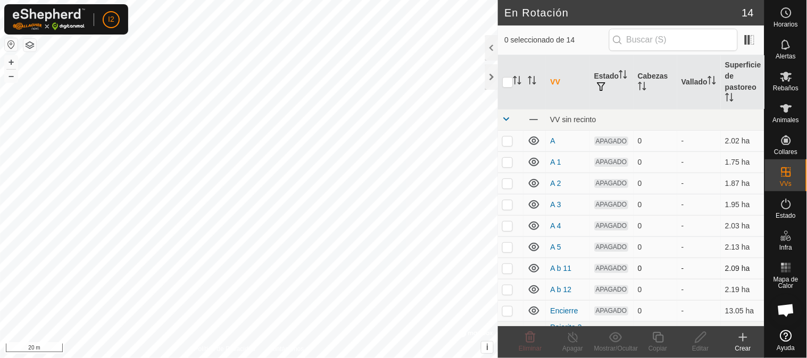
click at [508, 273] on p-checkbox at bounding box center [507, 268] width 11 height 9
checkbox input "true"
click at [658, 338] on icon at bounding box center [657, 337] width 13 height 13
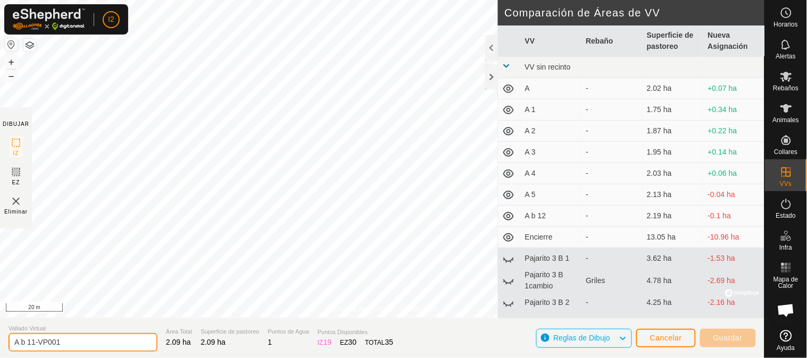
drag, startPoint x: 56, startPoint y: 345, endPoint x: 36, endPoint y: 346, distance: 20.2
click at [36, 346] on input "A b 11-VP001" at bounding box center [83, 342] width 149 height 19
drag, startPoint x: 78, startPoint y: 345, endPoint x: 38, endPoint y: 346, distance: 39.4
click at [38, 346] on input "A b 11-VP0010" at bounding box center [83, 342] width 149 height 19
type input "A b 10"
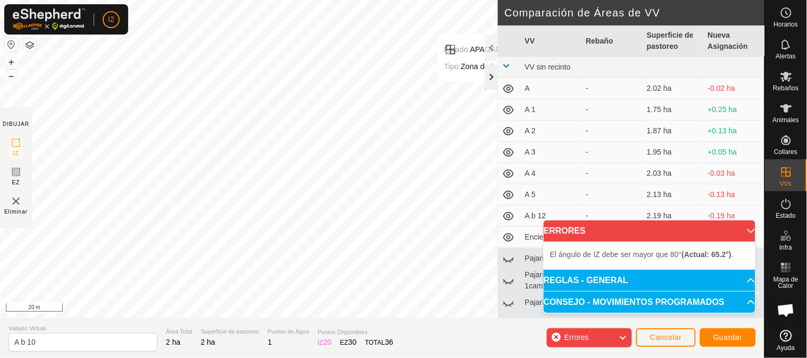
click at [491, 77] on div at bounding box center [491, 77] width 13 height 26
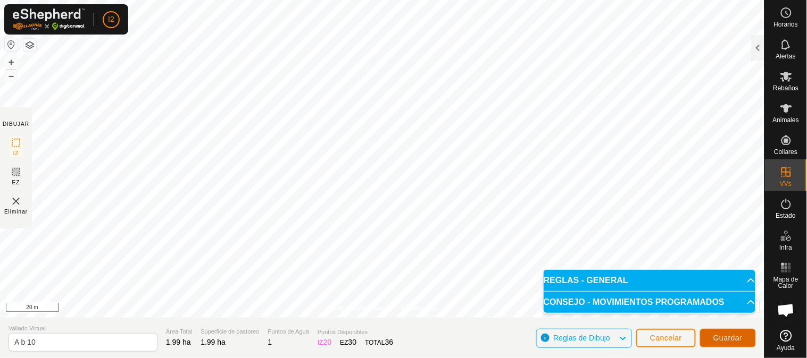
click at [726, 338] on span "Guardar" at bounding box center [727, 338] width 29 height 9
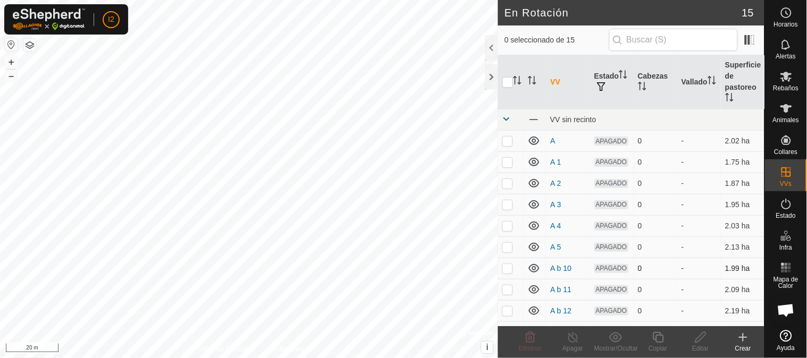
click at [508, 273] on p-checkbox at bounding box center [507, 268] width 11 height 9
checkbox input "true"
click at [658, 340] on icon at bounding box center [657, 337] width 13 height 13
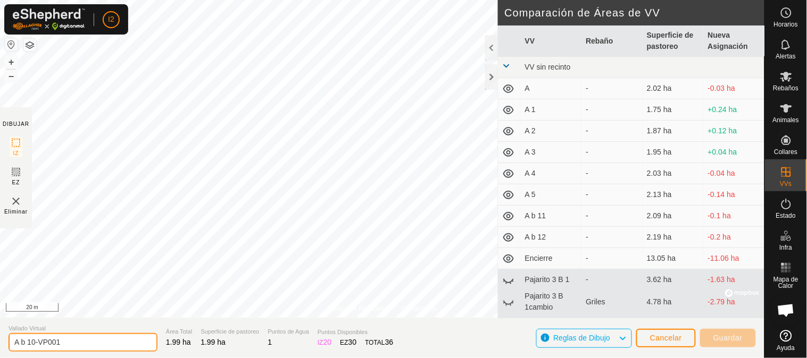
drag, startPoint x: 73, startPoint y: 347, endPoint x: 20, endPoint y: 352, distance: 52.8
click at [20, 352] on input "A b 10-VP001" at bounding box center [83, 342] width 149 height 19
drag, startPoint x: 69, startPoint y: 342, endPoint x: 23, endPoint y: 350, distance: 46.8
click at [23, 350] on input "A b 10-VP001" at bounding box center [83, 342] width 149 height 19
click at [36, 346] on input "A 9" at bounding box center [83, 342] width 149 height 19
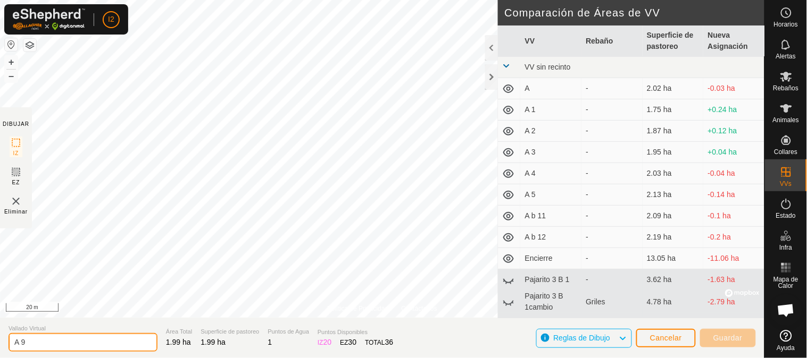
type input "A 9"
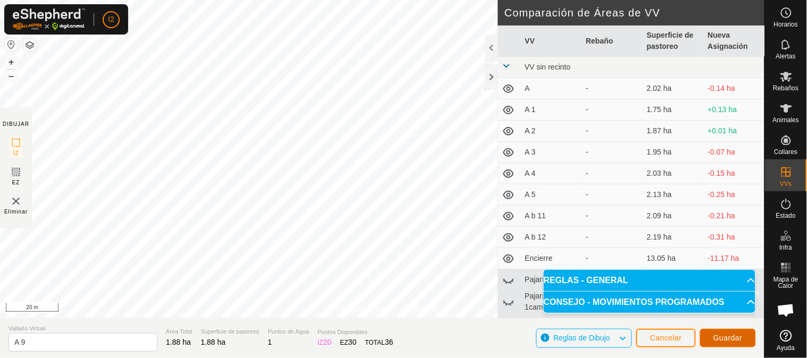
click at [719, 338] on span "Guardar" at bounding box center [727, 338] width 29 height 9
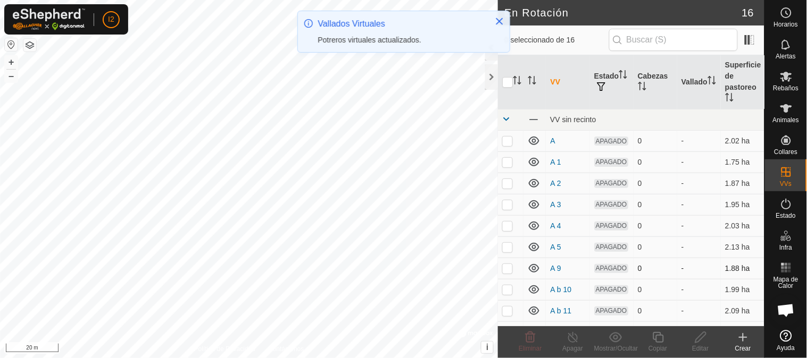
click at [509, 273] on p-checkbox at bounding box center [507, 268] width 11 height 9
checkbox input "true"
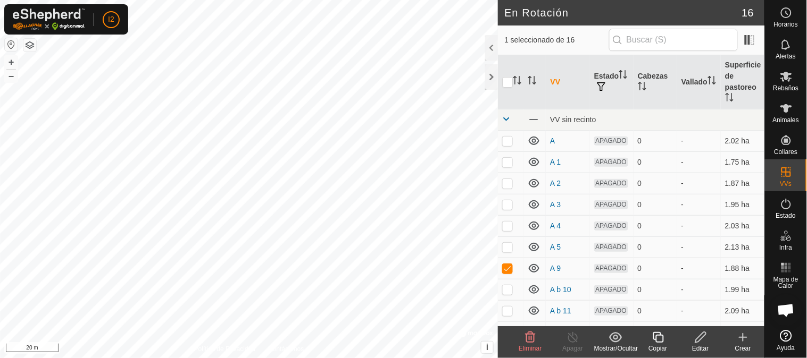
click at [654, 342] on icon at bounding box center [657, 337] width 13 height 13
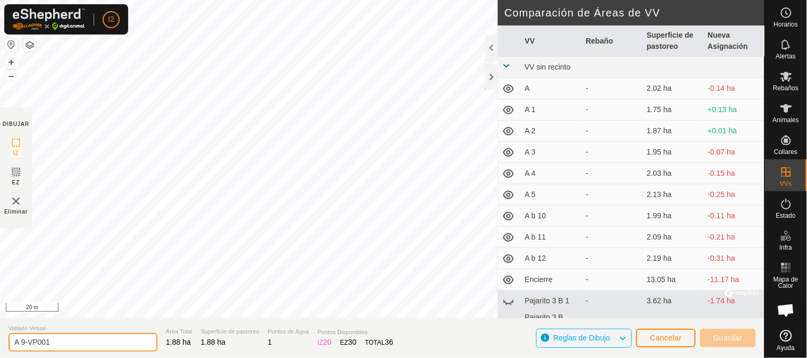
drag, startPoint x: 61, startPoint y: 342, endPoint x: 22, endPoint y: 347, distance: 39.1
click at [22, 347] on input "A 9-VP001" at bounding box center [83, 342] width 149 height 19
click at [29, 345] on input "A 8" at bounding box center [83, 342] width 149 height 19
type input "A 8"
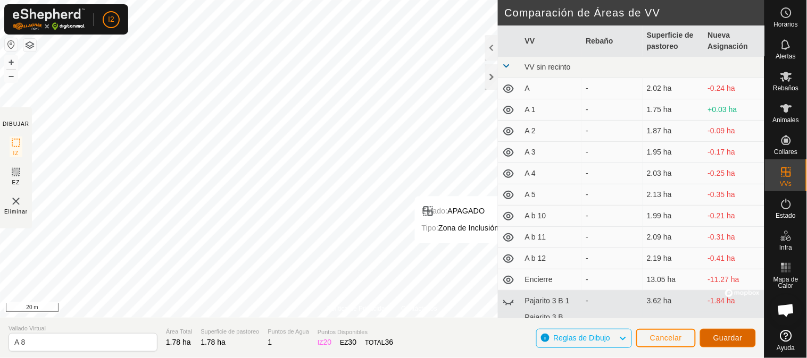
click at [728, 338] on span "Guardar" at bounding box center [727, 338] width 29 height 9
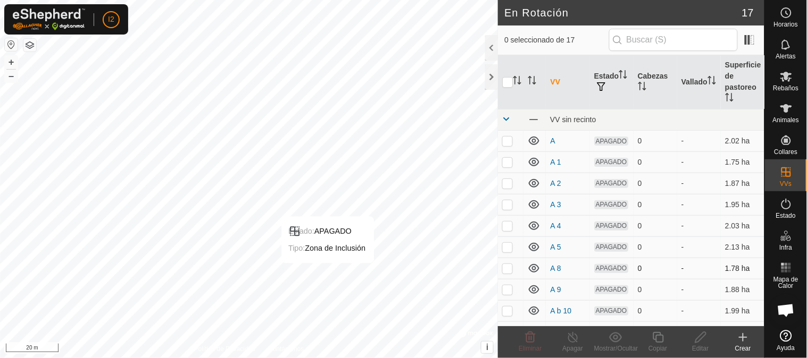
click at [505, 273] on p-checkbox at bounding box center [507, 268] width 11 height 9
checkbox input "true"
click at [663, 336] on icon at bounding box center [657, 337] width 11 height 11
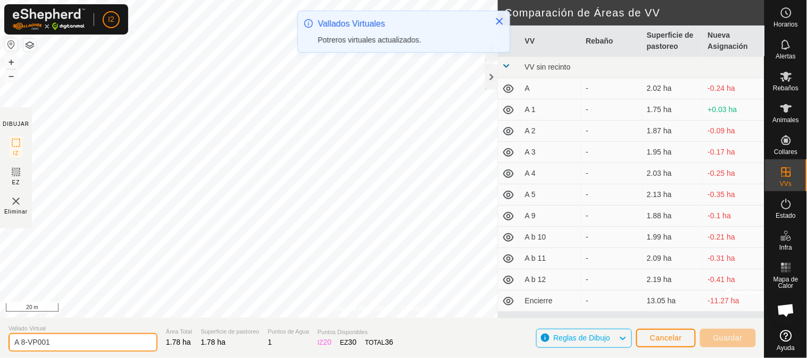
drag, startPoint x: 54, startPoint y: 342, endPoint x: 23, endPoint y: 351, distance: 32.0
click at [23, 351] on input "A 8-VP001" at bounding box center [83, 342] width 149 height 19
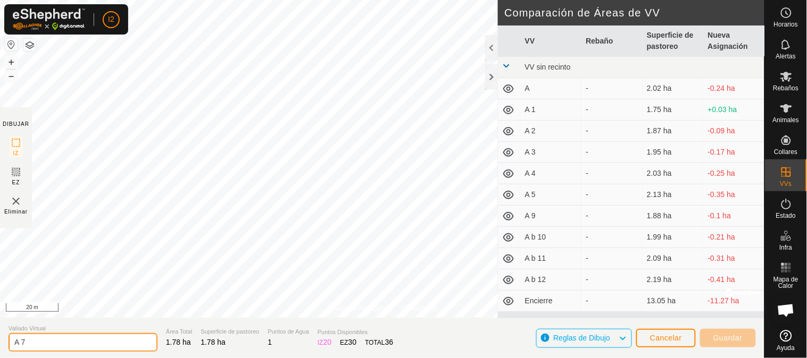
click at [46, 343] on input "A 7" at bounding box center [83, 342] width 149 height 19
type input "A 7"
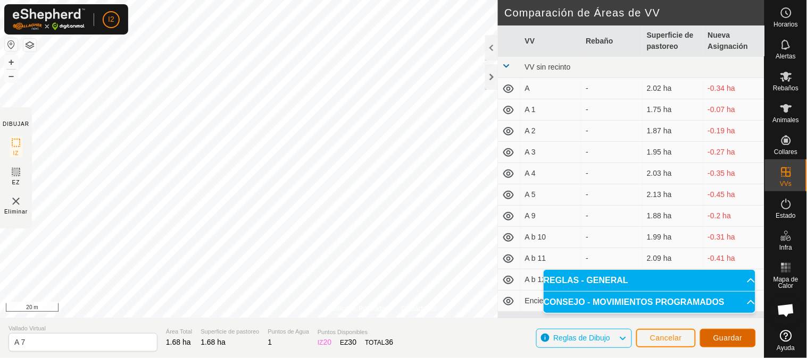
click at [726, 335] on span "Guardar" at bounding box center [727, 338] width 29 height 9
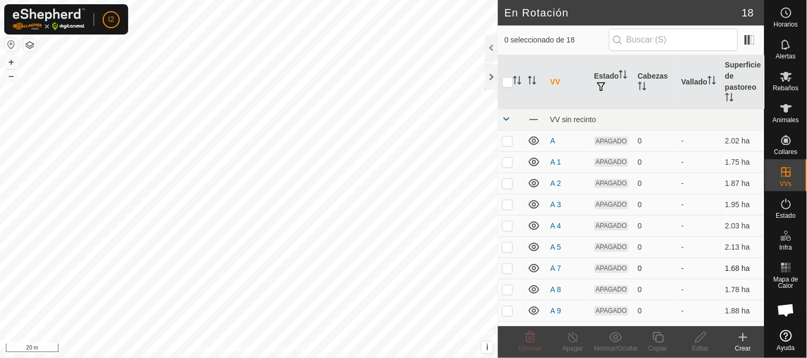
click at [503, 273] on p-checkbox at bounding box center [507, 268] width 11 height 9
checkbox input "true"
click at [655, 337] on icon at bounding box center [657, 337] width 13 height 13
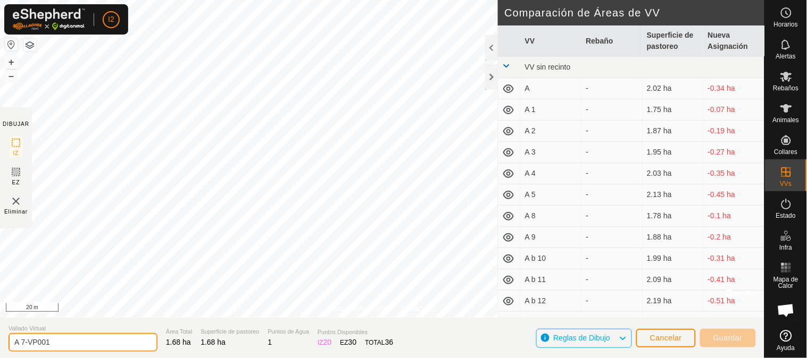
drag, startPoint x: 69, startPoint y: 347, endPoint x: 20, endPoint y: 348, distance: 49.4
click at [20, 348] on input "A 7-VP001" at bounding box center [83, 342] width 149 height 19
click at [32, 342] on input "A 6" at bounding box center [83, 342] width 149 height 19
type input "A 6"
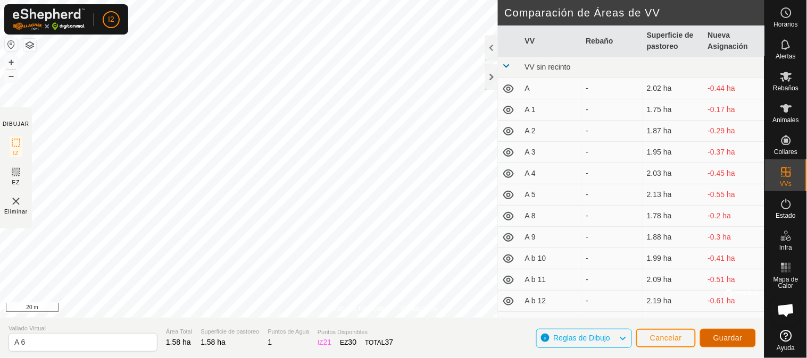
click at [726, 337] on span "Guardar" at bounding box center [727, 338] width 29 height 9
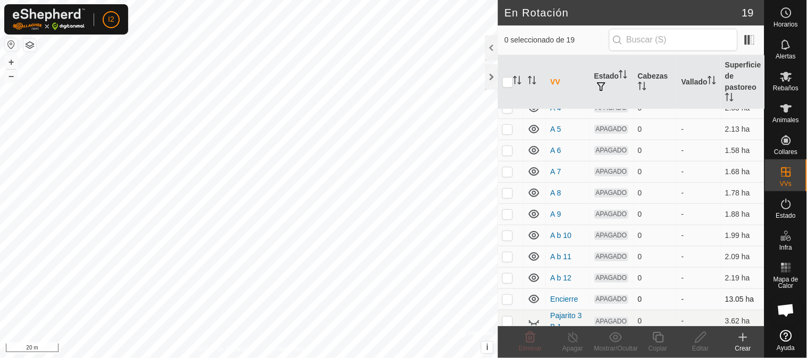
scroll to position [177, 0]
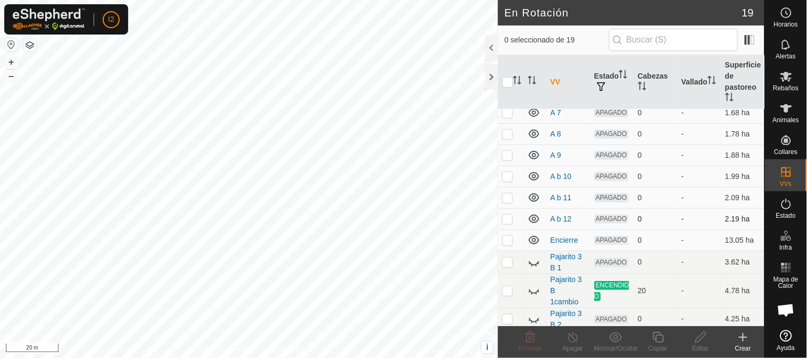
click at [508, 223] on p-checkbox at bounding box center [507, 219] width 11 height 9
checkbox input "true"
click at [654, 338] on icon at bounding box center [657, 337] width 13 height 13
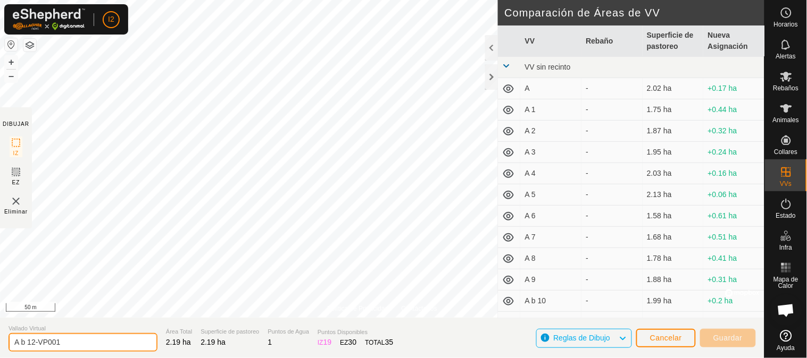
drag, startPoint x: 65, startPoint y: 347, endPoint x: 32, endPoint y: 351, distance: 33.2
click at [32, 351] on input "A b 12-VP001" at bounding box center [83, 342] width 149 height 19
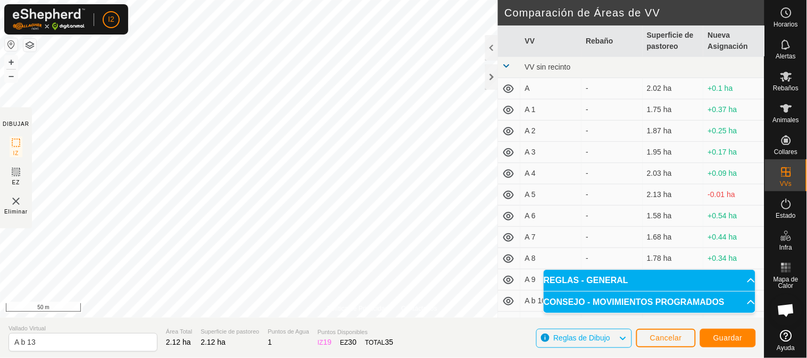
scroll to position [118, 0]
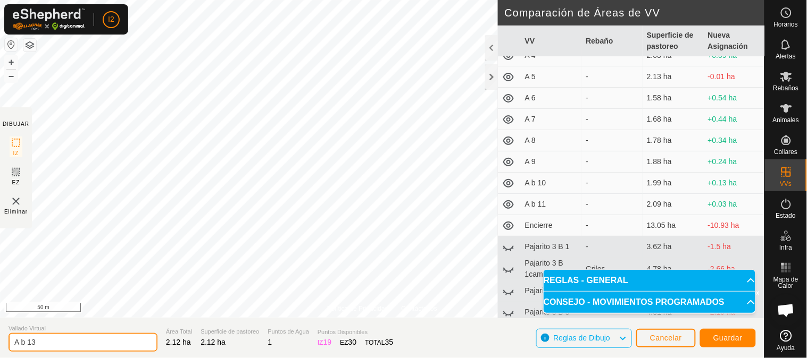
click at [38, 344] on input "A b 13" at bounding box center [83, 342] width 149 height 19
type input "A b 20"
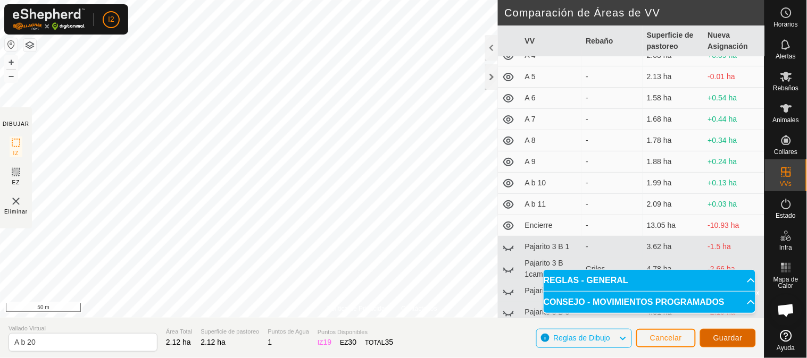
click at [727, 336] on span "Guardar" at bounding box center [727, 338] width 29 height 9
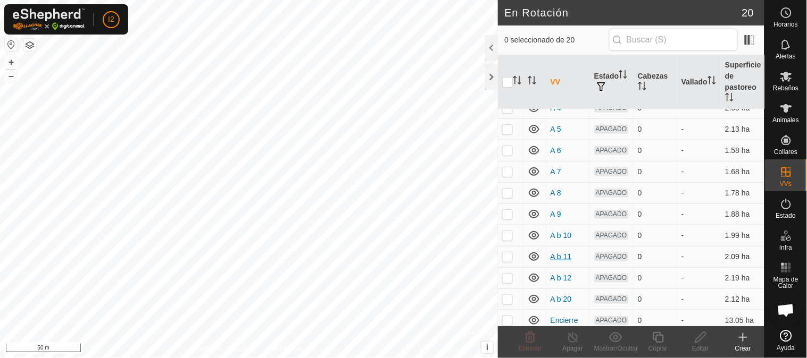
scroll to position [236, 0]
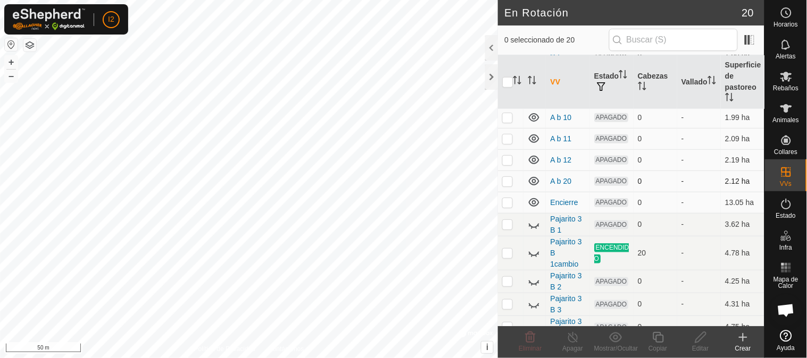
click at [507, 186] on p-checkbox at bounding box center [507, 181] width 11 height 9
checkbox input "true"
click at [662, 341] on icon at bounding box center [657, 337] width 13 height 13
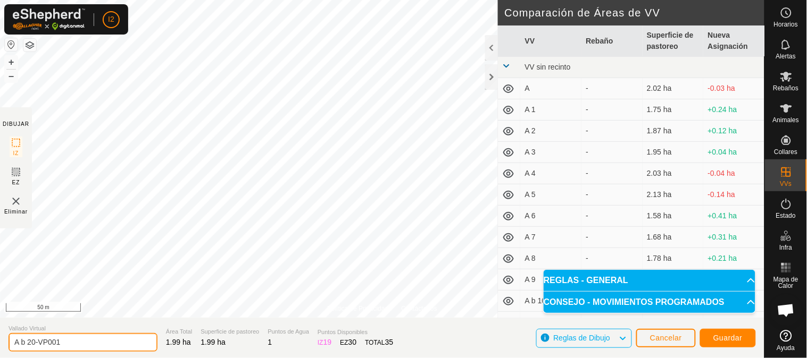
drag, startPoint x: 71, startPoint y: 346, endPoint x: 28, endPoint y: 348, distance: 43.1
click at [28, 348] on input "A b 20-VP001" at bounding box center [83, 342] width 149 height 19
type input "A b 19"
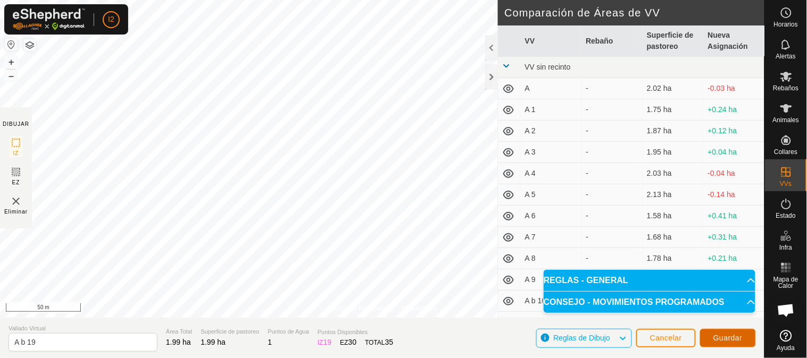
click at [727, 338] on span "Guardar" at bounding box center [727, 338] width 29 height 9
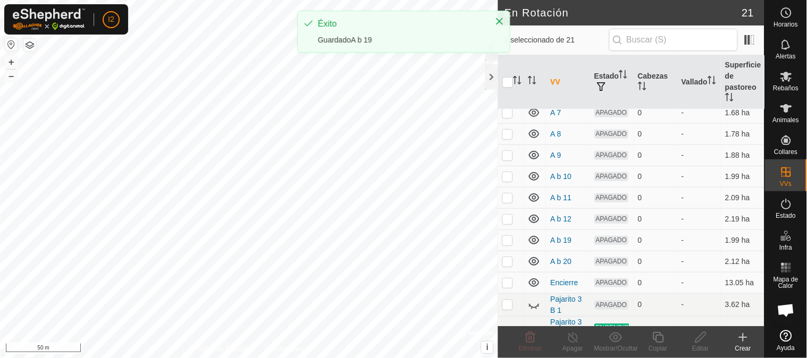
scroll to position [236, 0]
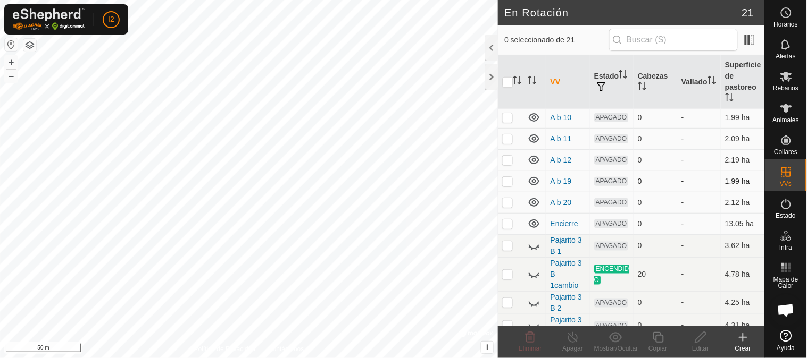
click at [507, 186] on p-checkbox at bounding box center [507, 181] width 11 height 9
checkbox input "true"
click at [661, 339] on icon at bounding box center [657, 337] width 13 height 13
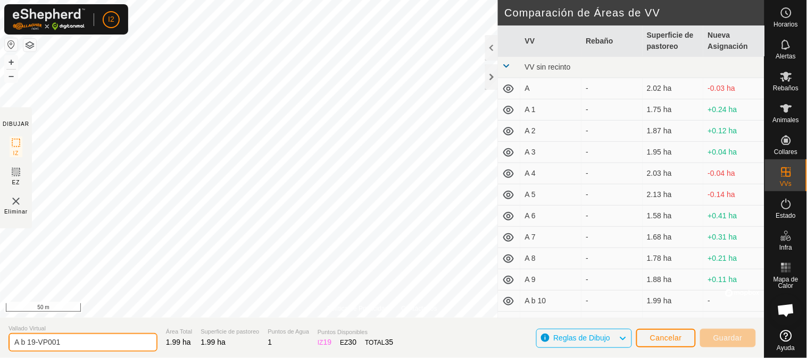
drag, startPoint x: 66, startPoint y: 340, endPoint x: 32, endPoint y: 346, distance: 34.4
click at [32, 346] on input "A b 19-VP001" at bounding box center [83, 342] width 149 height 19
click at [56, 343] on input "A b 18" at bounding box center [83, 342] width 149 height 19
drag, startPoint x: 70, startPoint y: 339, endPoint x: 33, endPoint y: 344, distance: 36.5
click at [33, 344] on input "A b 19-VP001" at bounding box center [83, 342] width 149 height 19
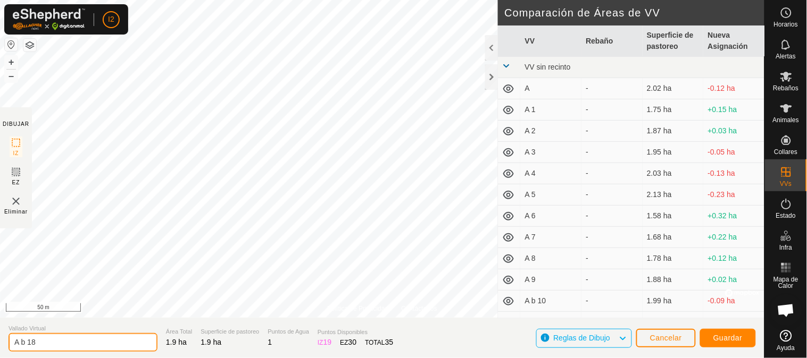
click at [49, 341] on input "A b 18" at bounding box center [83, 342] width 149 height 19
type input "A b 18"
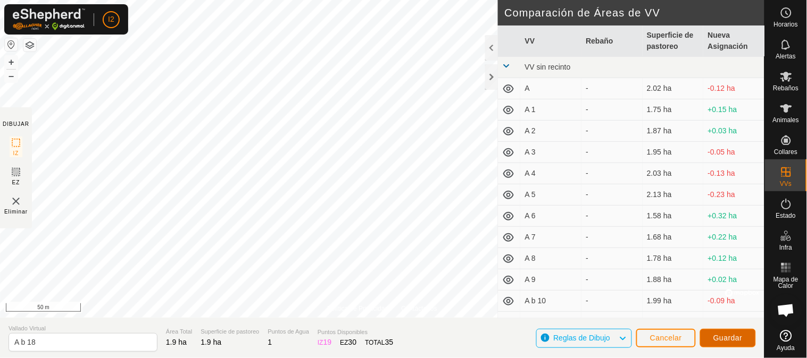
click at [732, 337] on span "Guardar" at bounding box center [727, 338] width 29 height 9
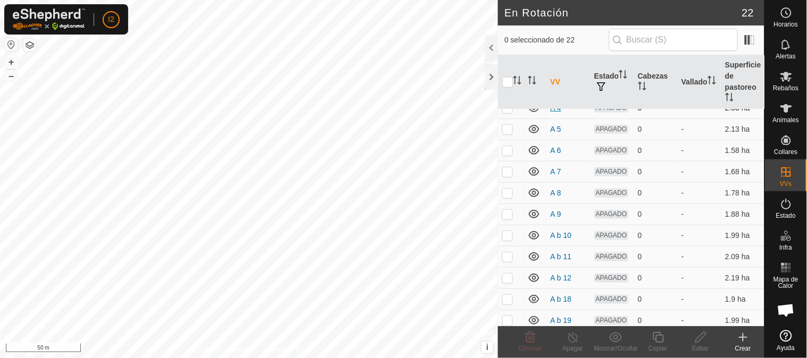
scroll to position [177, 0]
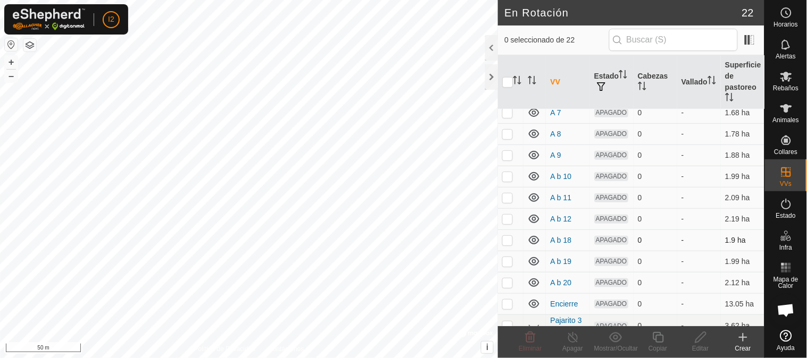
click at [508, 245] on p-checkbox at bounding box center [507, 240] width 11 height 9
checkbox input "true"
click at [657, 338] on icon at bounding box center [657, 337] width 13 height 13
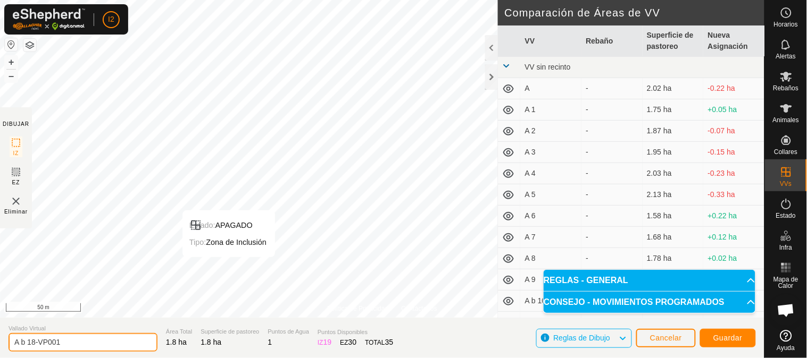
click at [88, 344] on input "A b 18-VP001" at bounding box center [83, 342] width 149 height 19
type input "A b 17"
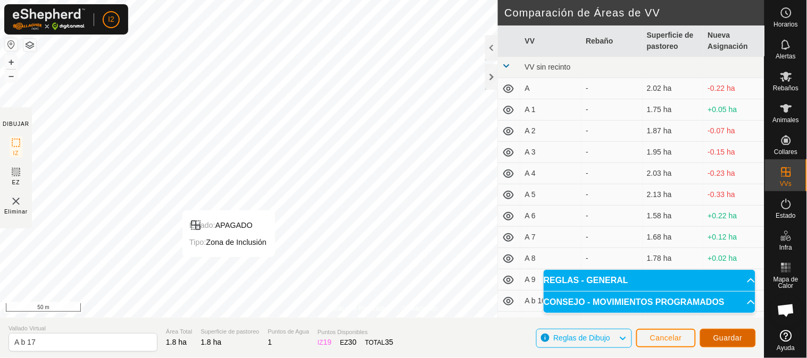
click at [726, 339] on span "Guardar" at bounding box center [727, 338] width 29 height 9
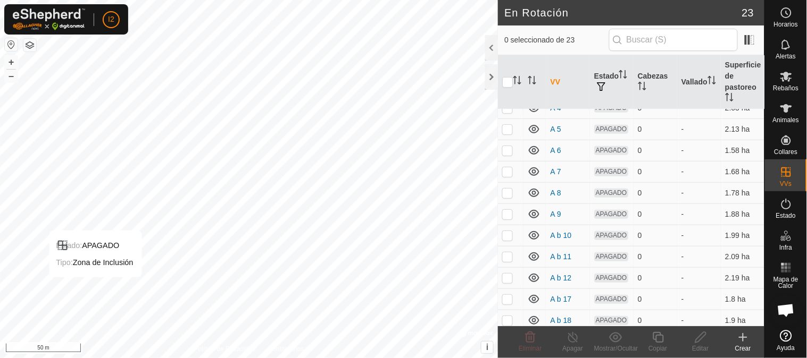
scroll to position [177, 0]
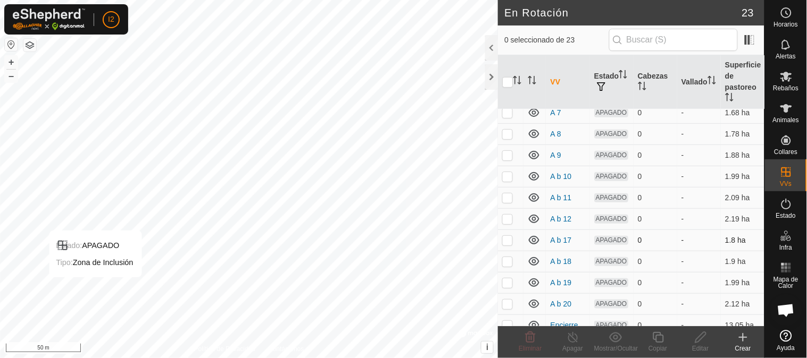
click at [506, 245] on p-checkbox at bounding box center [507, 240] width 11 height 9
checkbox input "true"
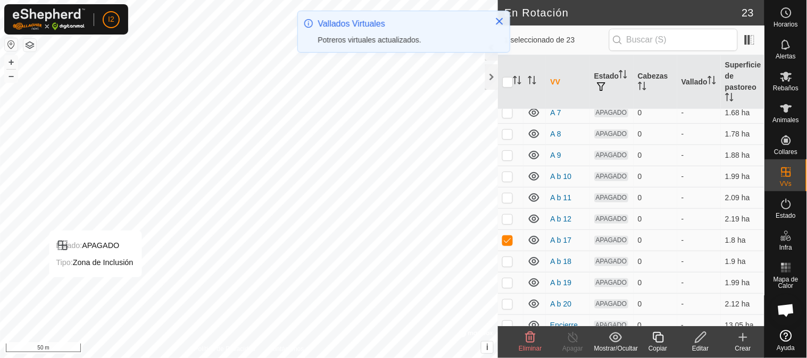
click at [656, 339] on icon at bounding box center [657, 337] width 11 height 11
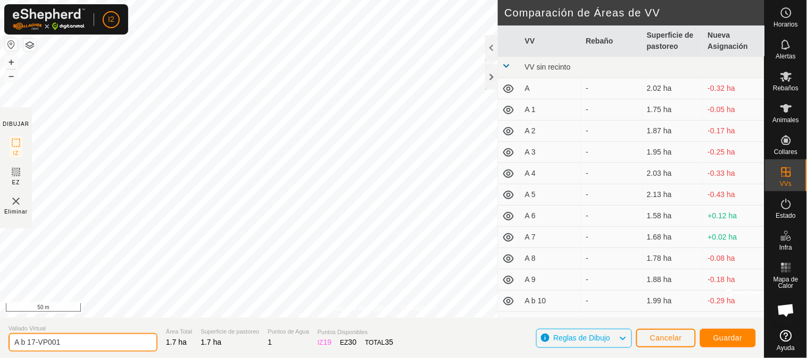
drag, startPoint x: 71, startPoint y: 349, endPoint x: 36, endPoint y: 348, distance: 35.1
click at [36, 348] on input "A b 17-VP001" at bounding box center [83, 342] width 149 height 19
type input "A b 16"
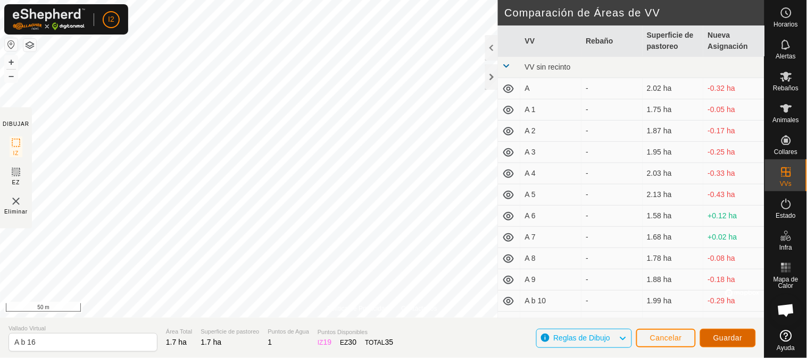
click at [717, 339] on span "Guardar" at bounding box center [727, 338] width 29 height 9
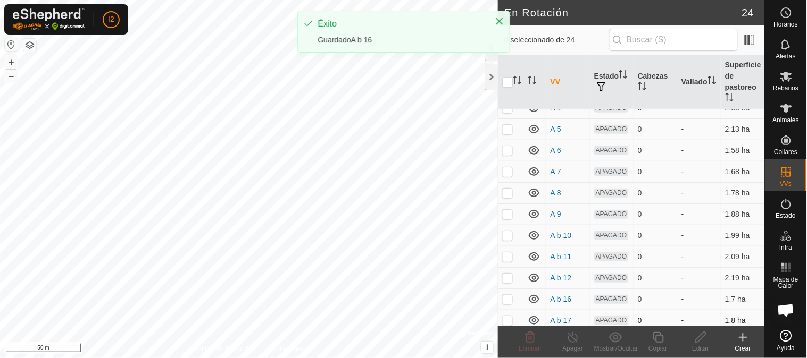
scroll to position [177, 0]
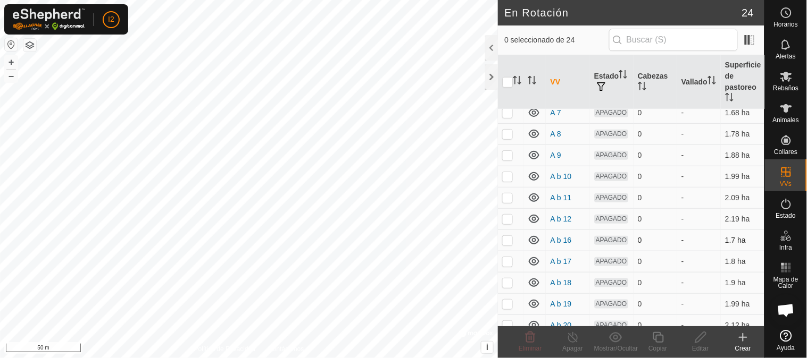
click at [506, 245] on p-checkbox at bounding box center [507, 240] width 11 height 9
checkbox input "true"
click at [655, 339] on icon at bounding box center [657, 337] width 13 height 13
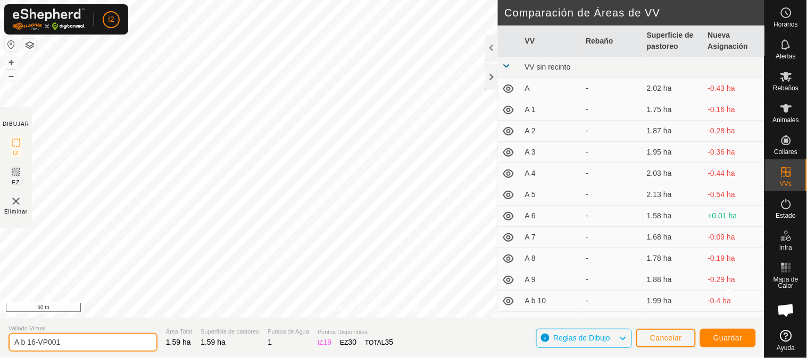
drag, startPoint x: 70, startPoint y: 342, endPoint x: 32, endPoint y: 347, distance: 38.0
click at [32, 347] on input "A b 16-VP001" at bounding box center [83, 342] width 149 height 19
type input "A b 15"
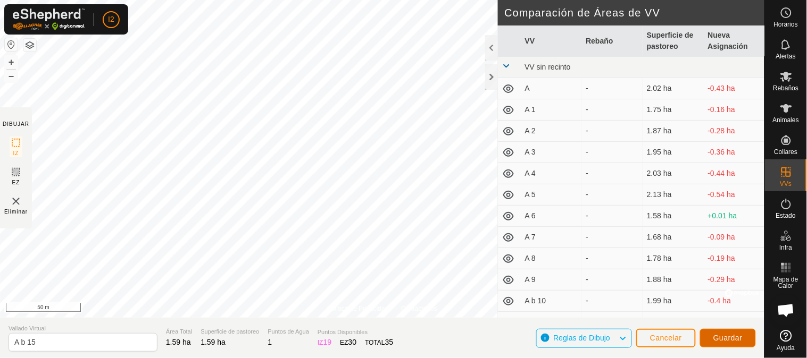
click at [727, 336] on span "Guardar" at bounding box center [727, 338] width 29 height 9
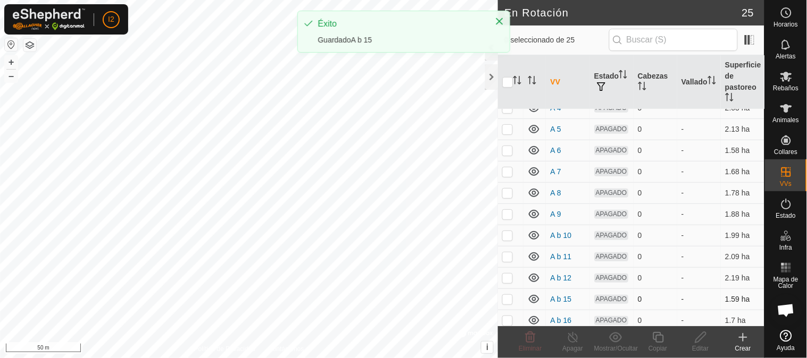
scroll to position [236, 0]
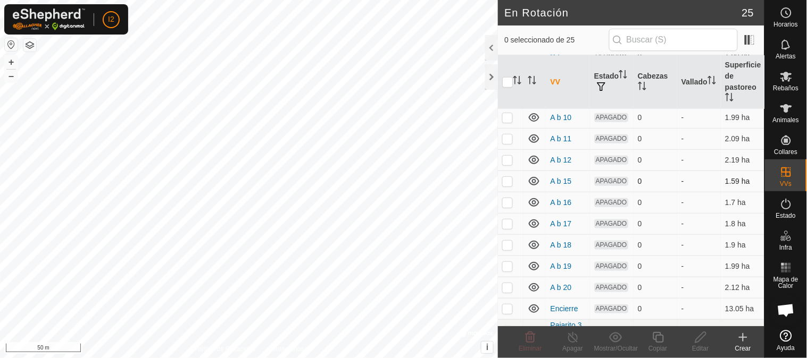
click at [506, 186] on p-checkbox at bounding box center [507, 181] width 11 height 9
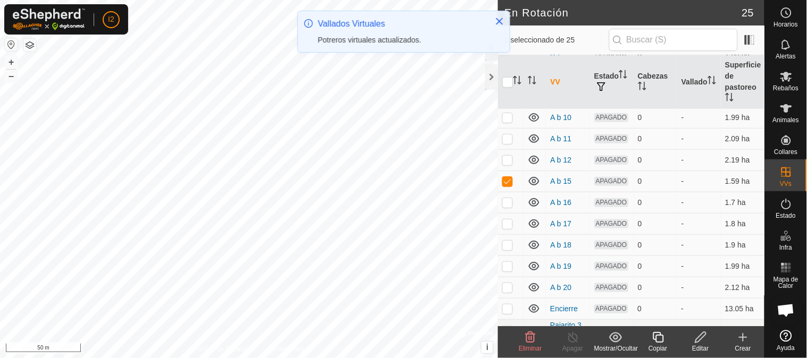
click at [661, 341] on icon at bounding box center [657, 337] width 13 height 13
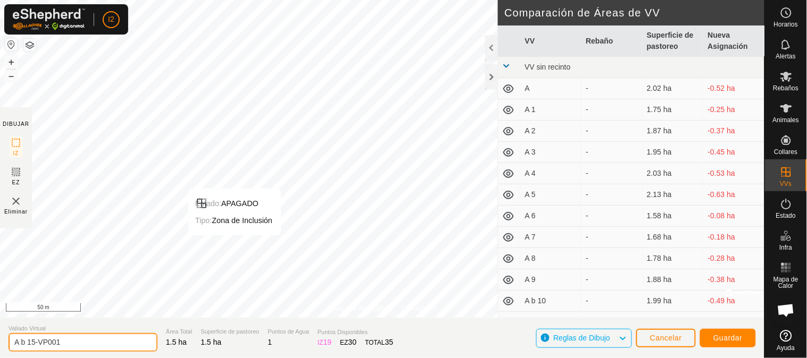
drag, startPoint x: 86, startPoint y: 342, endPoint x: 38, endPoint y: 351, distance: 49.1
click at [38, 351] on input "A b 15-VP001" at bounding box center [83, 342] width 149 height 19
type input "A b 14"
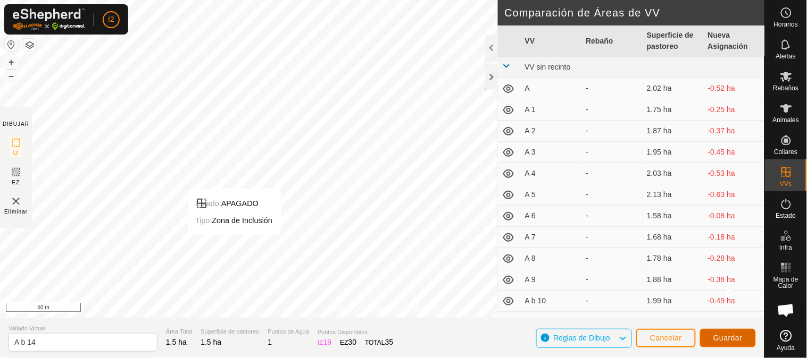
click at [713, 337] on button "Guardar" at bounding box center [728, 338] width 56 height 19
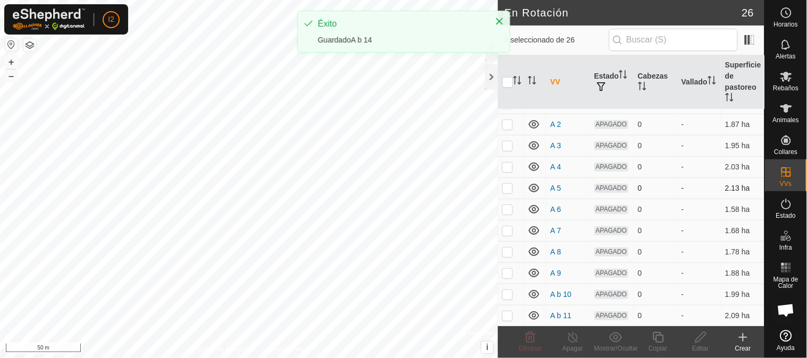
scroll to position [177, 0]
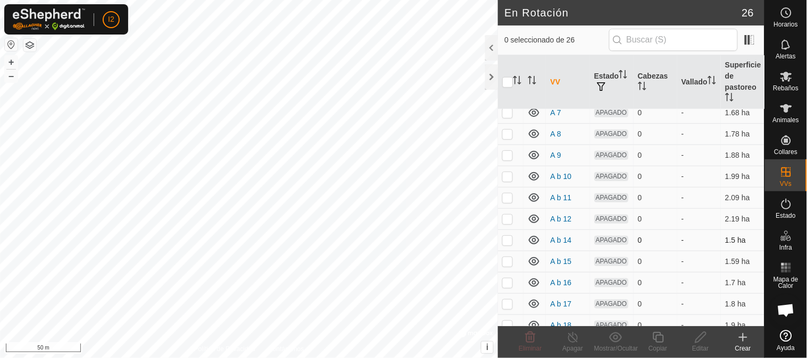
click at [508, 245] on p-checkbox at bounding box center [507, 240] width 11 height 9
checkbox input "true"
click at [659, 342] on icon at bounding box center [657, 337] width 13 height 13
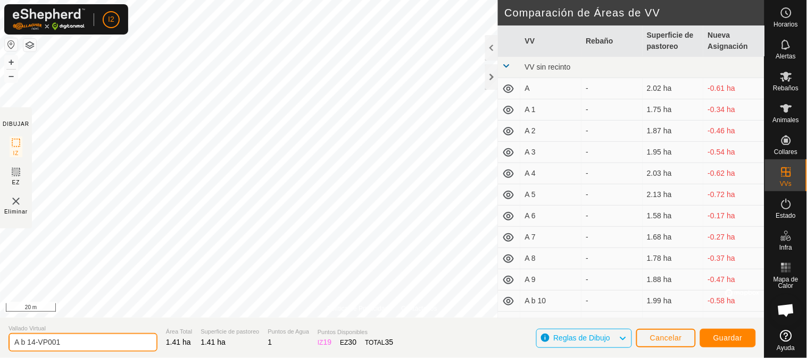
drag, startPoint x: 73, startPoint y: 344, endPoint x: 30, endPoint y: 345, distance: 42.5
click at [30, 345] on input "A b 14-VP001" at bounding box center [83, 342] width 149 height 19
type input "A b 13"
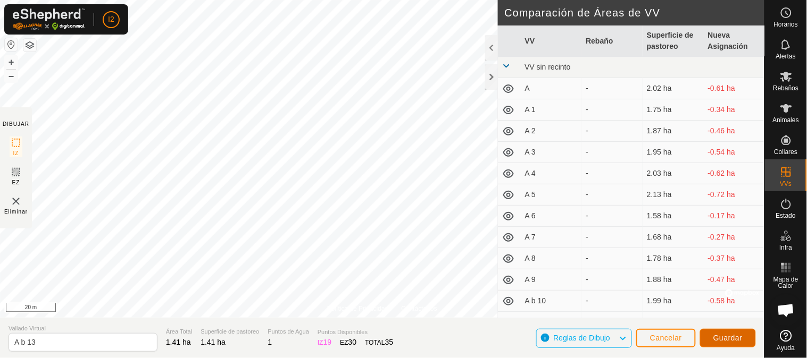
click at [722, 339] on span "Guardar" at bounding box center [727, 338] width 29 height 9
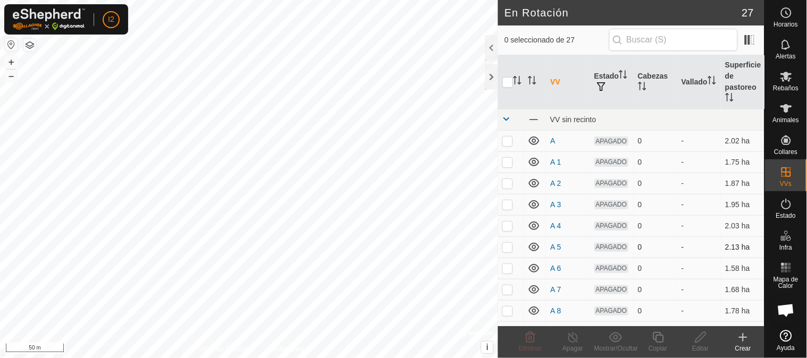
click at [504, 251] on p-checkbox at bounding box center [507, 247] width 11 height 9
checkbox input "true"
click at [506, 230] on p-checkbox at bounding box center [507, 226] width 11 height 9
checkbox input "true"
click at [503, 251] on p-checkbox at bounding box center [507, 247] width 11 height 9
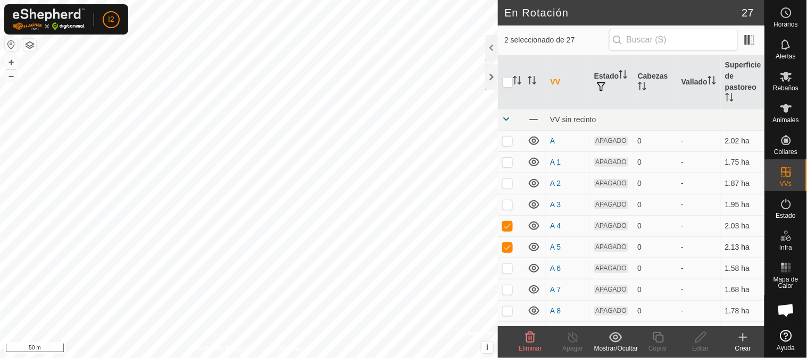
checkbox input "false"
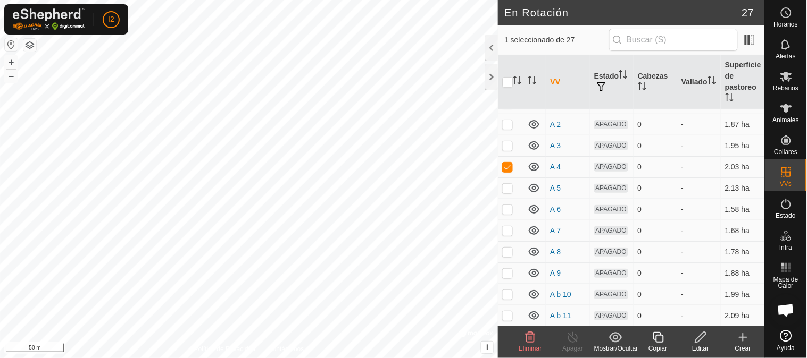
scroll to position [118, 0]
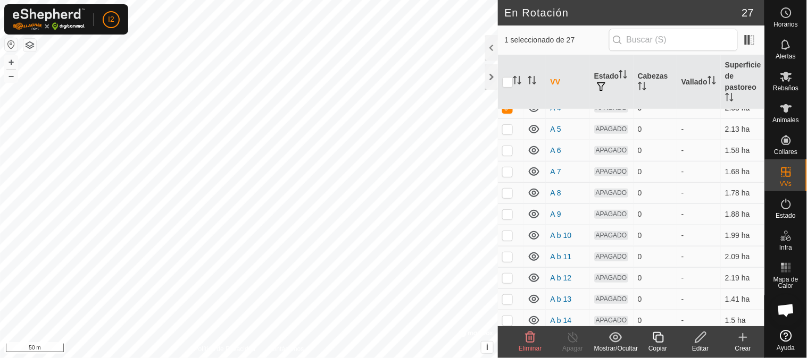
click at [506, 112] on p-checkbox at bounding box center [507, 108] width 11 height 9
checkbox input "false"
click at [508, 261] on p-checkbox at bounding box center [507, 257] width 11 height 9
checkbox input "false"
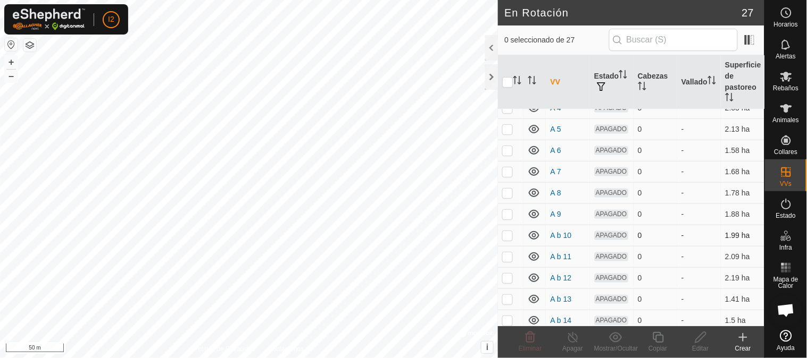
click at [508, 240] on p-checkbox at bounding box center [507, 235] width 11 height 9
checkbox input "false"
click at [503, 197] on p-checkbox at bounding box center [507, 193] width 11 height 9
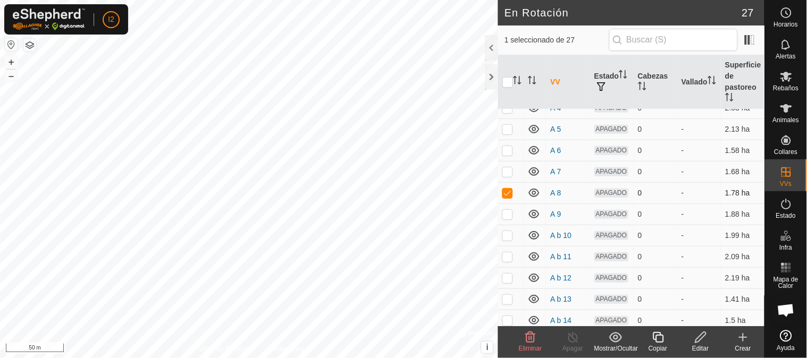
checkbox input "false"
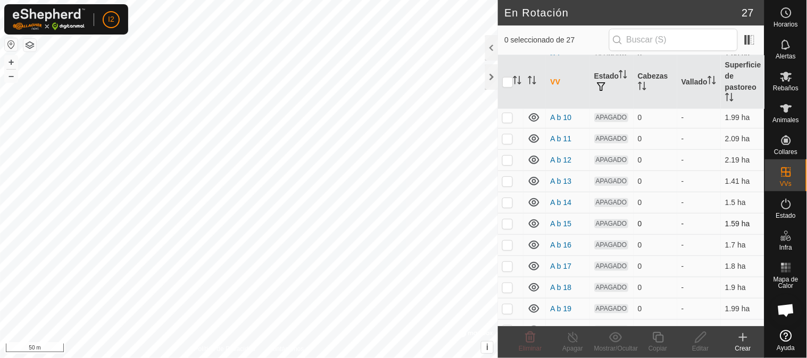
click at [501, 234] on td at bounding box center [511, 223] width 26 height 21
click at [508, 228] on p-checkbox at bounding box center [507, 224] width 11 height 9
checkbox input "false"
click at [509, 271] on p-checkbox at bounding box center [507, 266] width 11 height 9
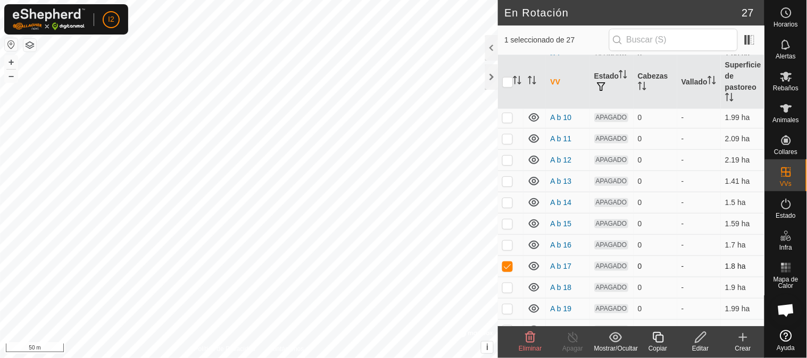
checkbox input "false"
click at [507, 186] on p-checkbox at bounding box center [507, 181] width 11 height 9
checkbox input "true"
click at [507, 207] on p-checkbox at bounding box center [507, 202] width 11 height 9
checkbox input "true"
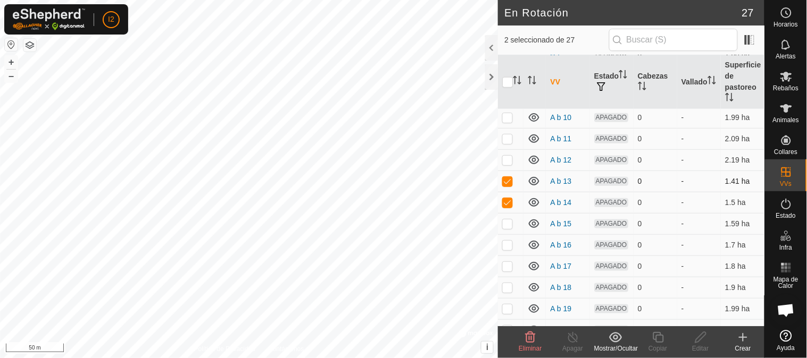
click at [507, 186] on p-checkbox at bounding box center [507, 181] width 11 height 9
checkbox input "false"
click at [507, 228] on p-checkbox at bounding box center [507, 224] width 11 height 9
checkbox input "true"
click at [507, 207] on p-checkbox at bounding box center [507, 202] width 11 height 9
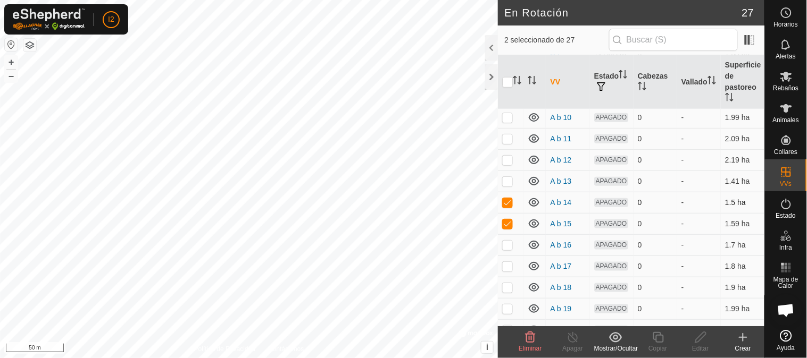
checkbox input "false"
click at [507, 228] on p-checkbox at bounding box center [507, 224] width 11 height 9
checkbox input "false"
click at [507, 249] on p-checkbox at bounding box center [507, 245] width 11 height 9
click at [506, 256] on td at bounding box center [511, 244] width 26 height 21
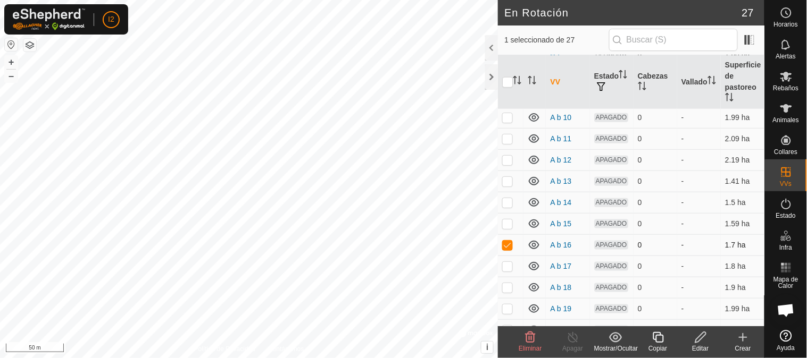
checkbox input "false"
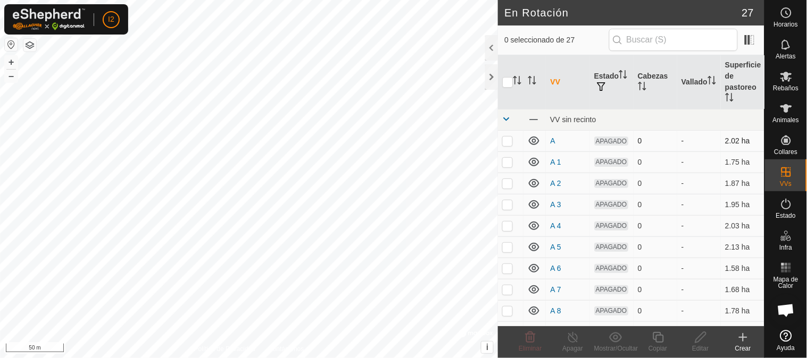
click at [506, 142] on p-checkbox at bounding box center [507, 141] width 11 height 9
click at [505, 145] on p-tablecheckbox at bounding box center [507, 141] width 11 height 9
checkbox input "true"
click at [505, 159] on td at bounding box center [511, 162] width 26 height 21
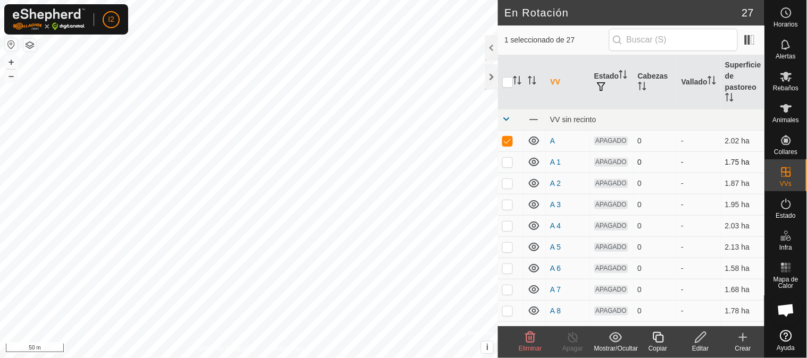
checkbox input "true"
click at [507, 188] on p-checkbox at bounding box center [507, 183] width 11 height 9
checkbox input "true"
click at [507, 209] on p-checkbox at bounding box center [507, 204] width 11 height 9
checkbox input "true"
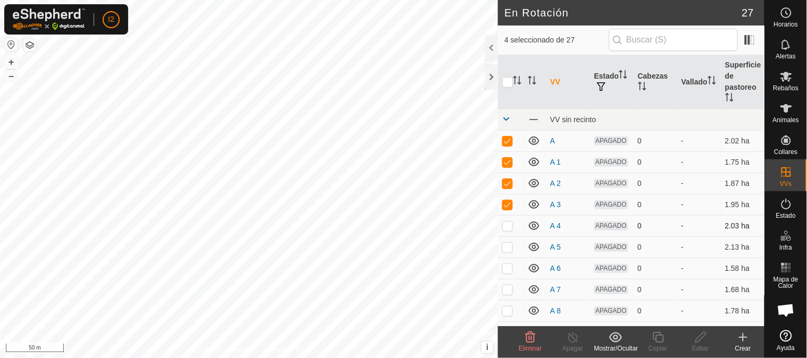
click at [507, 230] on p-checkbox at bounding box center [507, 226] width 11 height 9
checkbox input "true"
click at [507, 251] on p-checkbox at bounding box center [507, 247] width 11 height 9
checkbox input "true"
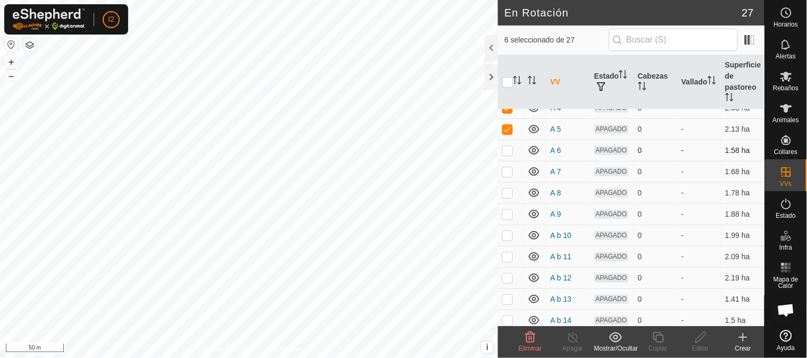
click at [505, 155] on p-checkbox at bounding box center [507, 150] width 11 height 9
checkbox input "true"
click at [507, 176] on p-tablecheckbox at bounding box center [507, 171] width 11 height 9
checkbox input "true"
click at [508, 197] on p-checkbox at bounding box center [507, 193] width 11 height 9
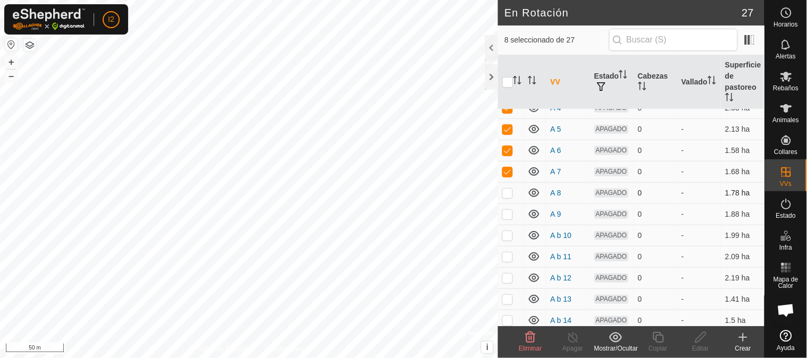
checkbox input "true"
click at [507, 219] on p-checkbox at bounding box center [507, 214] width 11 height 9
checkbox input "true"
click at [507, 240] on p-checkbox at bounding box center [507, 235] width 11 height 9
checkbox input "true"
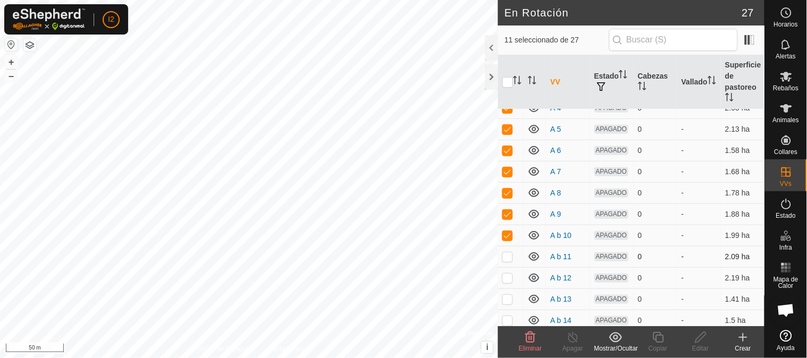
click at [505, 261] on p-checkbox at bounding box center [507, 257] width 11 height 9
checkbox input "true"
click at [509, 282] on p-checkbox at bounding box center [507, 278] width 11 height 9
checkbox input "true"
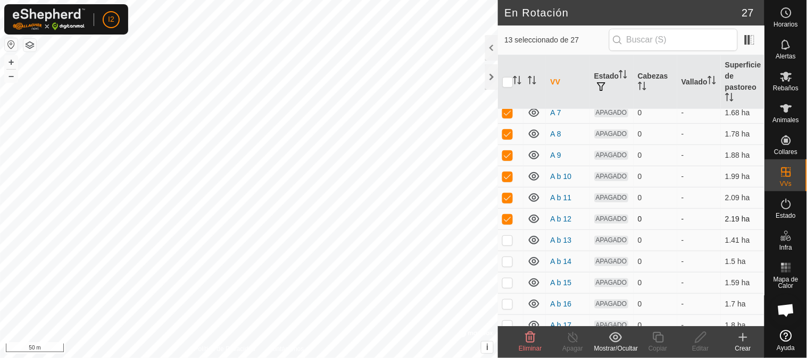
scroll to position [236, 0]
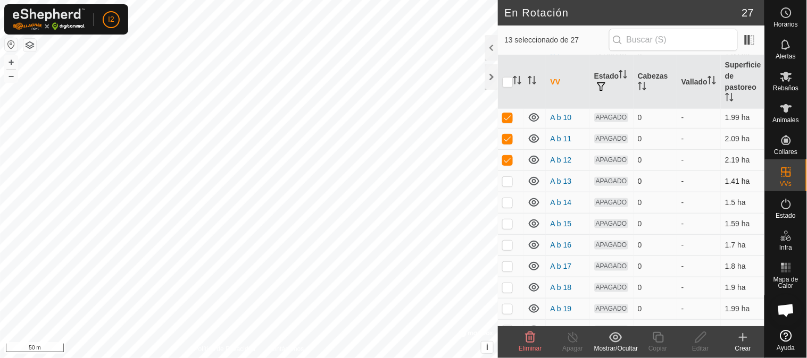
click at [503, 186] on p-checkbox at bounding box center [507, 181] width 11 height 9
checkbox input "true"
click at [506, 213] on td at bounding box center [511, 202] width 26 height 21
checkbox input "true"
click at [506, 234] on td at bounding box center [511, 223] width 26 height 21
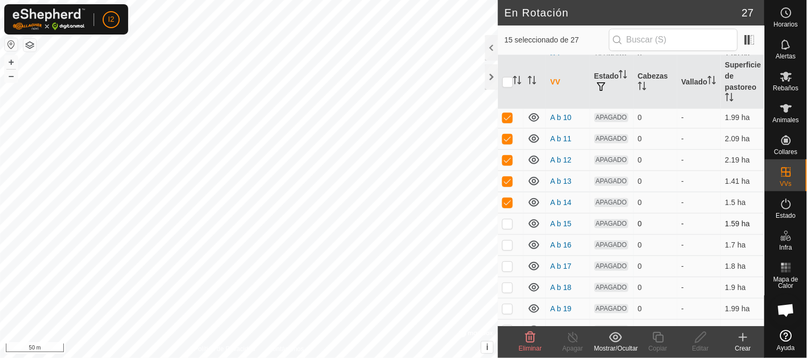
checkbox input "true"
click at [507, 249] on p-checkbox at bounding box center [507, 245] width 11 height 9
checkbox input "true"
drag, startPoint x: 507, startPoint y: 285, endPoint x: 519, endPoint y: 267, distance: 22.3
click at [519, 267] on tbody "VV sin recinto A APAGADO 0 - 2.02 ha A 1 APAGADO 0 - 1.75 ha A 2 APAGADO 0 - 1.…" at bounding box center [631, 180] width 266 height 615
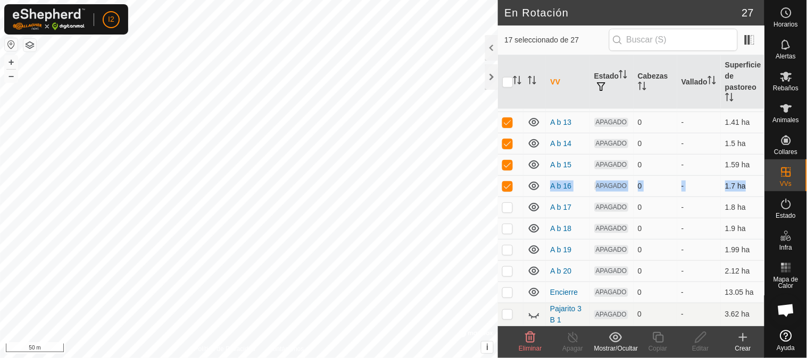
scroll to position [354, 0]
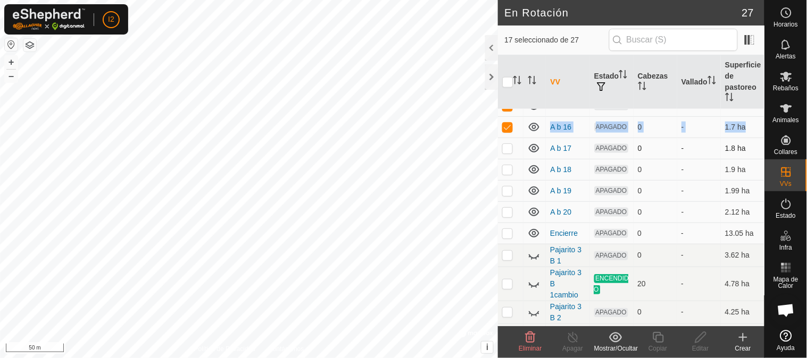
click at [506, 159] on td at bounding box center [511, 148] width 26 height 21
checkbox input "true"
click at [508, 174] on p-checkbox at bounding box center [507, 169] width 11 height 9
checkbox input "true"
click at [503, 195] on p-checkbox at bounding box center [507, 191] width 11 height 9
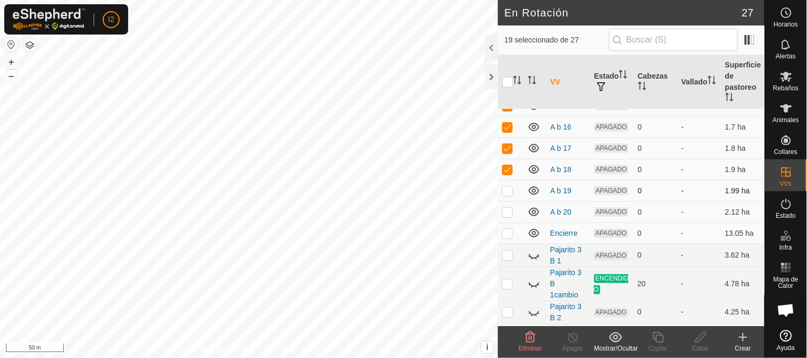
checkbox input "true"
click at [506, 216] on p-checkbox at bounding box center [507, 212] width 11 height 9
checkbox input "true"
click at [614, 341] on icon at bounding box center [615, 337] width 13 height 13
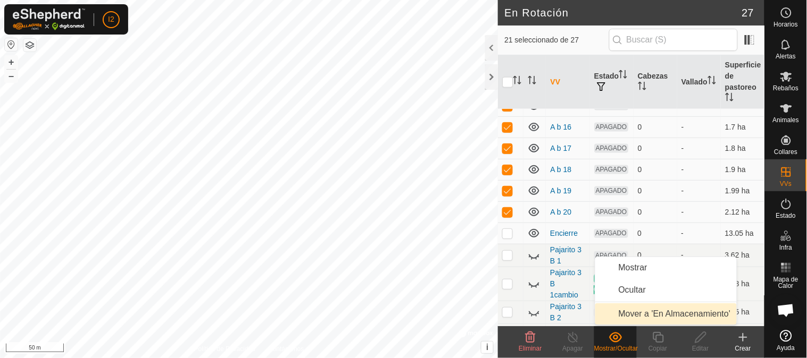
click at [636, 310] on link "Mover a 'En Almacenamiento'" at bounding box center [666, 314] width 142 height 21
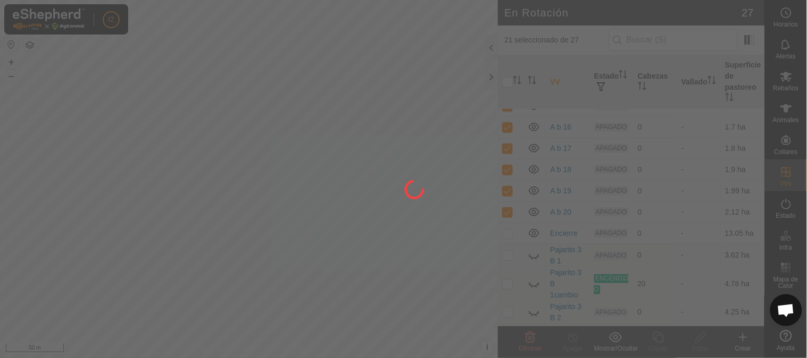
checkbox input "false"
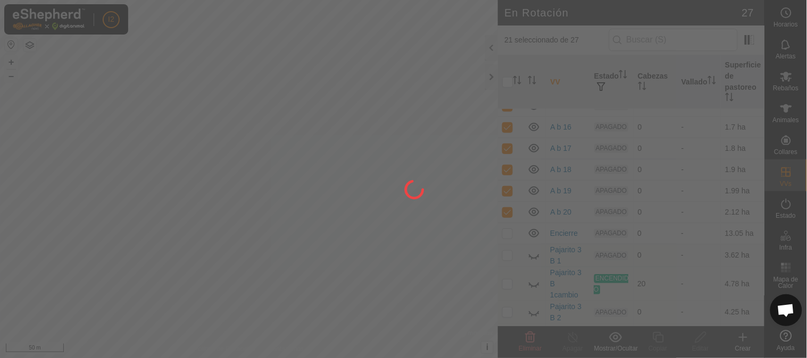
checkbox input "false"
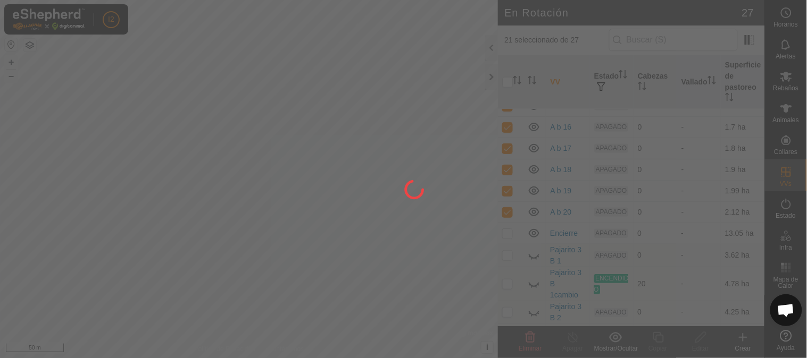
checkbox input "false"
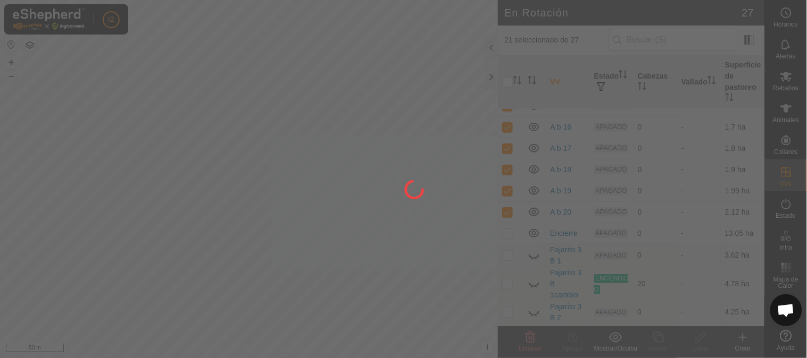
checkbox input "false"
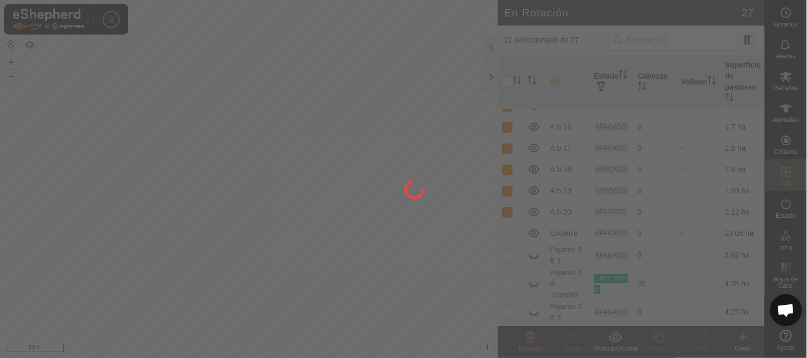
checkbox input "false"
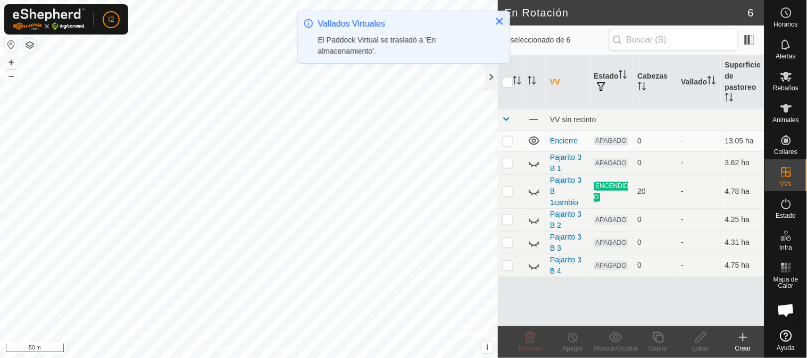
scroll to position [0, 0]
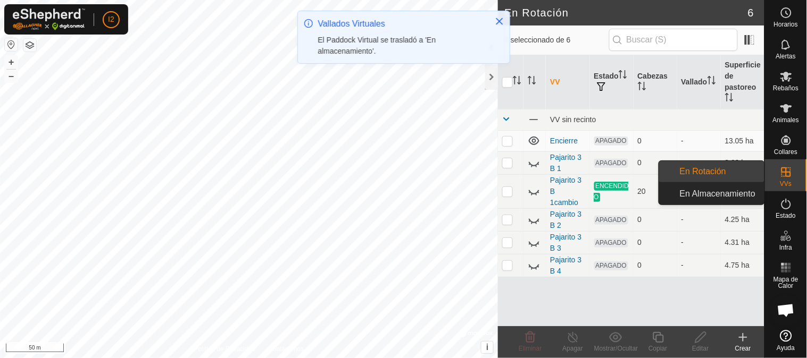
click at [719, 198] on link "En Almacenamiento" at bounding box center [718, 193] width 91 height 21
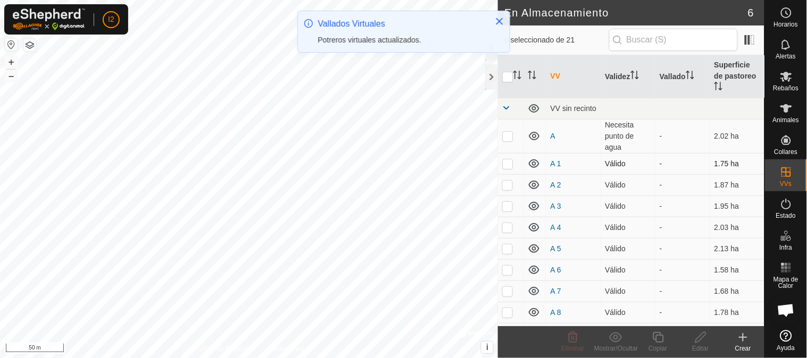
click at [537, 165] on icon at bounding box center [533, 163] width 13 height 13
click at [535, 165] on icon at bounding box center [533, 163] width 13 height 13
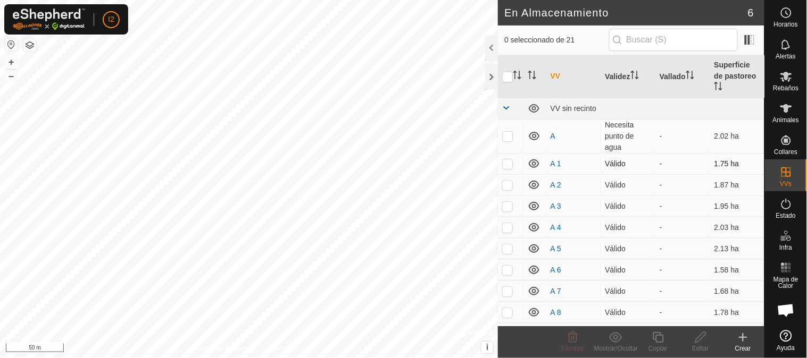
click at [535, 165] on icon at bounding box center [533, 163] width 13 height 13
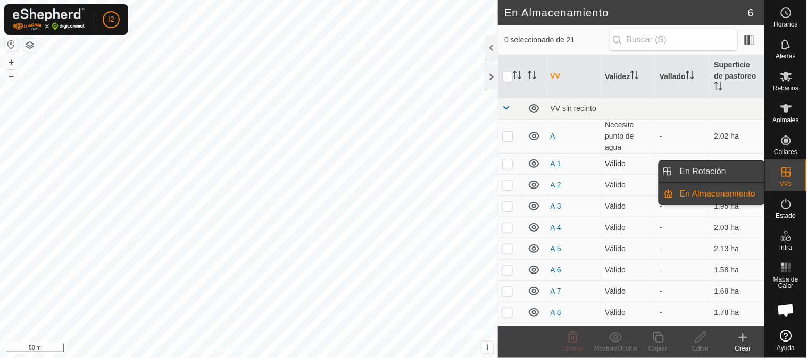
click at [730, 169] on link "En Rotación" at bounding box center [718, 171] width 91 height 21
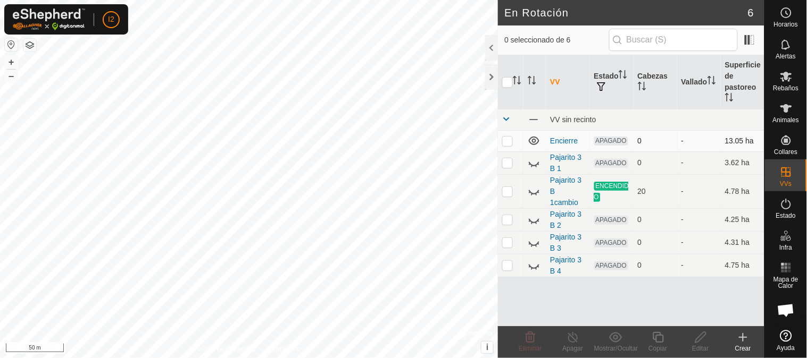
click at [536, 144] on icon at bounding box center [533, 141] width 11 height 9
click at [532, 123] on icon at bounding box center [532, 123] width 2 height 2
checkbox input "true"
checkbox input "false"
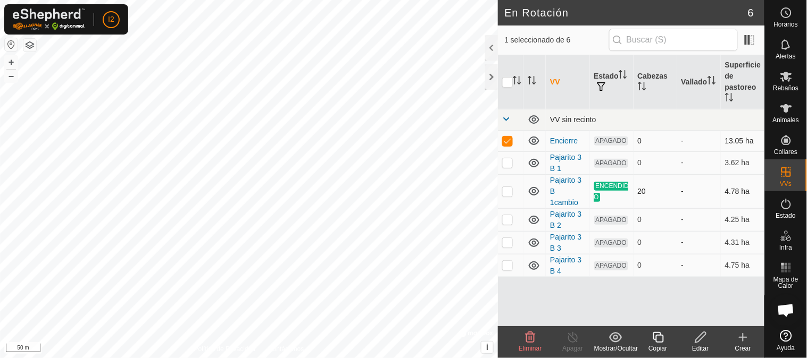
checkbox input "false"
checkbox input "true"
checkbox input "false"
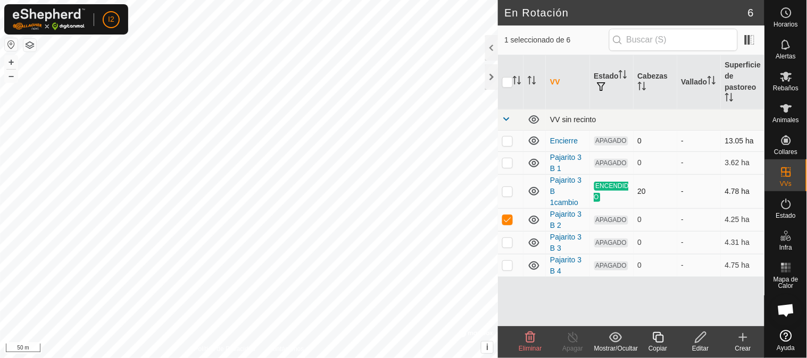
checkbox input "false"
click at [503, 259] on td at bounding box center [511, 265] width 26 height 23
checkbox input "false"
